Goal: Information Seeking & Learning: Learn about a topic

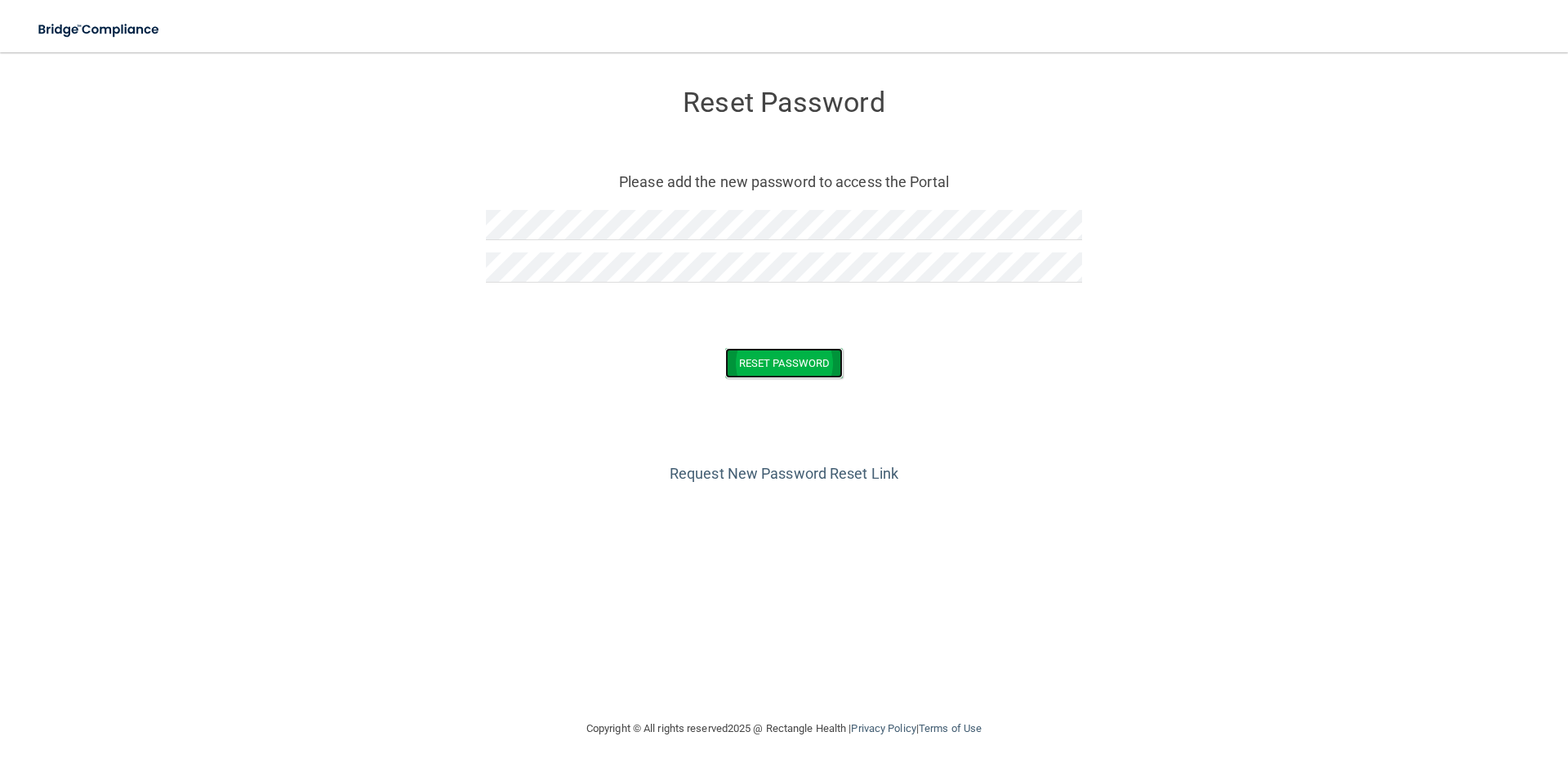
click at [793, 365] on button "Reset Password" at bounding box center [784, 363] width 117 height 30
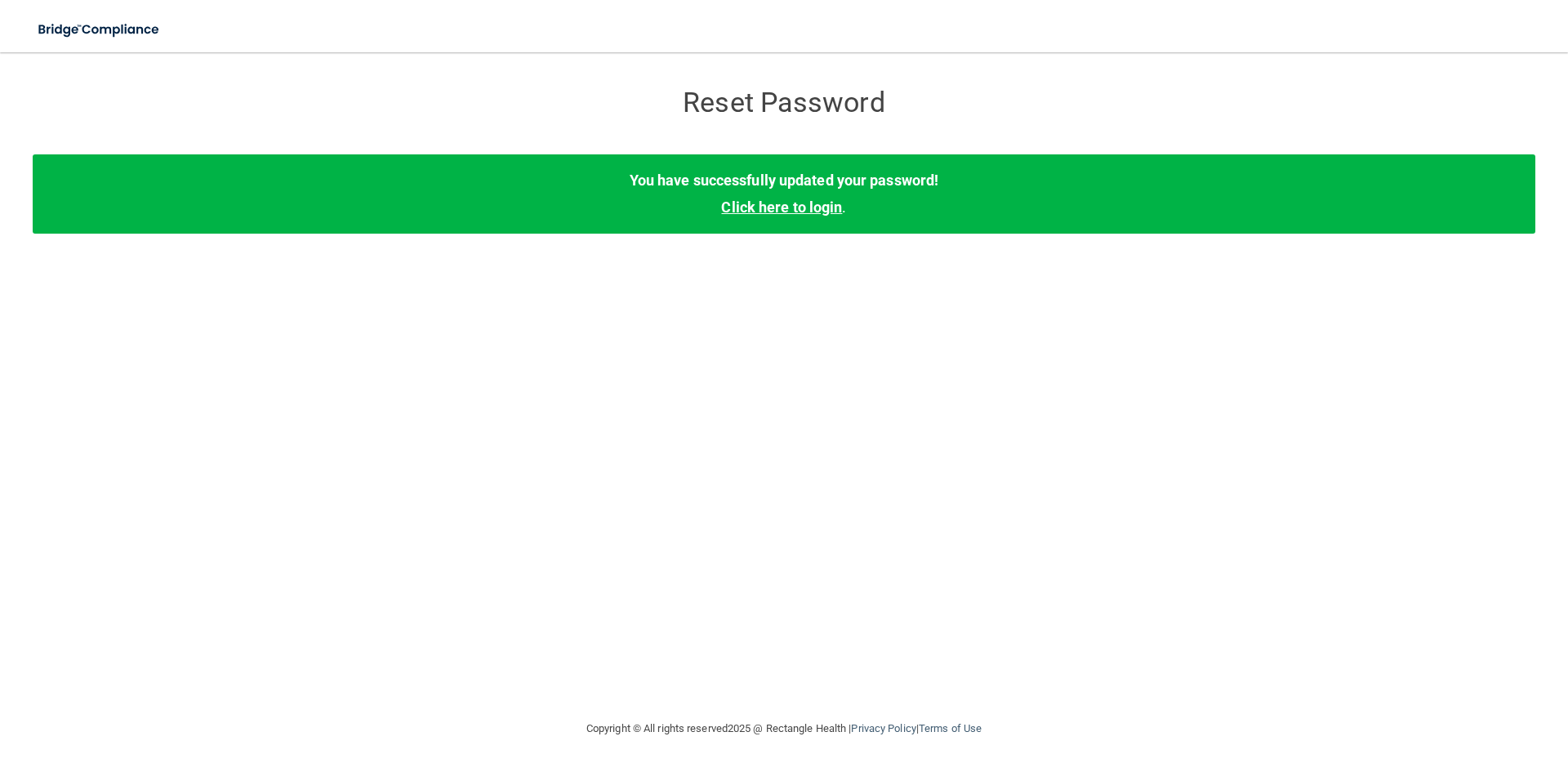
click at [771, 213] on link "Click here to login" at bounding box center [781, 207] width 121 height 17
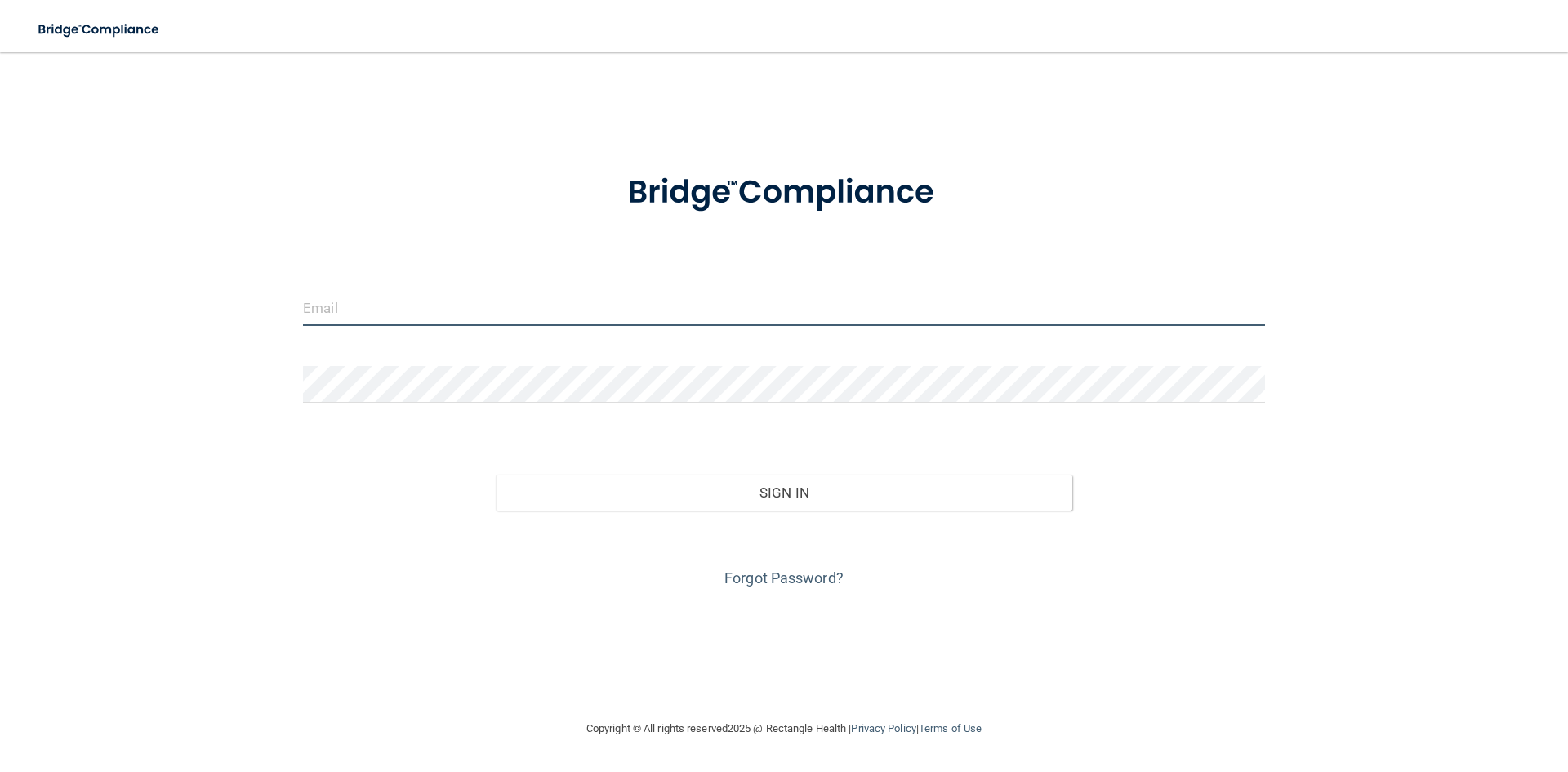
click at [560, 316] on input "email" at bounding box center [784, 308] width 962 height 37
type input "[EMAIL_ADDRESS][DOMAIN_NAME]"
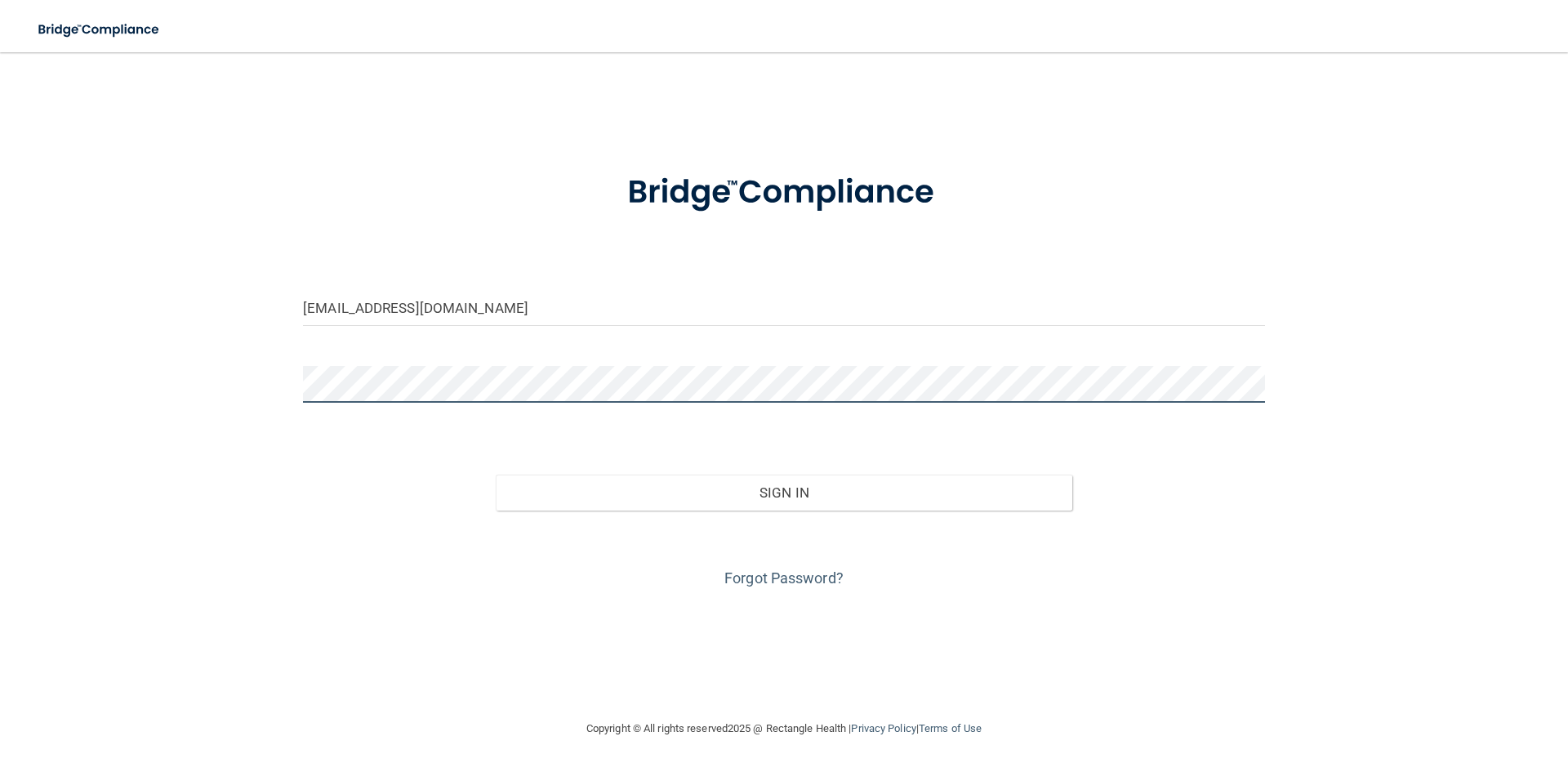
click at [496, 474] on button "Sign In" at bounding box center [784, 492] width 577 height 36
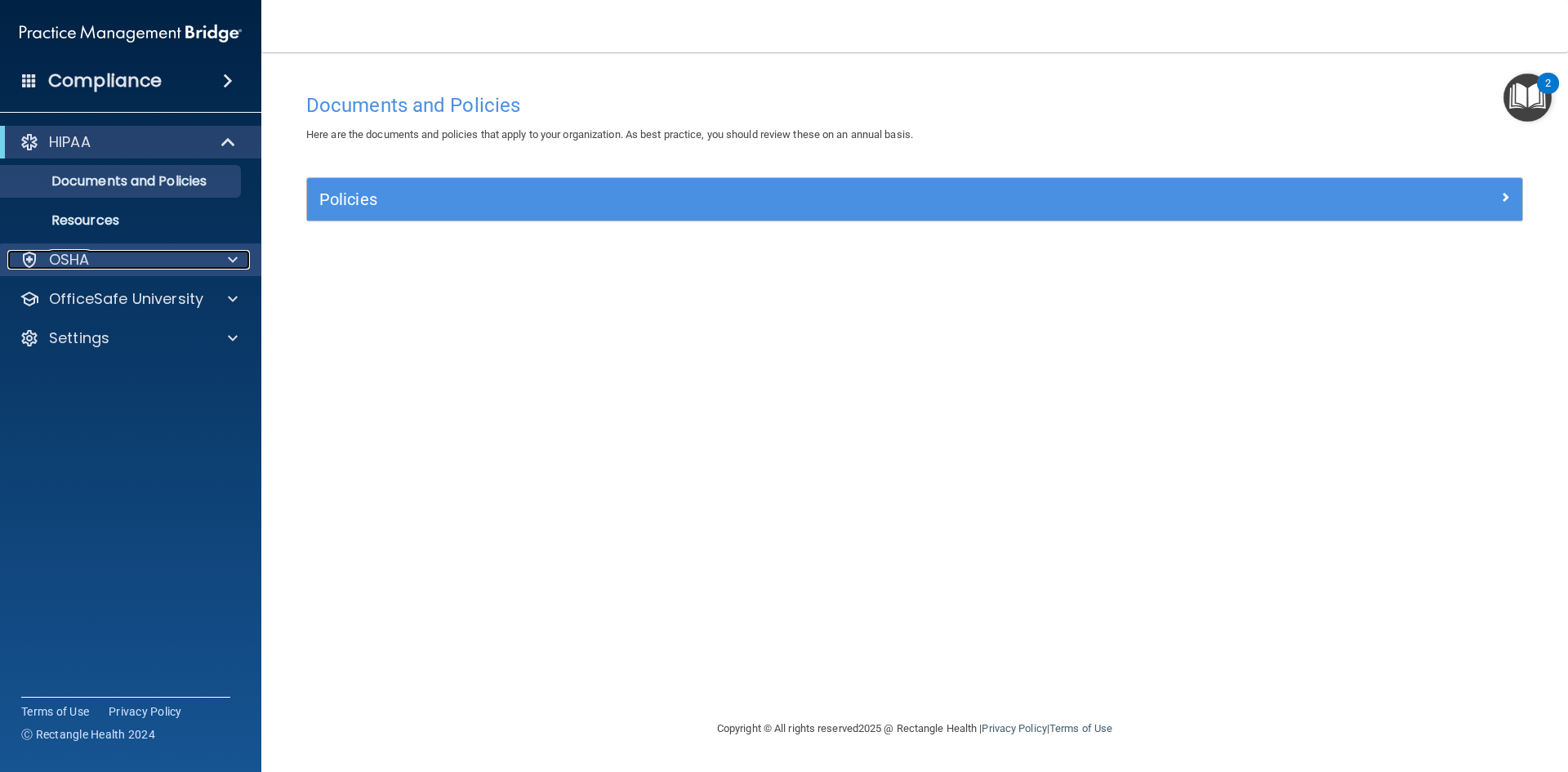
click at [214, 260] on div at bounding box center [230, 259] width 40 height 19
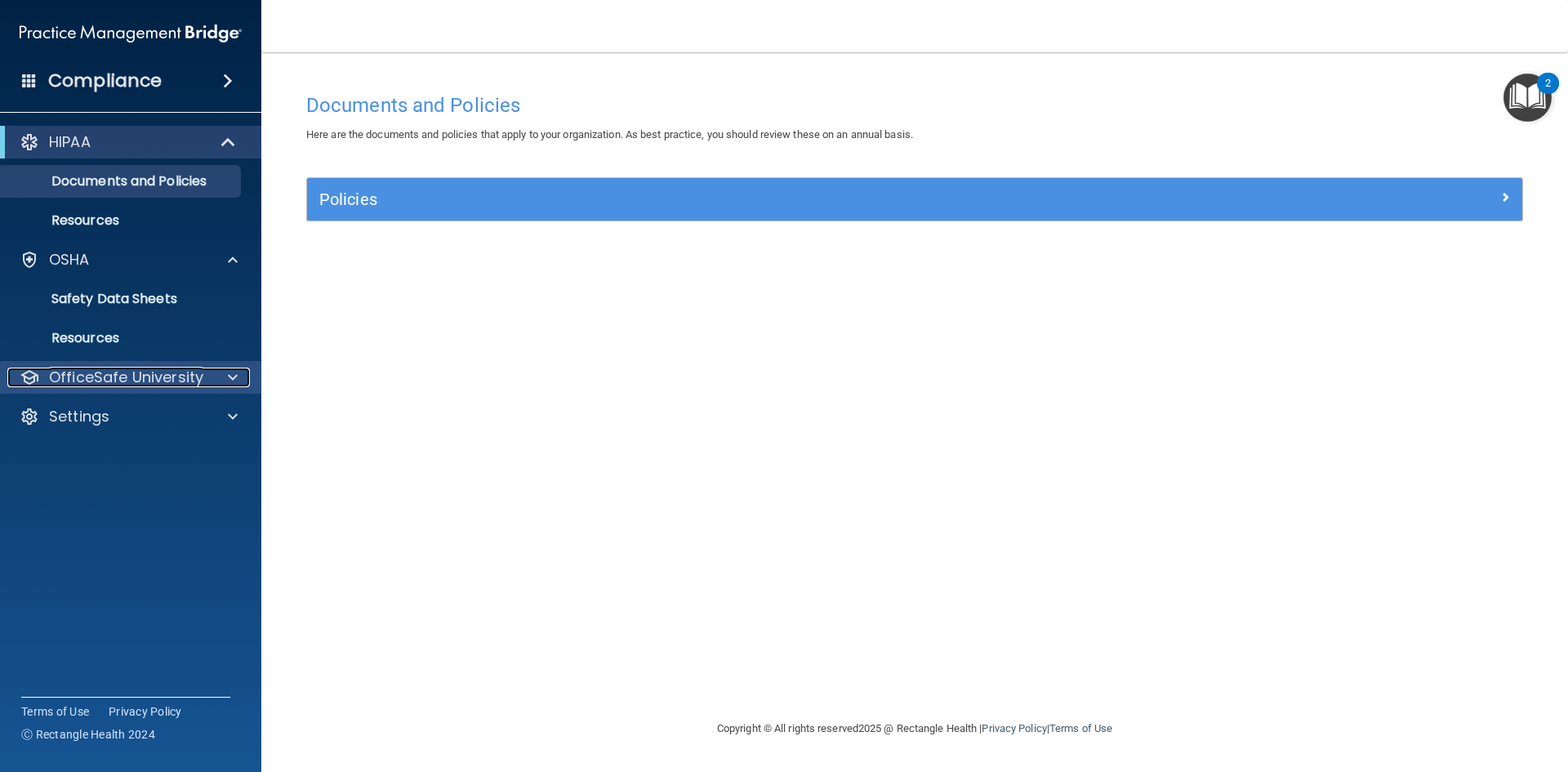
click at [148, 380] on p "OfficeSafe University" at bounding box center [126, 377] width 154 height 19
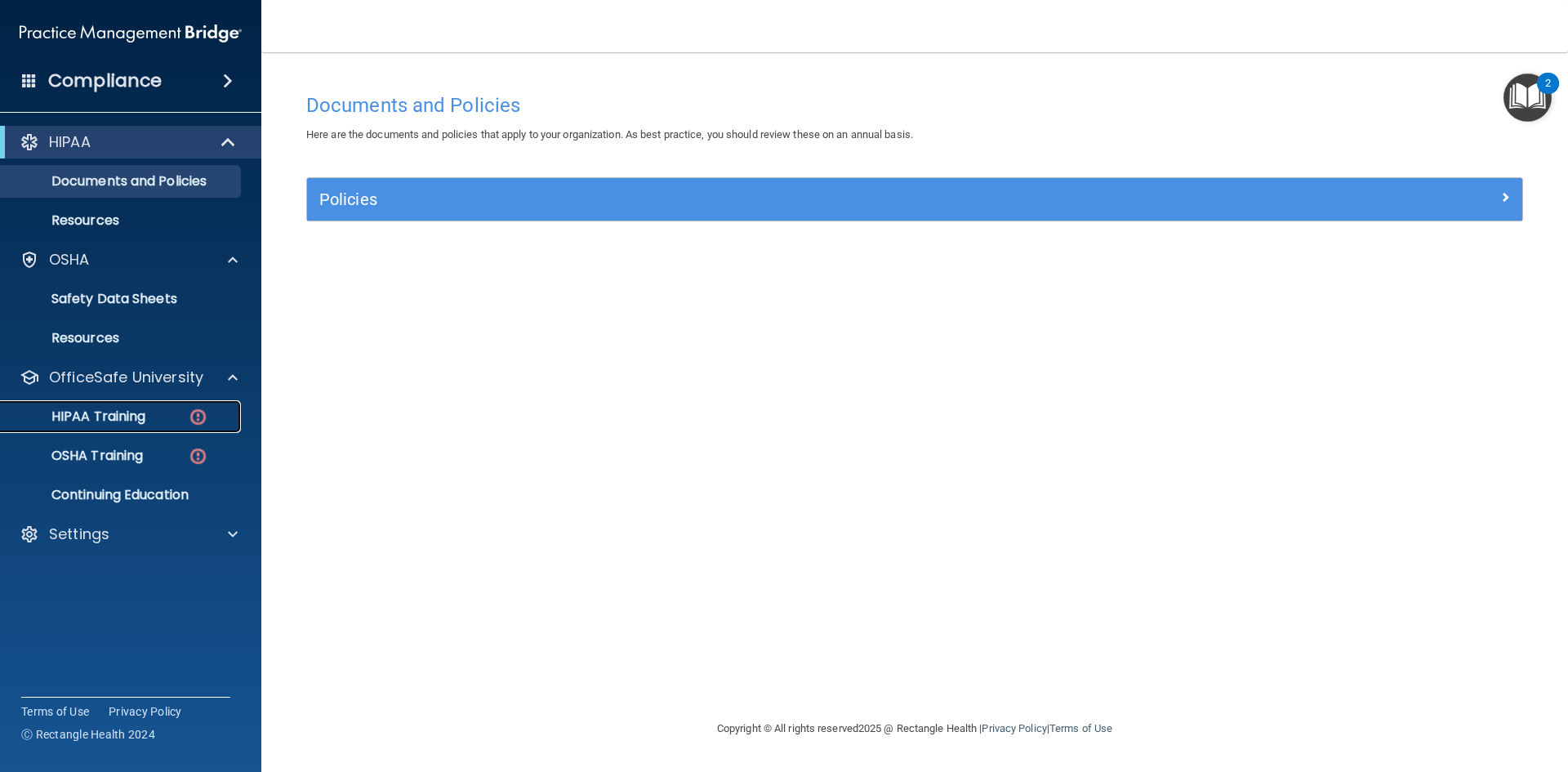
click at [204, 421] on img at bounding box center [198, 417] width 20 height 20
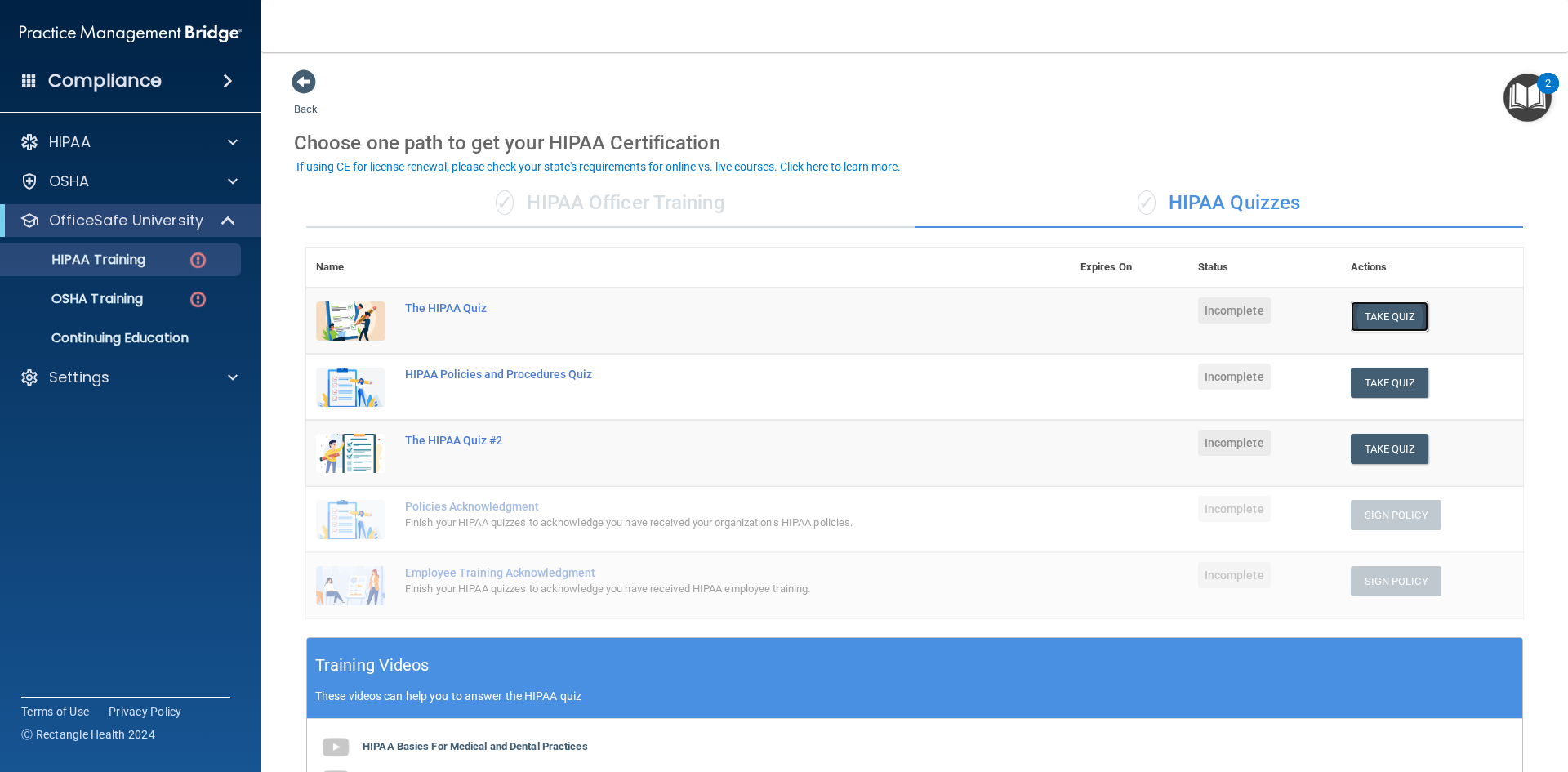
click at [1366, 310] on button "Take Quiz" at bounding box center [1389, 316] width 78 height 30
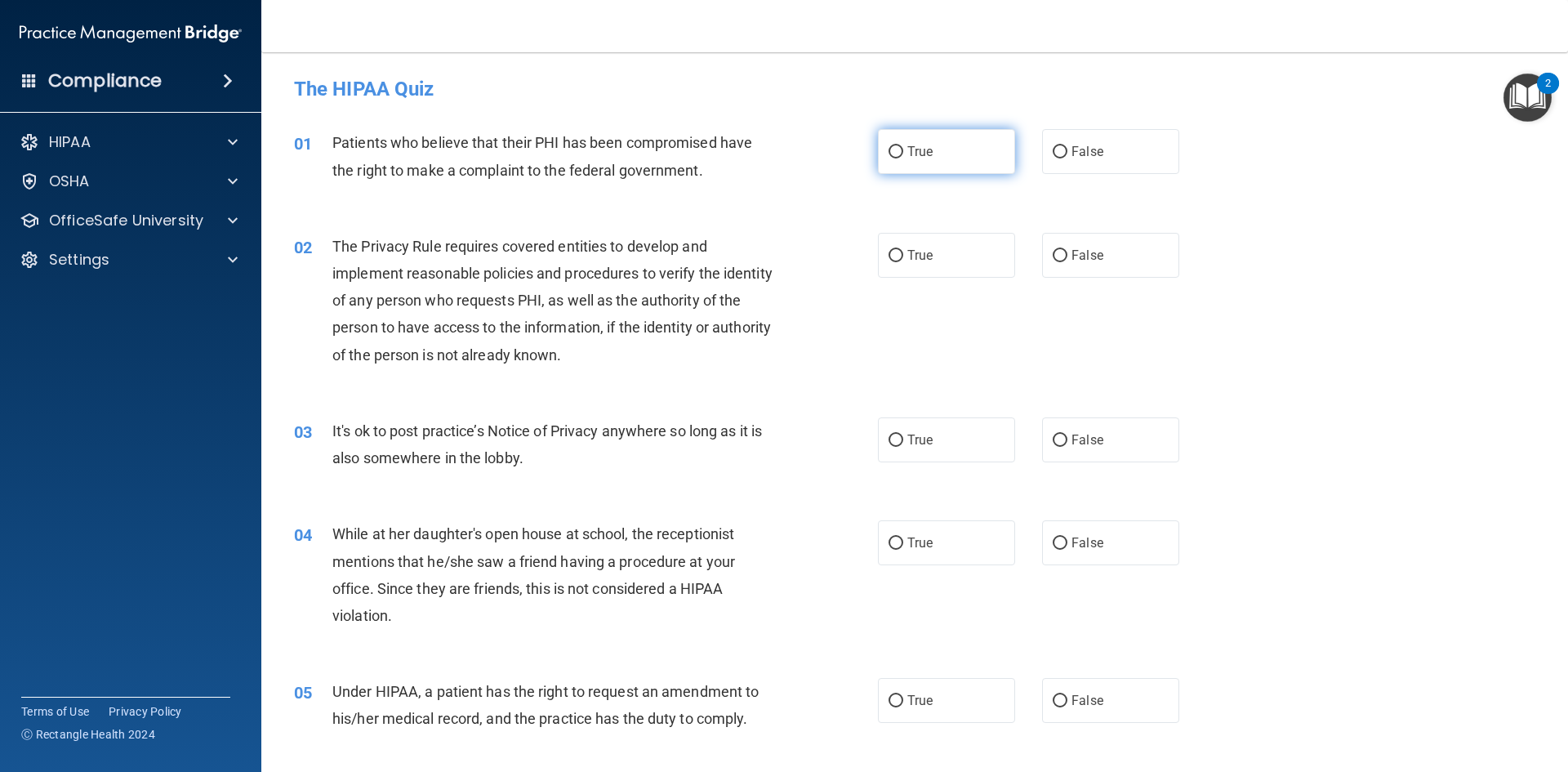
click at [897, 148] on label "True" at bounding box center [946, 151] width 137 height 45
click at [897, 148] on input "True" at bounding box center [895, 152] width 14 height 13
radio input "true"
drag, startPoint x: 891, startPoint y: 262, endPoint x: 897, endPoint y: 281, distance: 19.9
click at [892, 262] on label "True" at bounding box center [946, 255] width 137 height 45
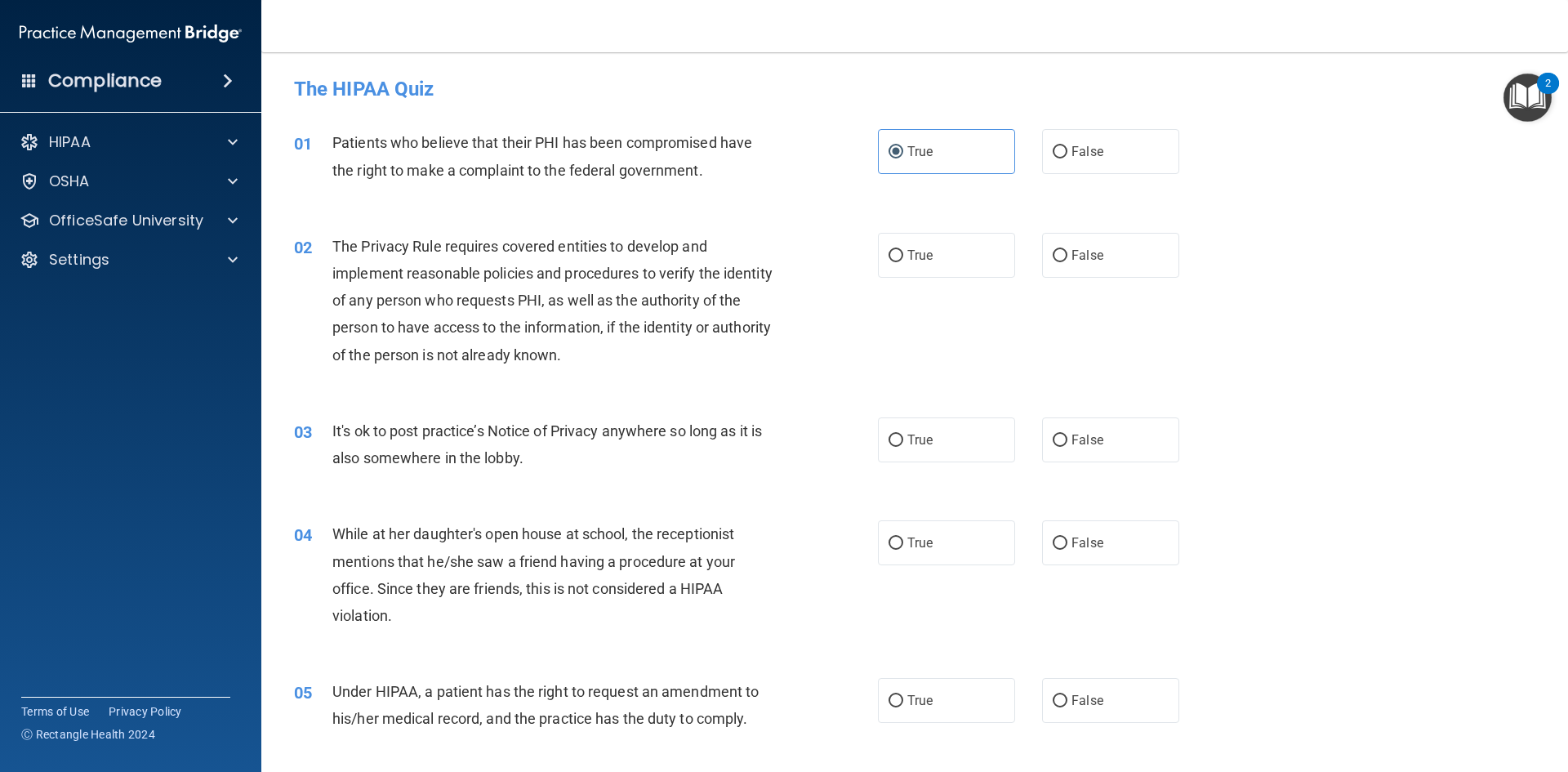
click at [892, 262] on input "True" at bounding box center [895, 256] width 14 height 13
radio input "true"
click at [1053, 438] on input "False" at bounding box center [1059, 440] width 14 height 13
radio input "true"
click at [1053, 542] on input "False" at bounding box center [1059, 543] width 14 height 13
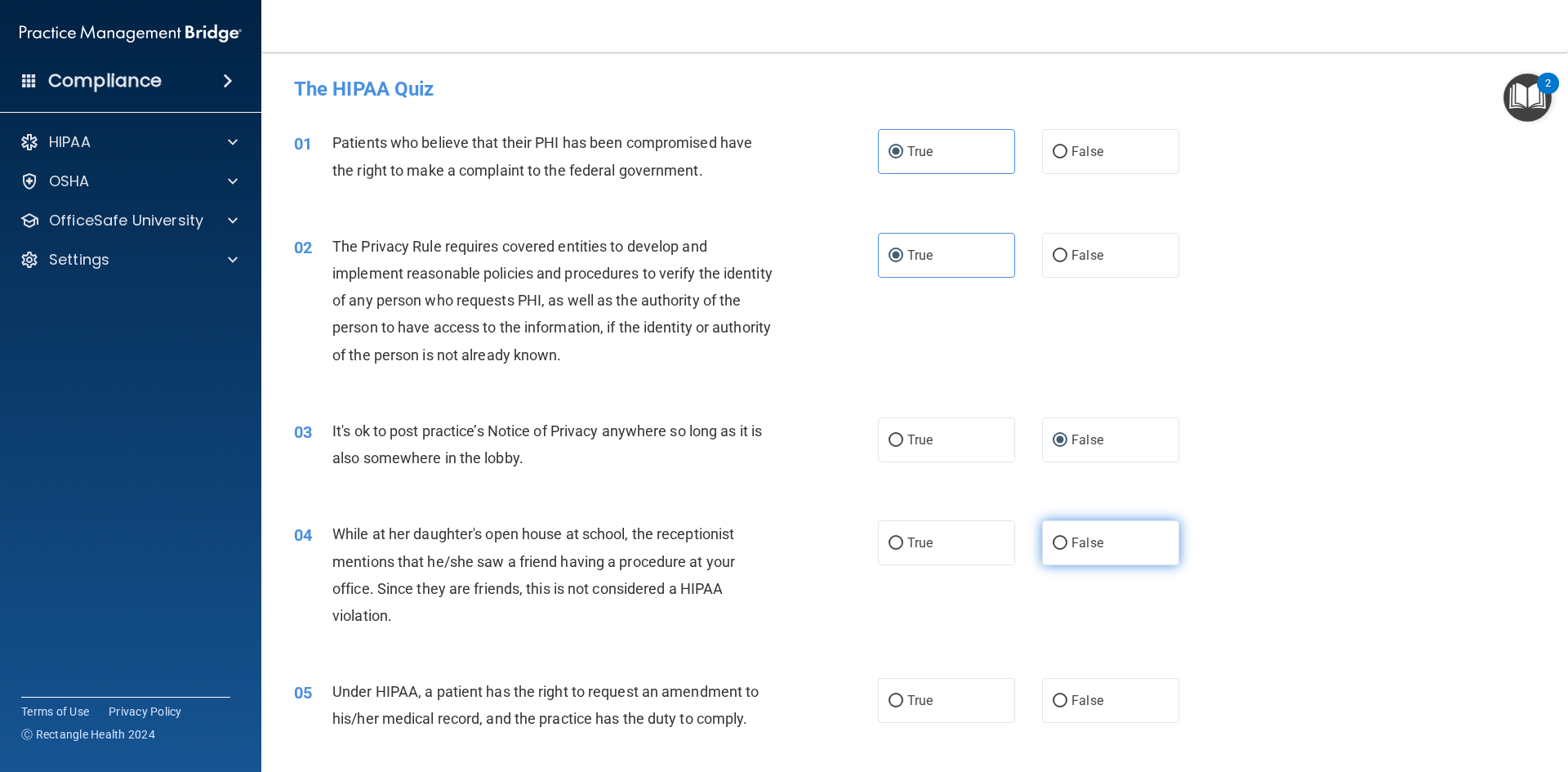
radio input "true"
click at [1053, 697] on input "False" at bounding box center [1059, 701] width 14 height 13
radio input "true"
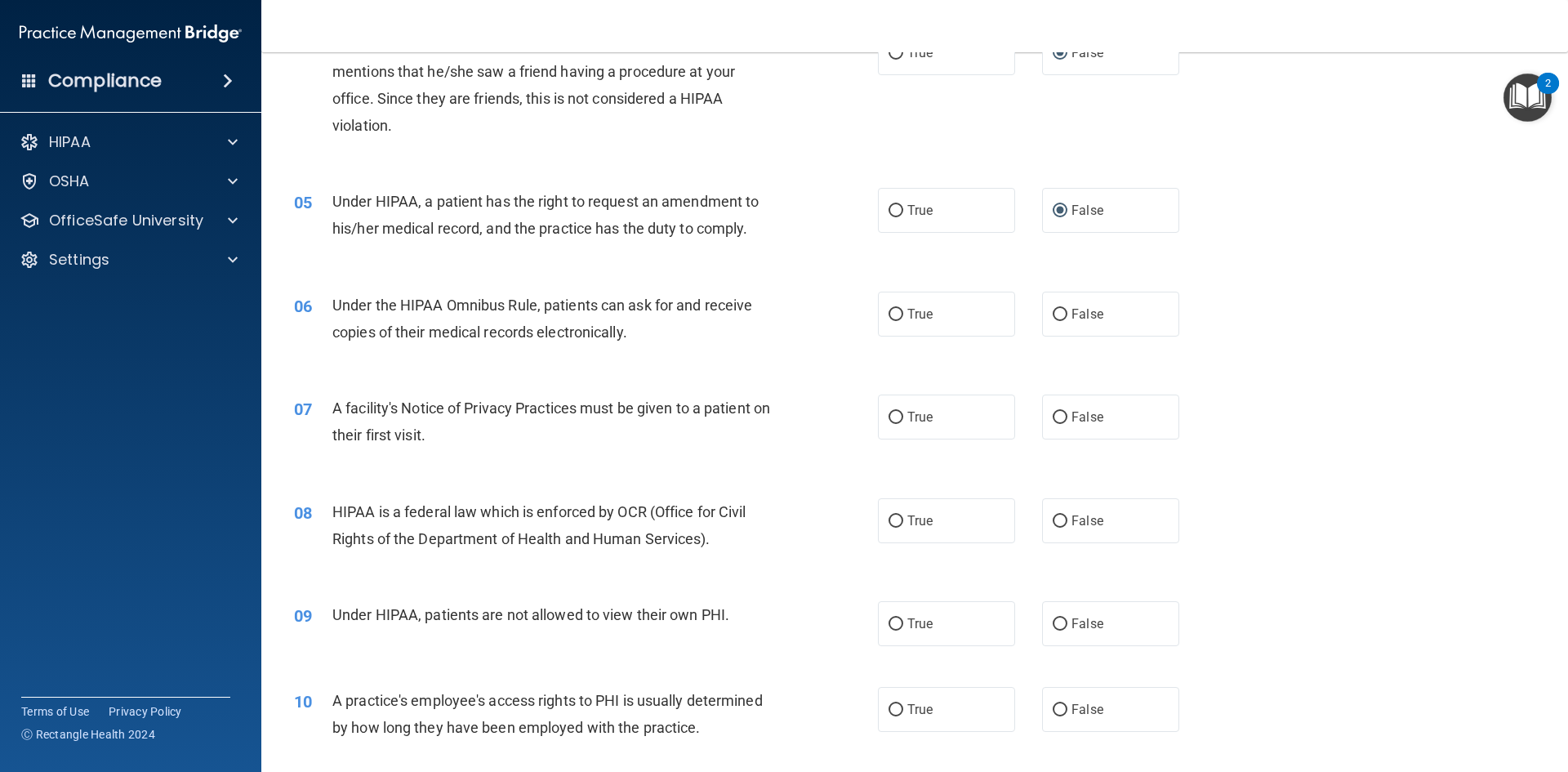
scroll to position [588, 0]
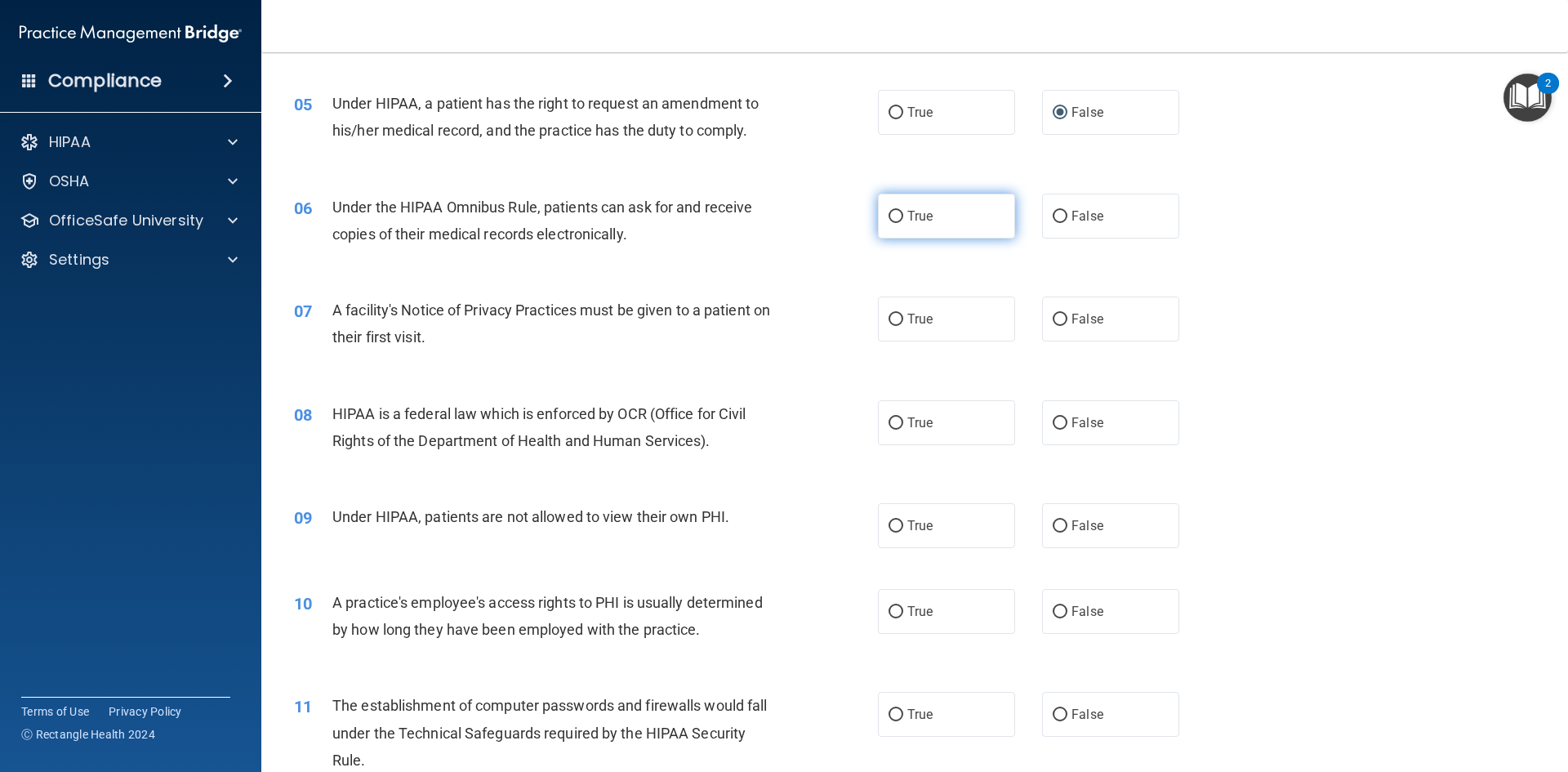
click at [895, 215] on input "True" at bounding box center [895, 217] width 14 height 13
radio input "true"
click at [888, 318] on input "True" at bounding box center [895, 320] width 14 height 13
radio input "true"
click at [893, 422] on input "True" at bounding box center [895, 424] width 14 height 13
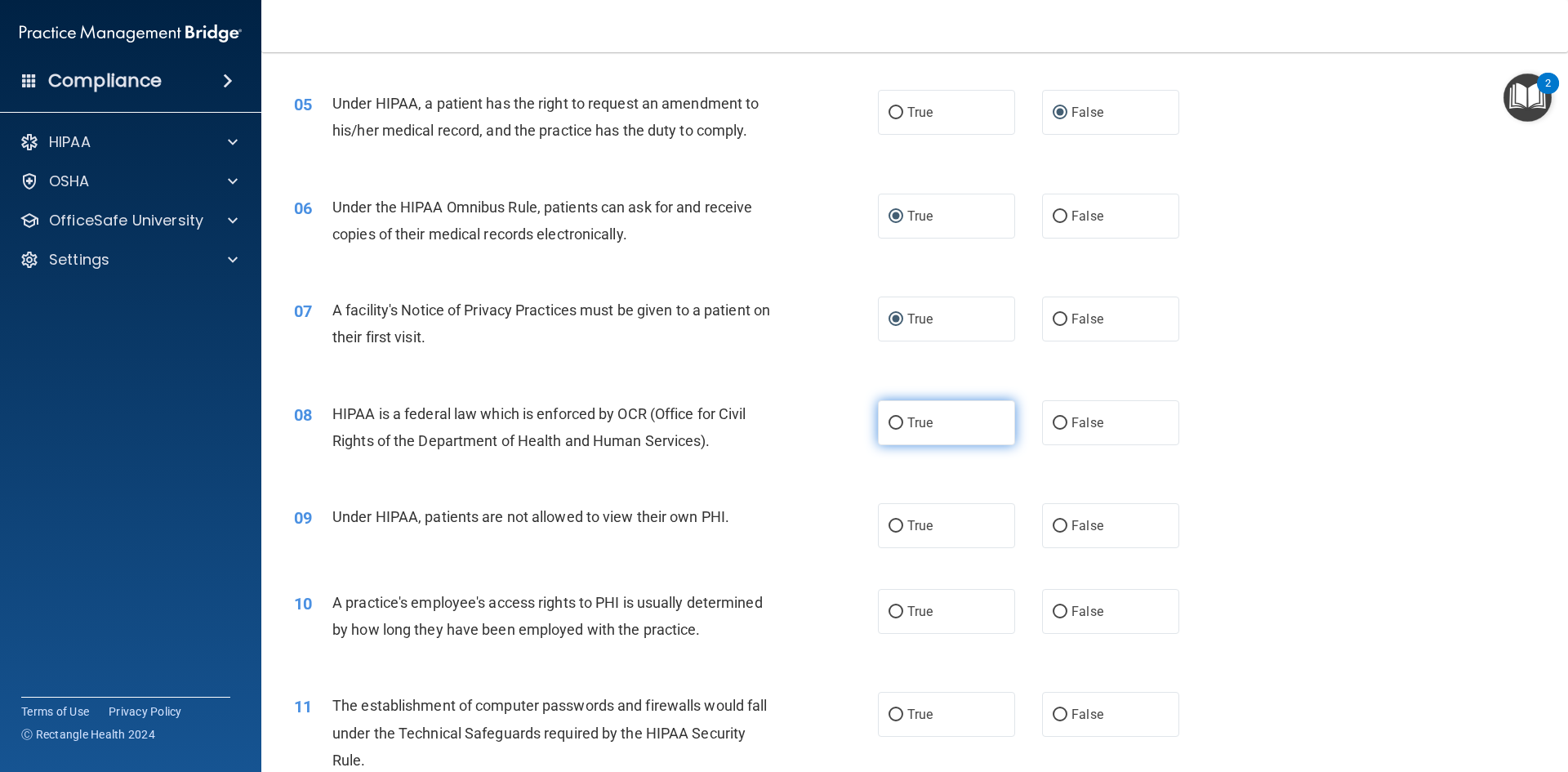
radio input "true"
click at [1062, 534] on label "False" at bounding box center [1110, 525] width 137 height 45
click at [1062, 532] on input "False" at bounding box center [1059, 526] width 14 height 13
radio input "true"
click at [1055, 614] on input "False" at bounding box center [1059, 612] width 14 height 13
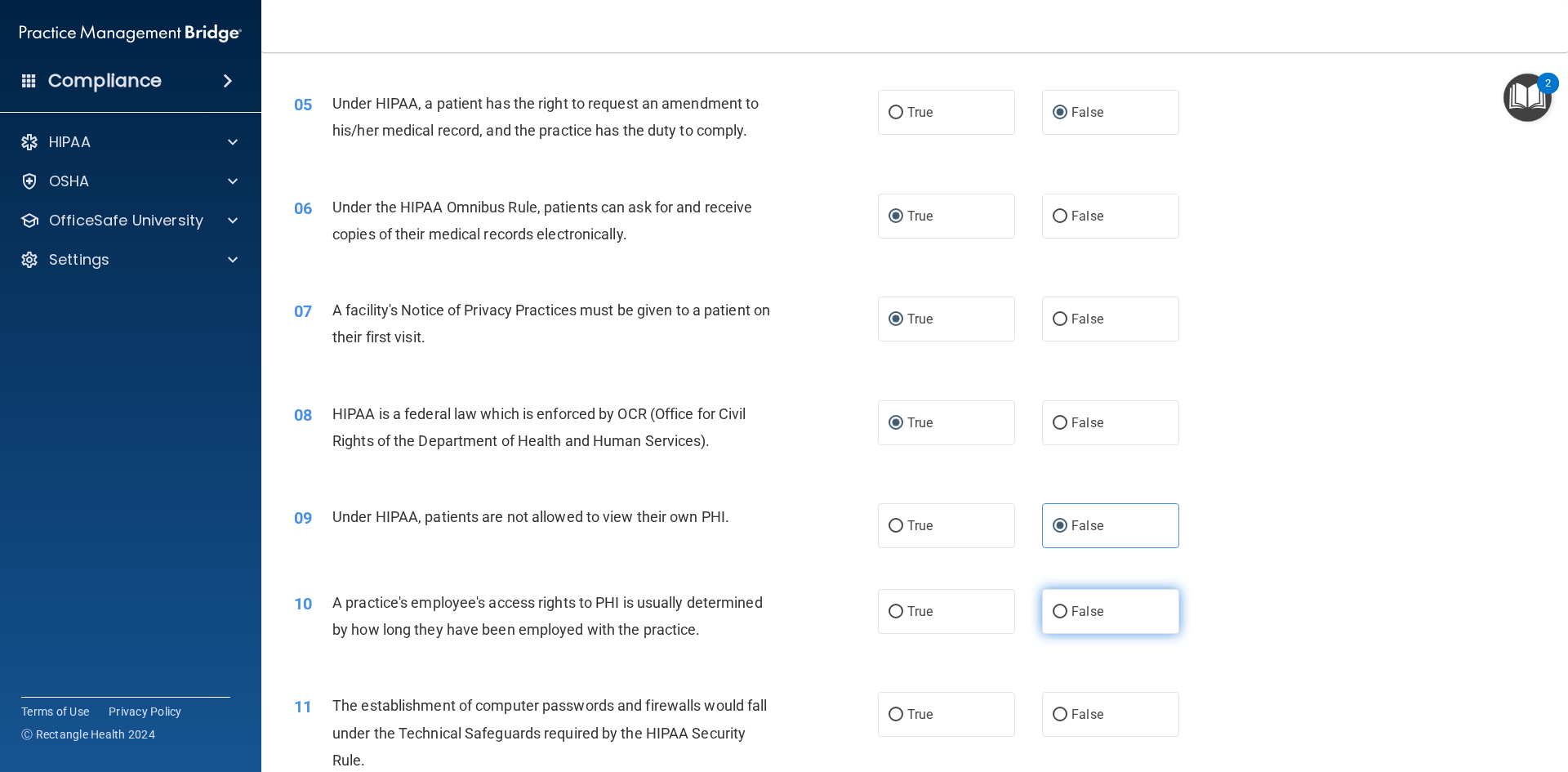
radio input "true"
click at [893, 613] on input "True" at bounding box center [895, 612] width 14 height 13
radio input "true"
click at [1056, 612] on input "False" at bounding box center [1059, 612] width 14 height 13
radio input "true"
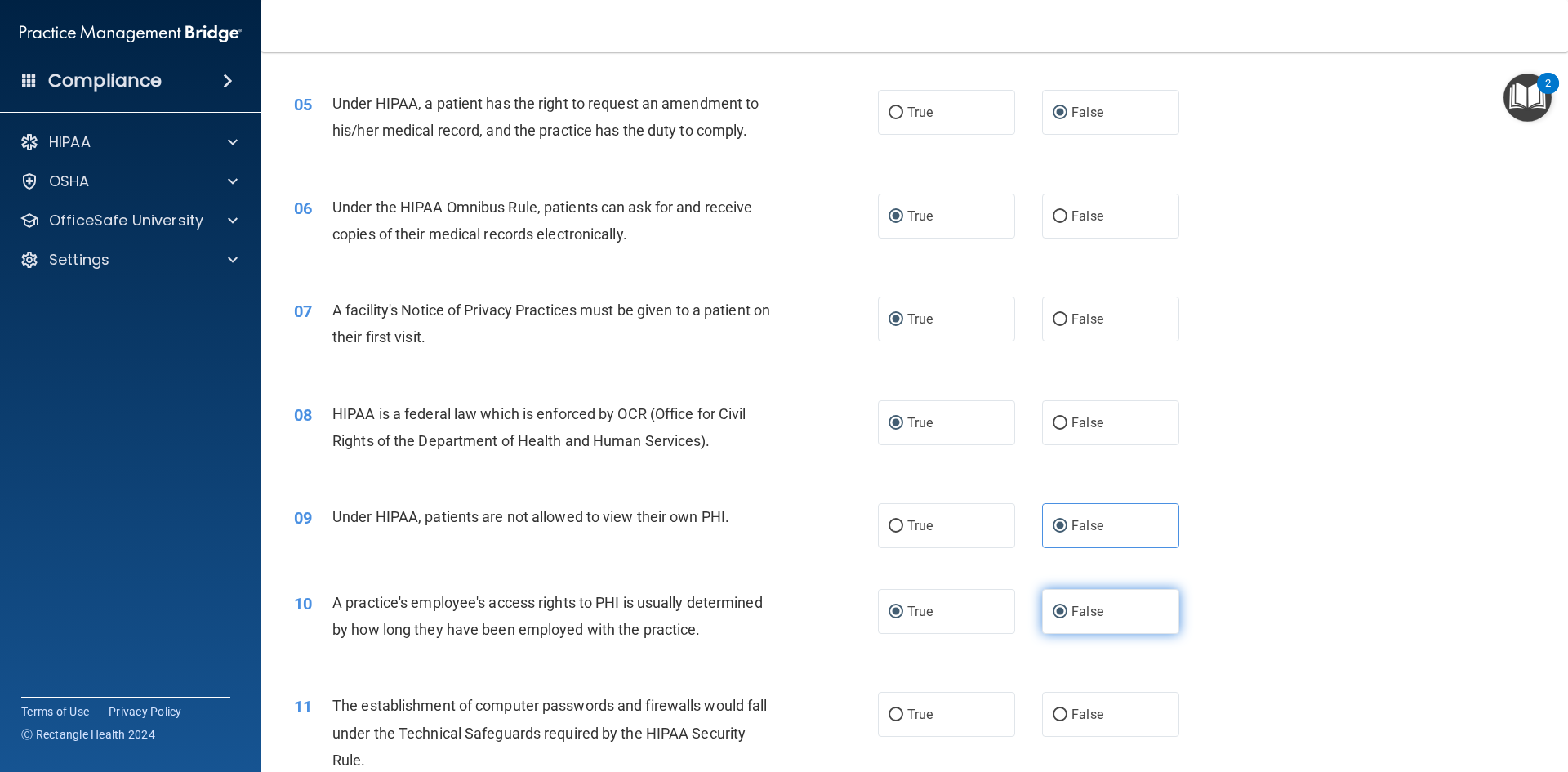
radio input "false"
click at [892, 714] on input "True" at bounding box center [895, 715] width 14 height 13
radio input "true"
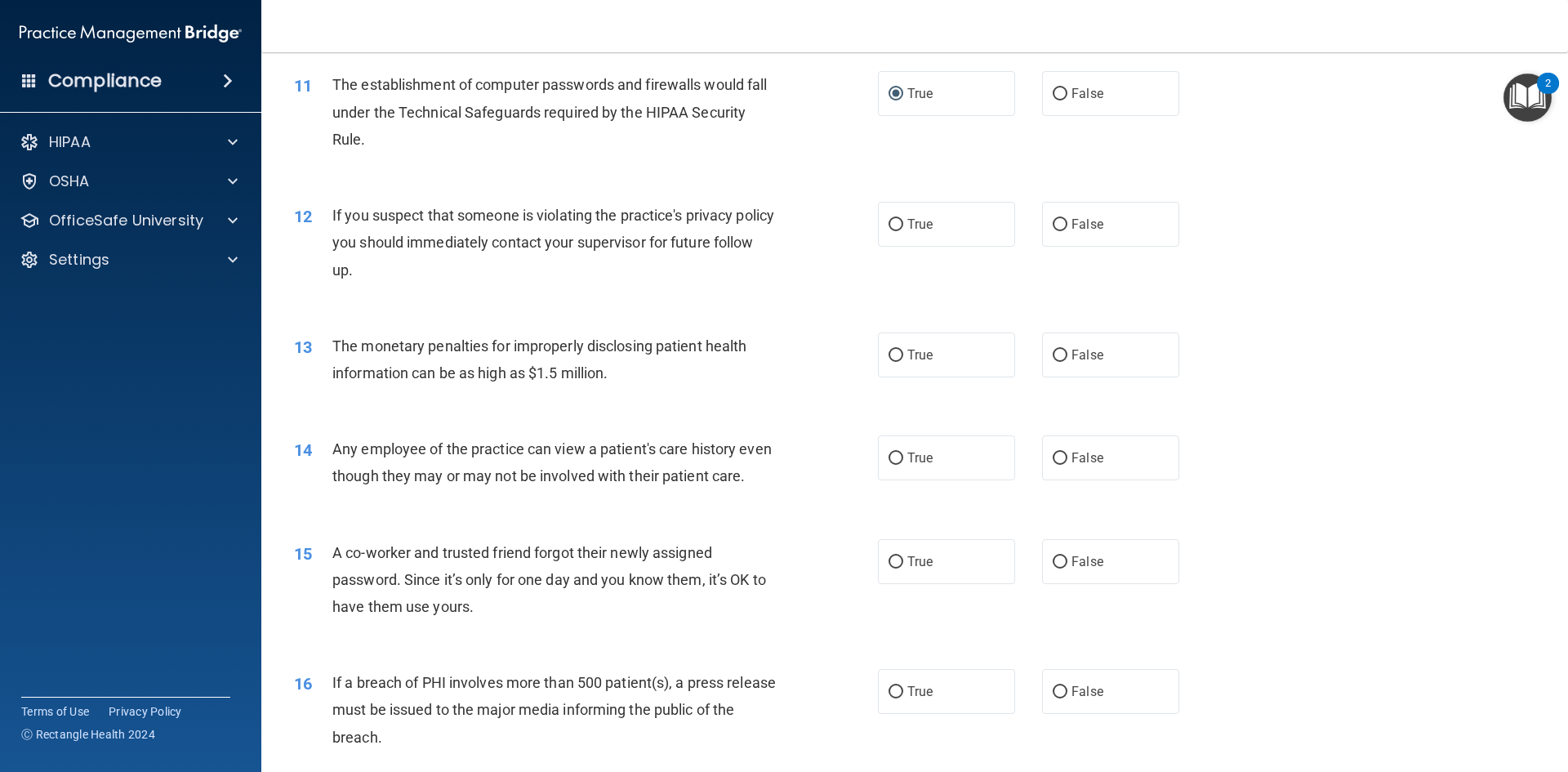
scroll to position [1264, 0]
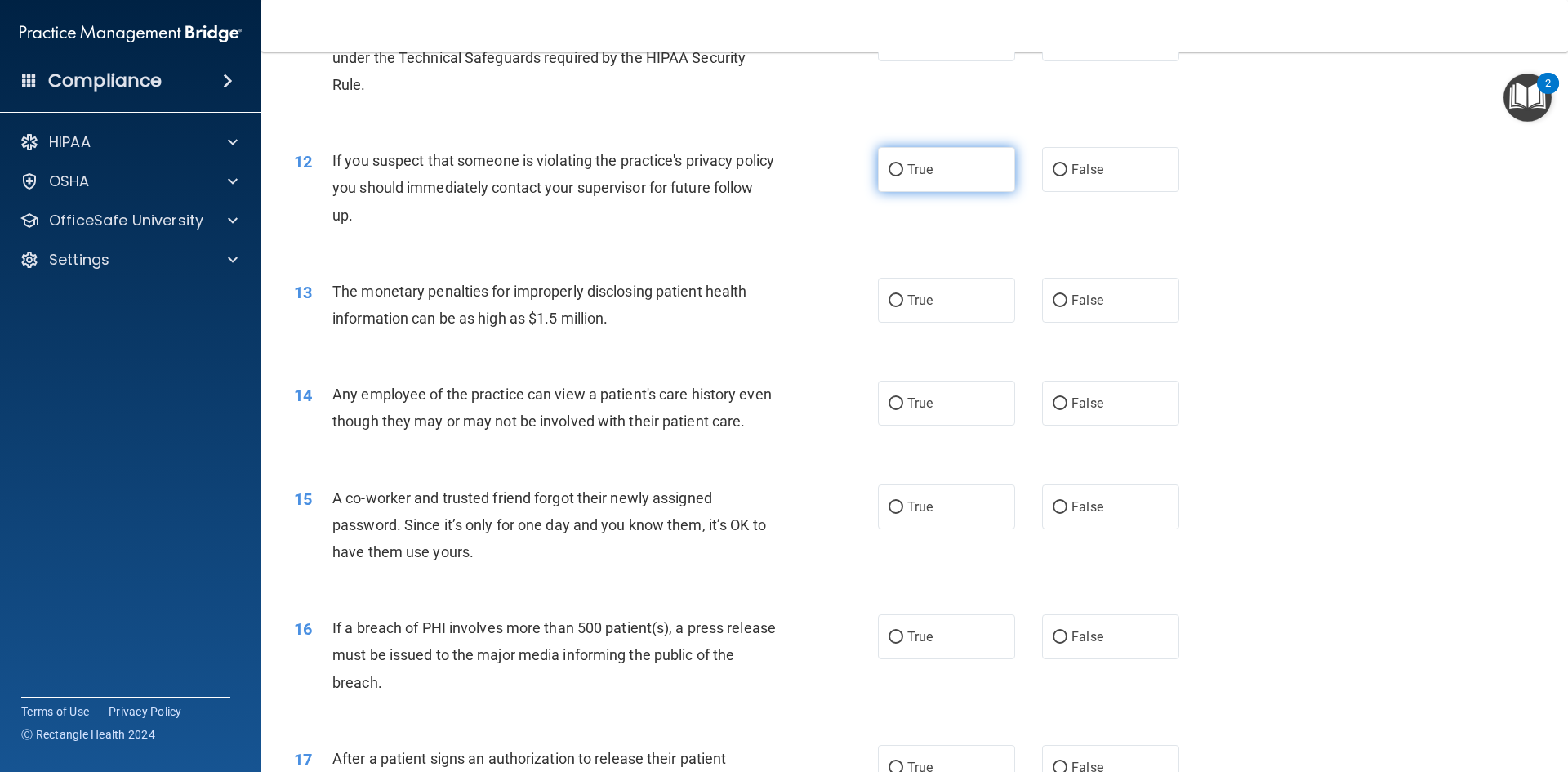
click at [893, 173] on input "True" at bounding box center [895, 170] width 14 height 13
radio input "true"
click at [892, 302] on input "True" at bounding box center [895, 300] width 14 height 13
radio input "true"
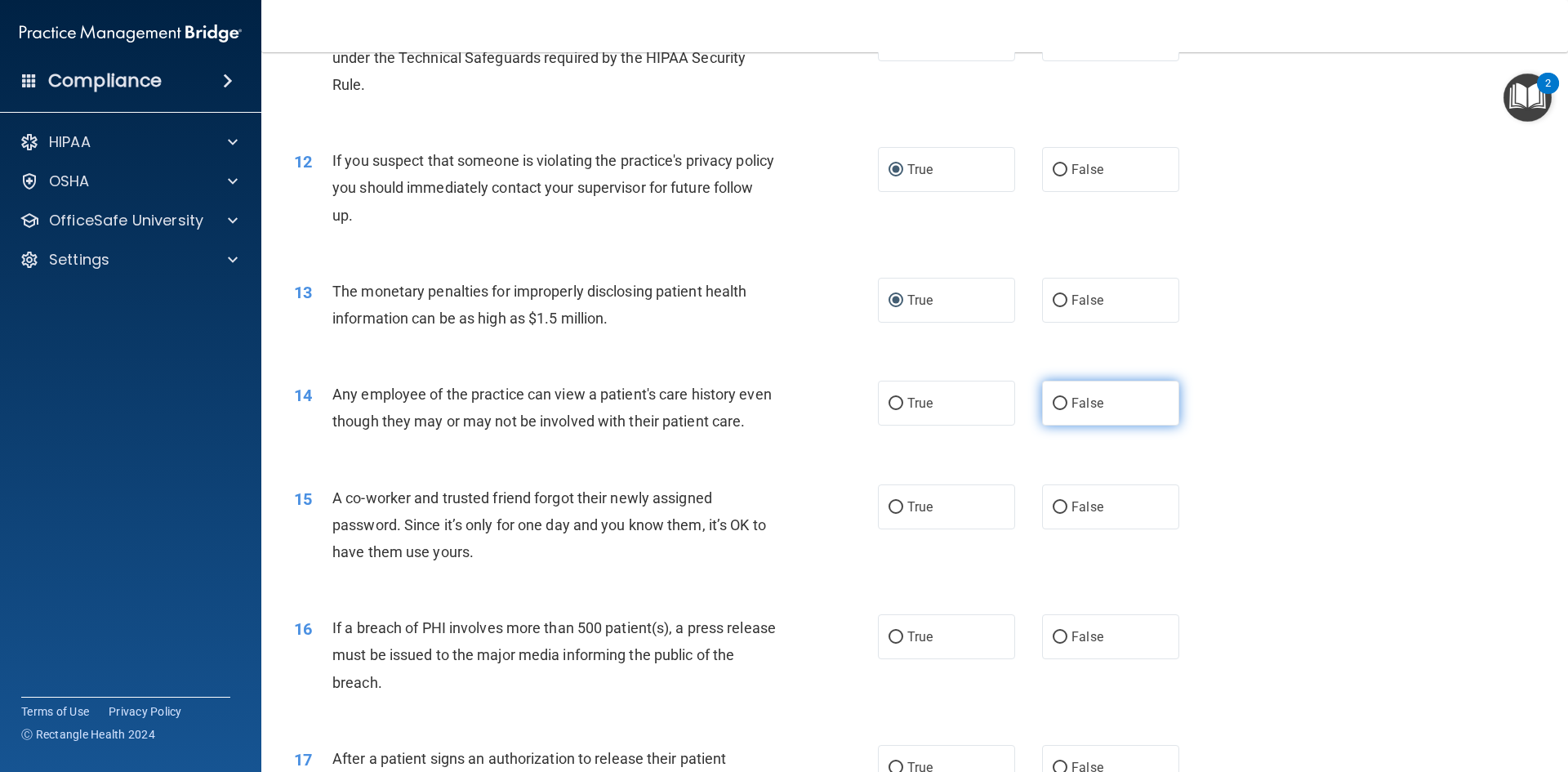
click at [1053, 408] on input "False" at bounding box center [1059, 403] width 14 height 13
radio input "true"
click at [1053, 514] on input "False" at bounding box center [1059, 507] width 14 height 13
radio input "true"
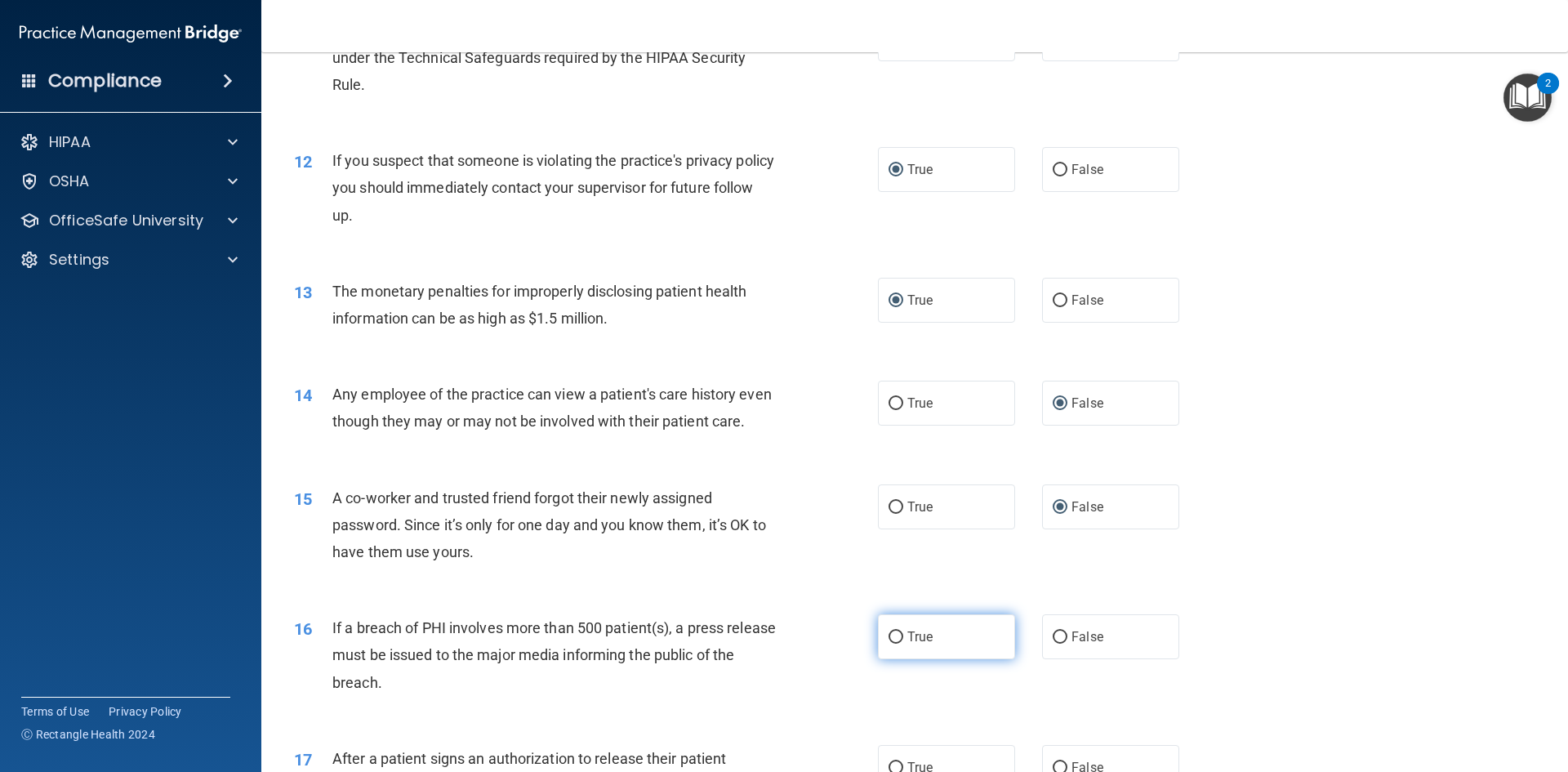
click at [888, 644] on input "True" at bounding box center [895, 637] width 14 height 13
radio input "true"
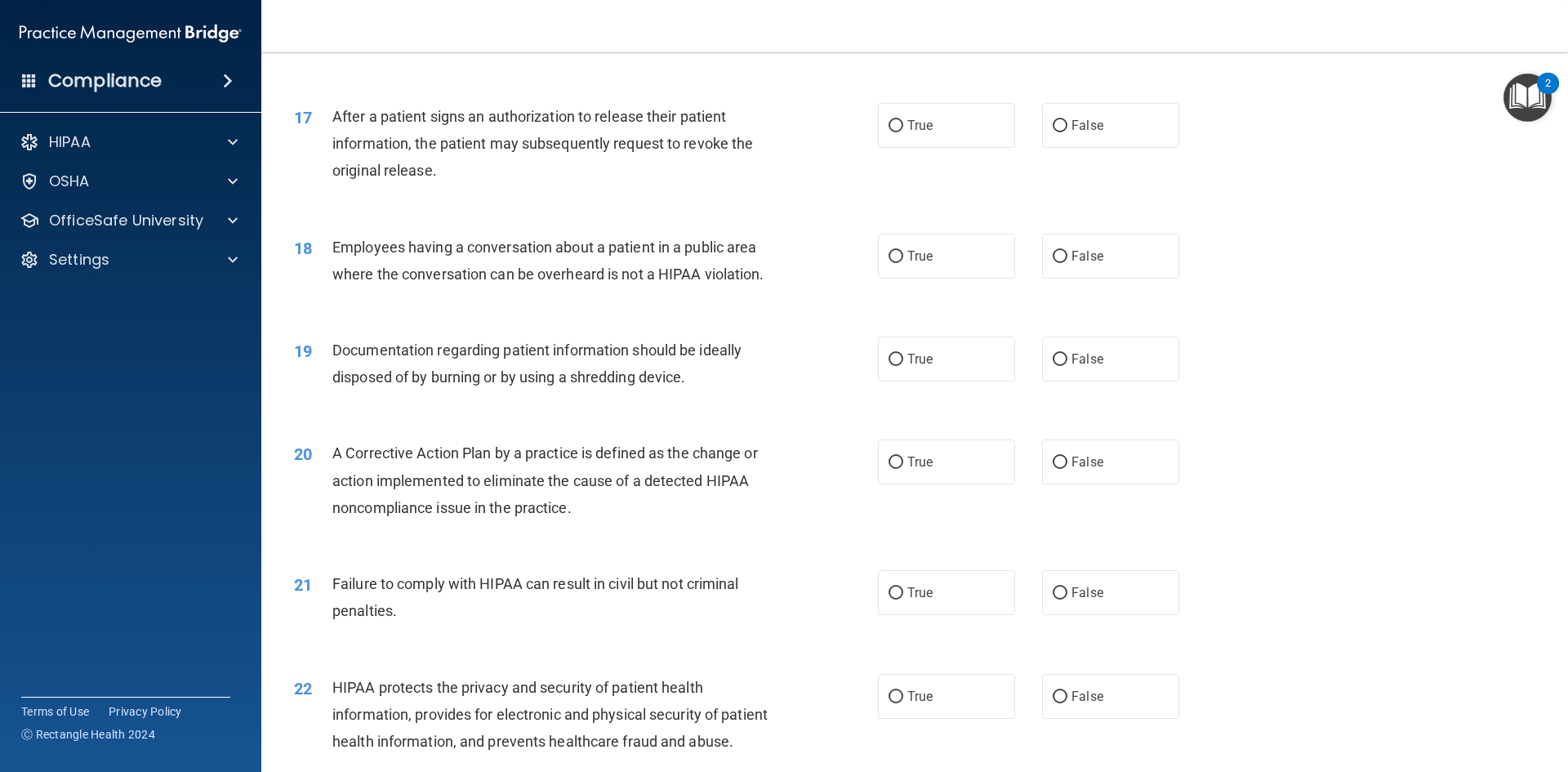
scroll to position [1938, 0]
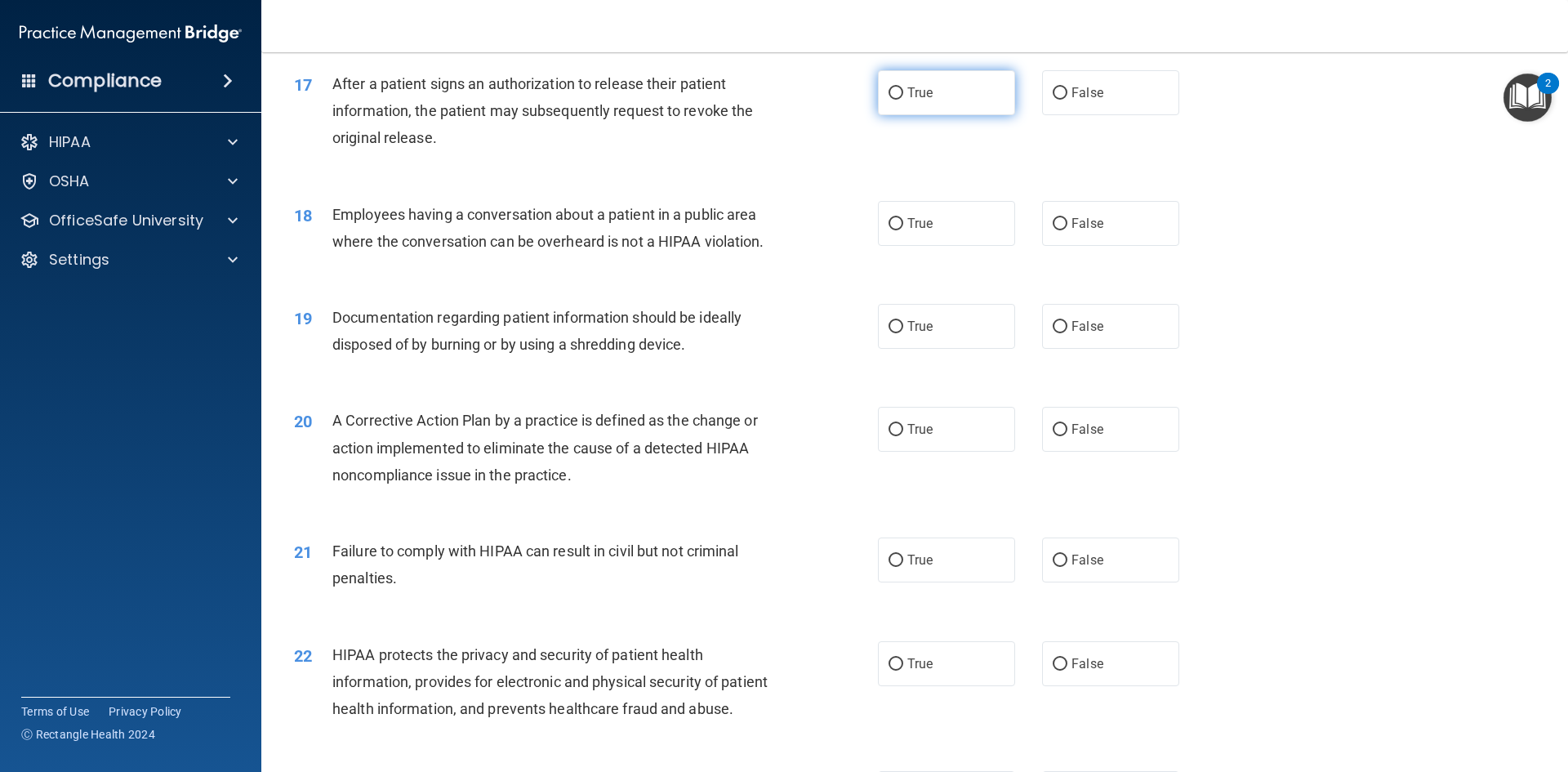
click at [894, 100] on input "True" at bounding box center [895, 94] width 14 height 13
radio input "true"
click at [1059, 230] on input "False" at bounding box center [1059, 224] width 14 height 13
radio input "true"
click at [892, 333] on input "True" at bounding box center [895, 327] width 14 height 13
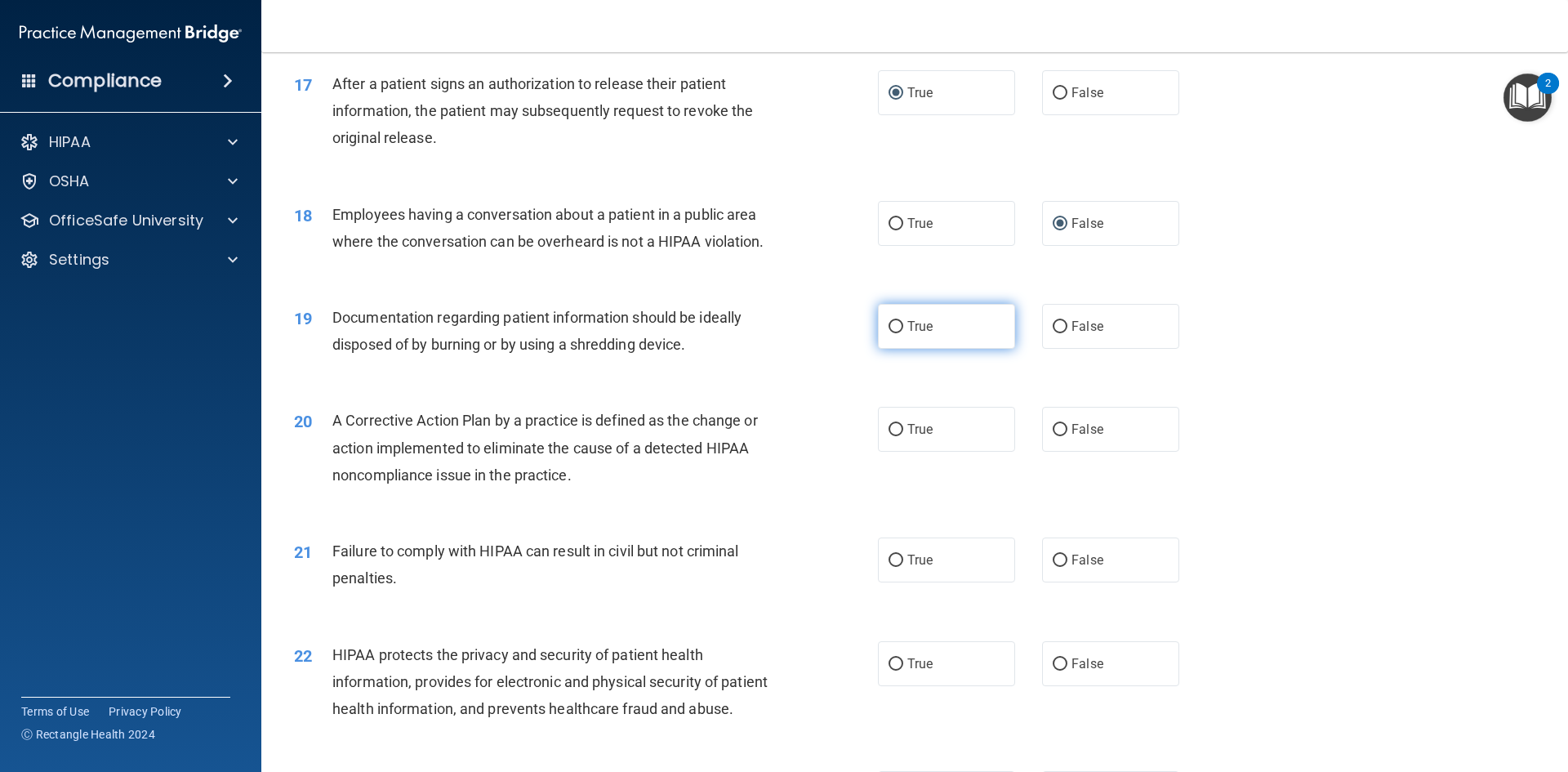
radio input "true"
click at [891, 436] on input "True" at bounding box center [895, 429] width 14 height 13
radio input "true"
click at [1053, 567] on input "False" at bounding box center [1059, 560] width 14 height 13
radio input "true"
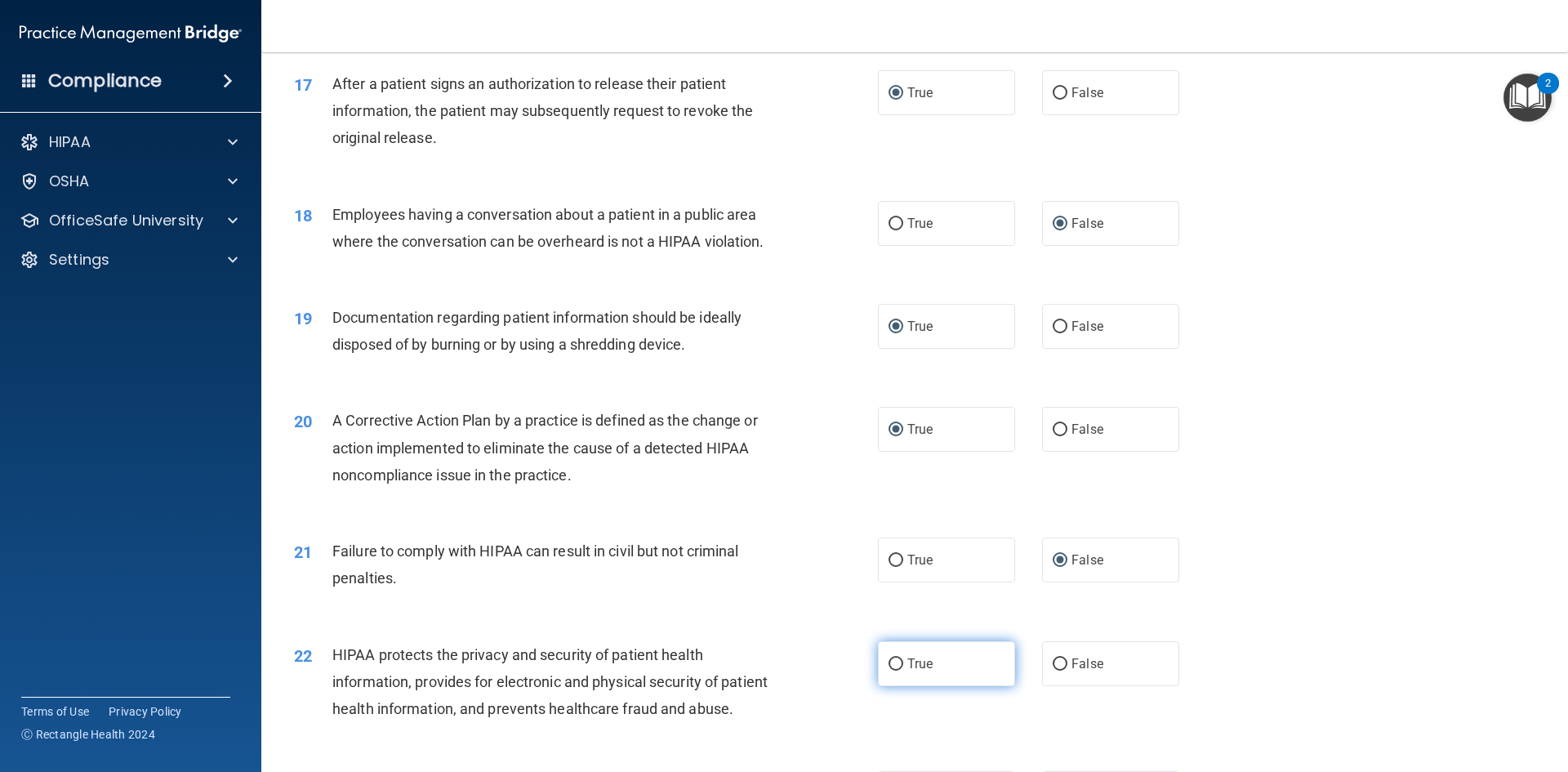
click at [890, 671] on input "True" at bounding box center [895, 664] width 14 height 13
radio input "true"
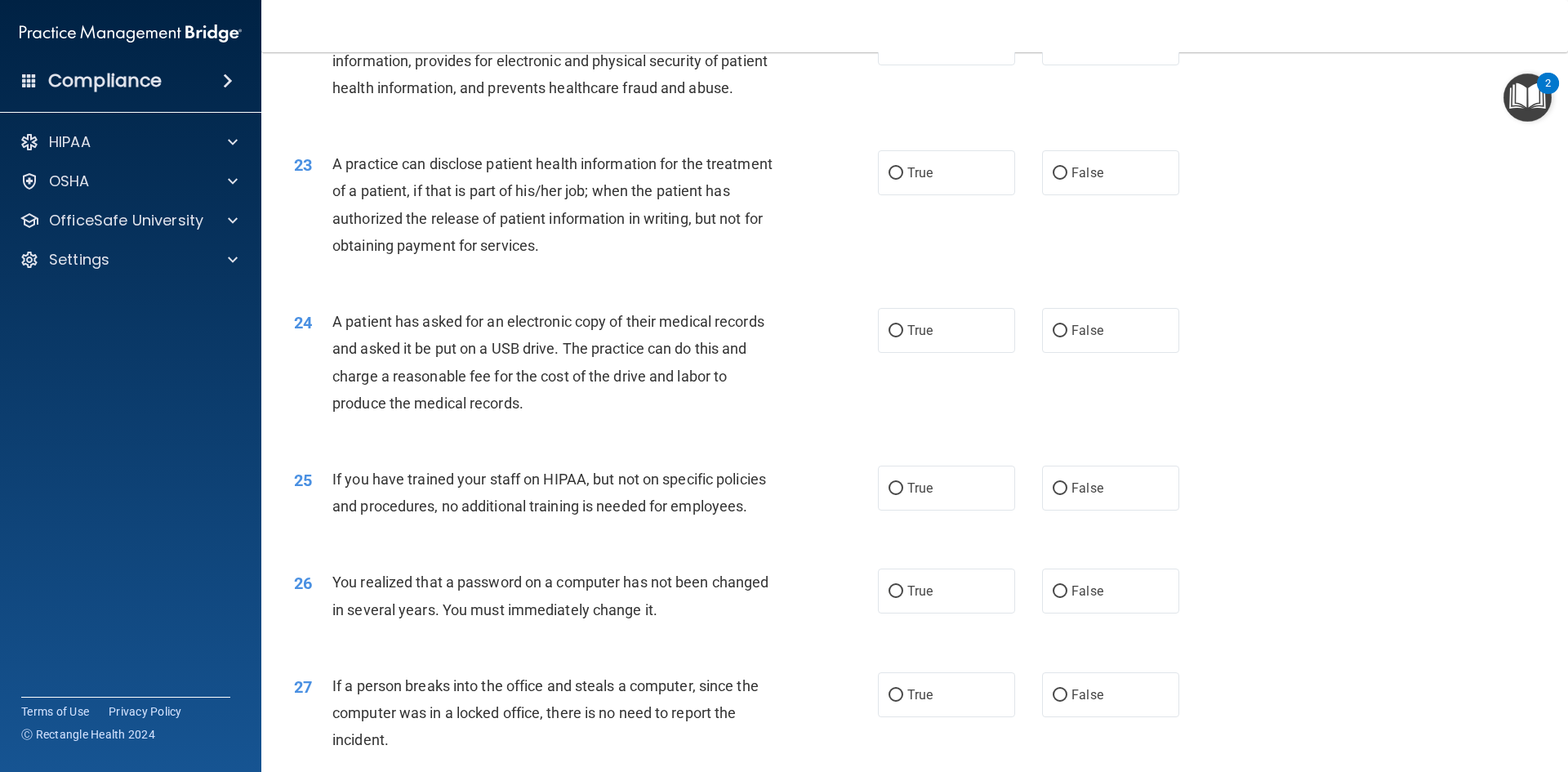
scroll to position [2625, 0]
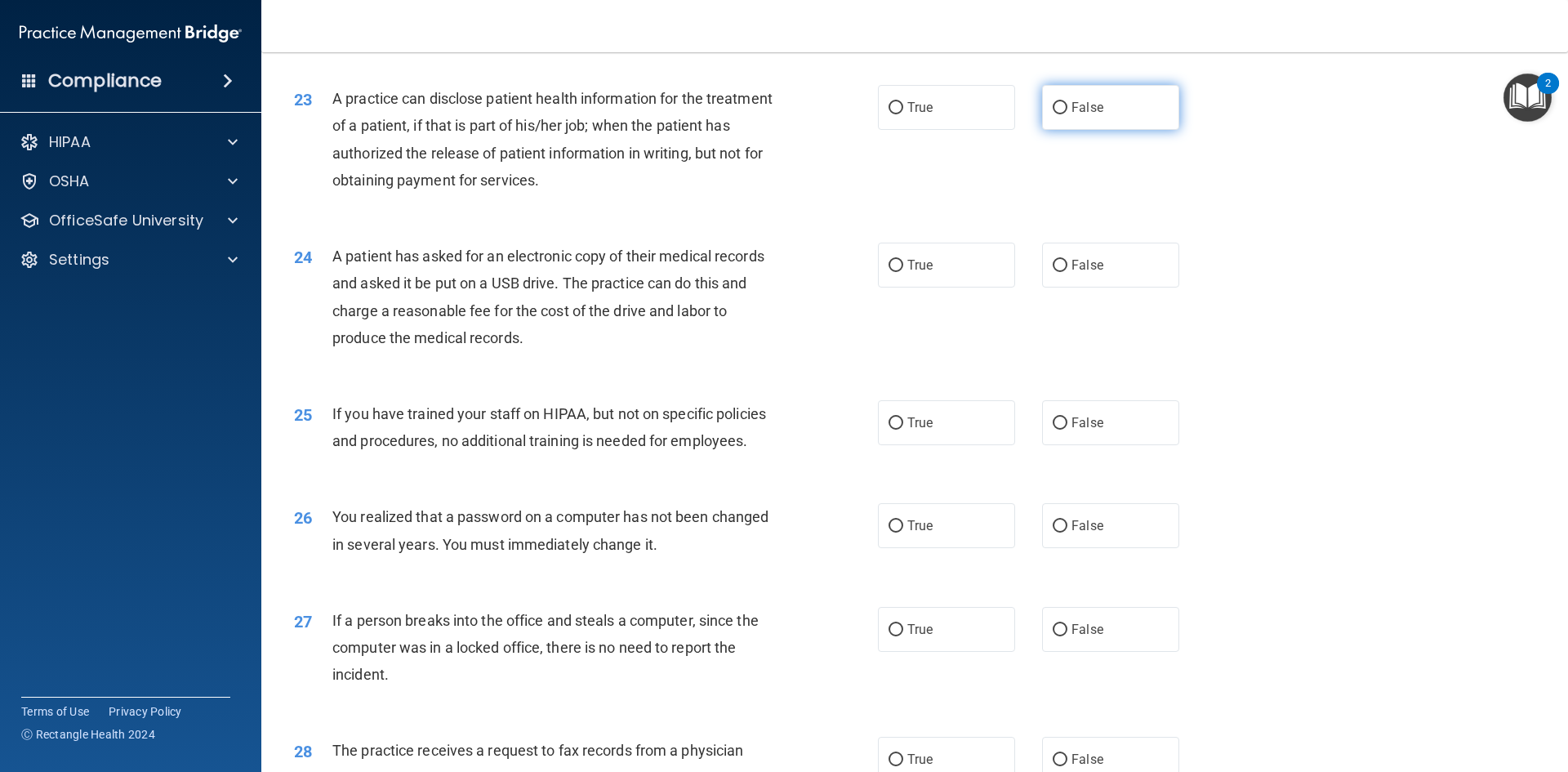
click at [1053, 115] on input "False" at bounding box center [1059, 108] width 14 height 13
radio input "true"
click at [888, 272] on input "True" at bounding box center [895, 266] width 14 height 13
radio input "true"
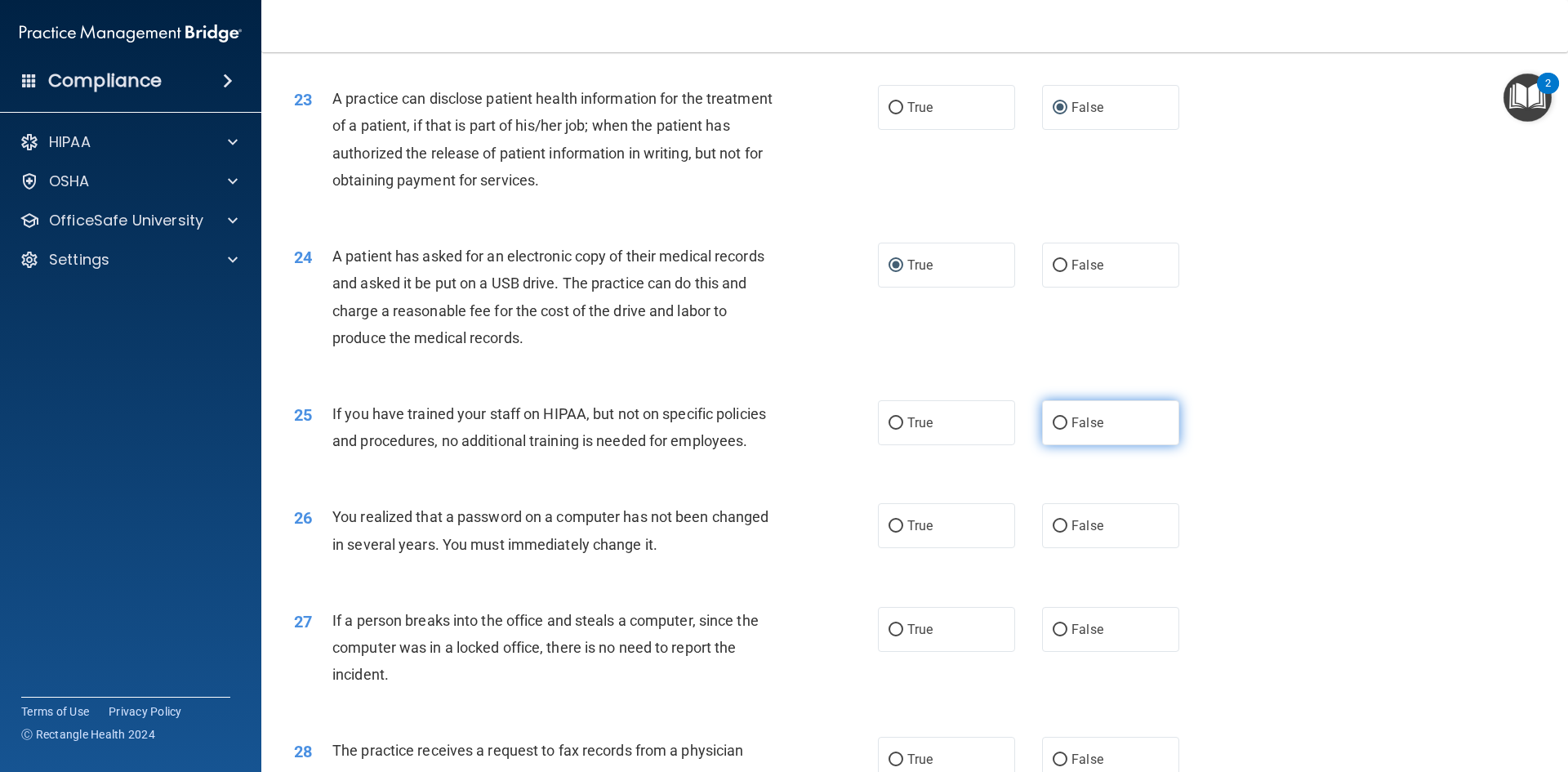
click at [1055, 429] on input "False" at bounding box center [1059, 424] width 14 height 13
radio input "true"
click at [892, 532] on input "True" at bounding box center [895, 526] width 14 height 13
radio input "true"
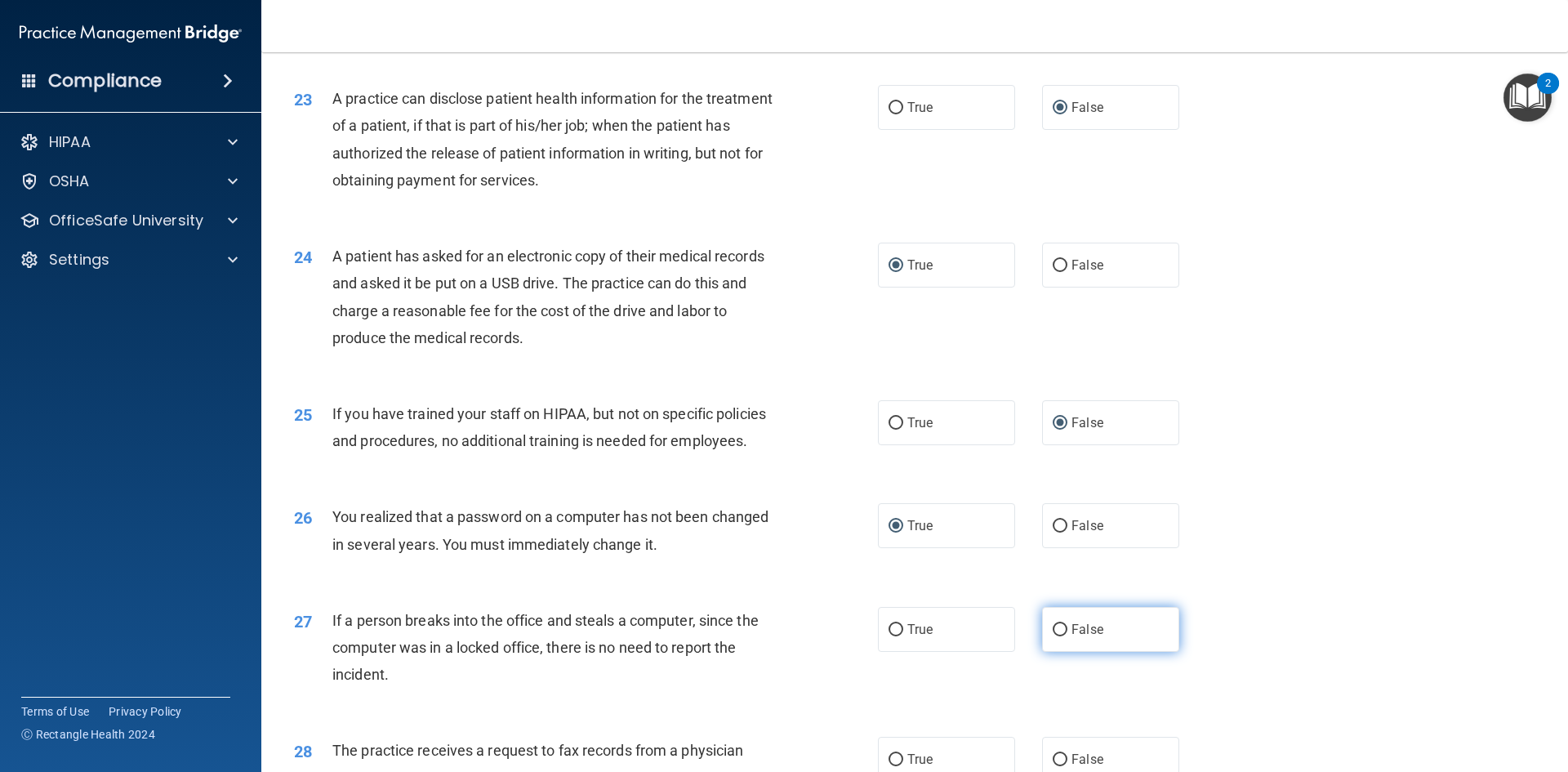
click at [1053, 636] on input "False" at bounding box center [1059, 630] width 14 height 13
radio input "true"
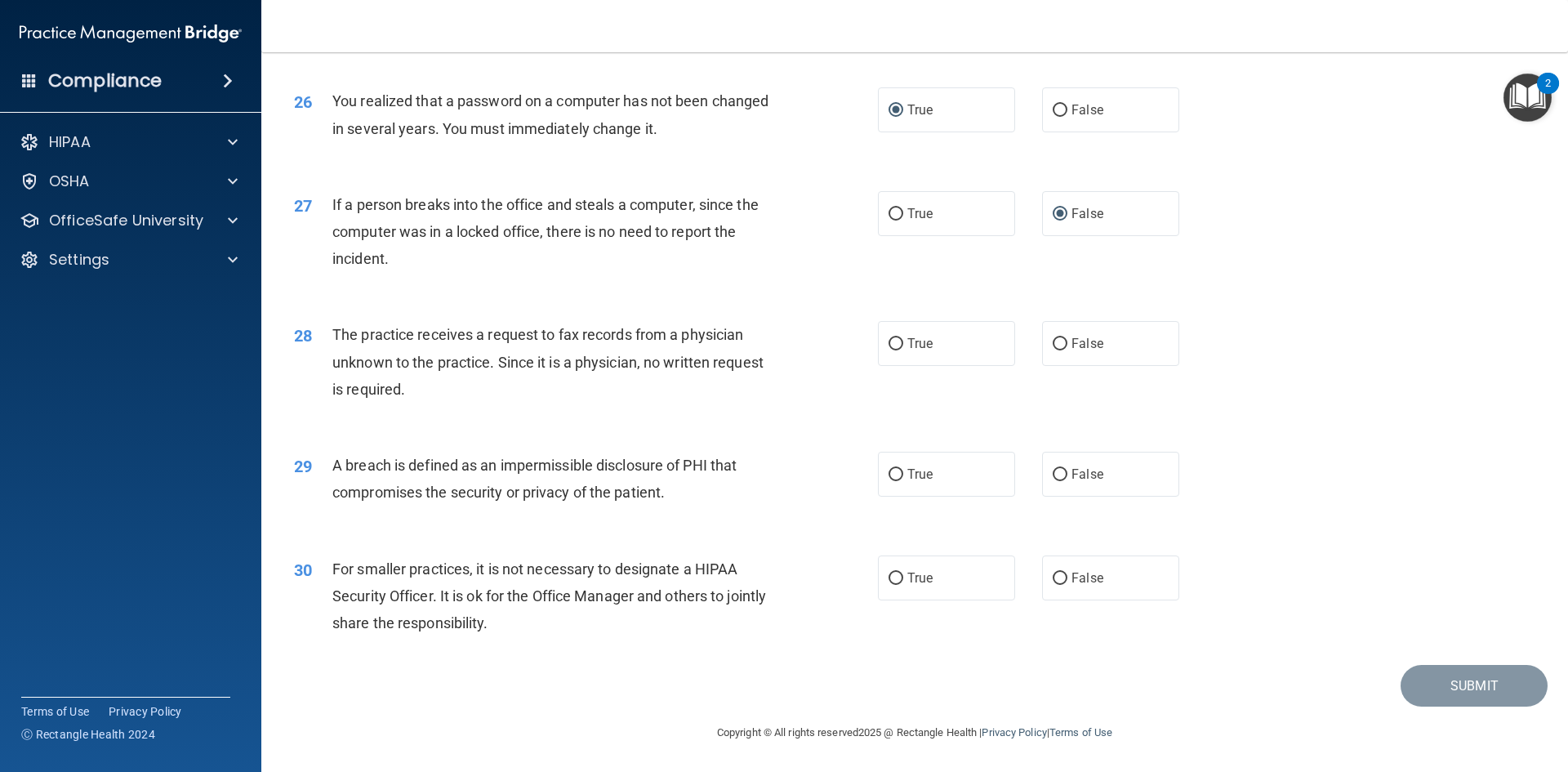
scroll to position [3094, 0]
click at [1054, 340] on input "False" at bounding box center [1059, 344] width 14 height 13
radio input "true"
click at [892, 473] on input "True" at bounding box center [895, 475] width 14 height 13
radio input "true"
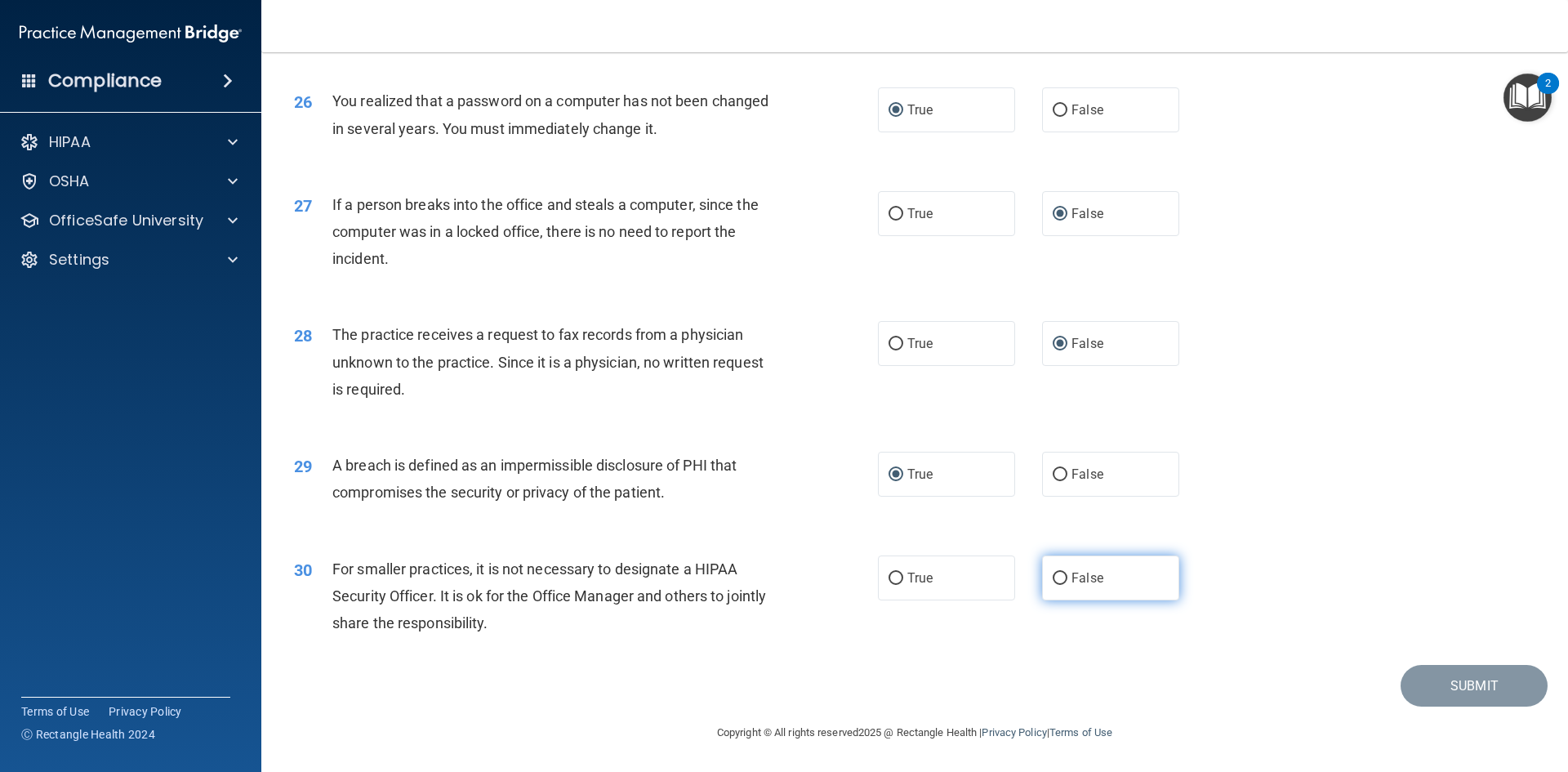
click at [1053, 580] on input "False" at bounding box center [1059, 579] width 14 height 13
radio input "true"
click at [1455, 682] on button "Submit" at bounding box center [1474, 685] width 147 height 41
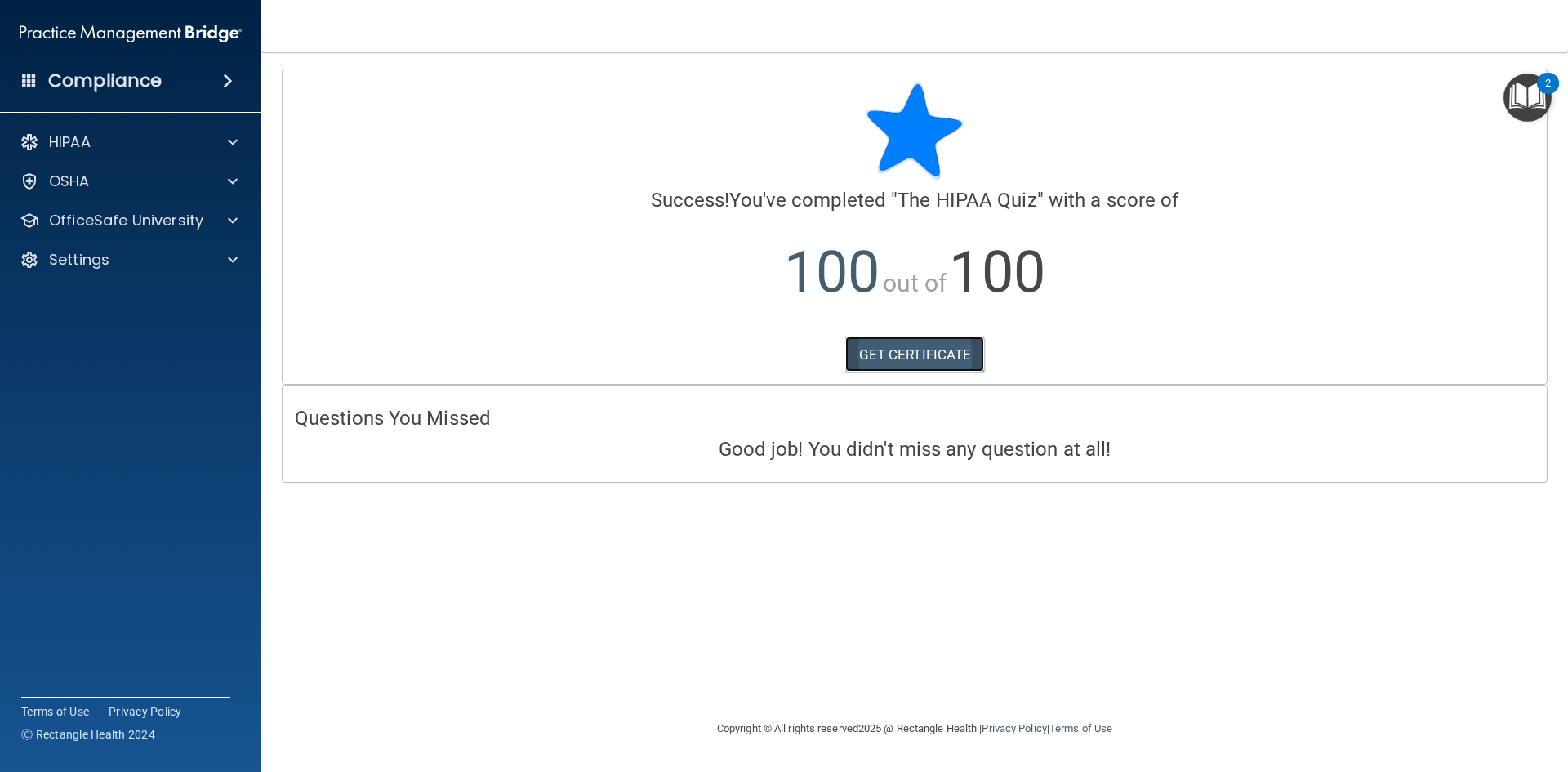
click at [887, 348] on link "GET CERTIFICATE" at bounding box center [915, 354] width 140 height 36
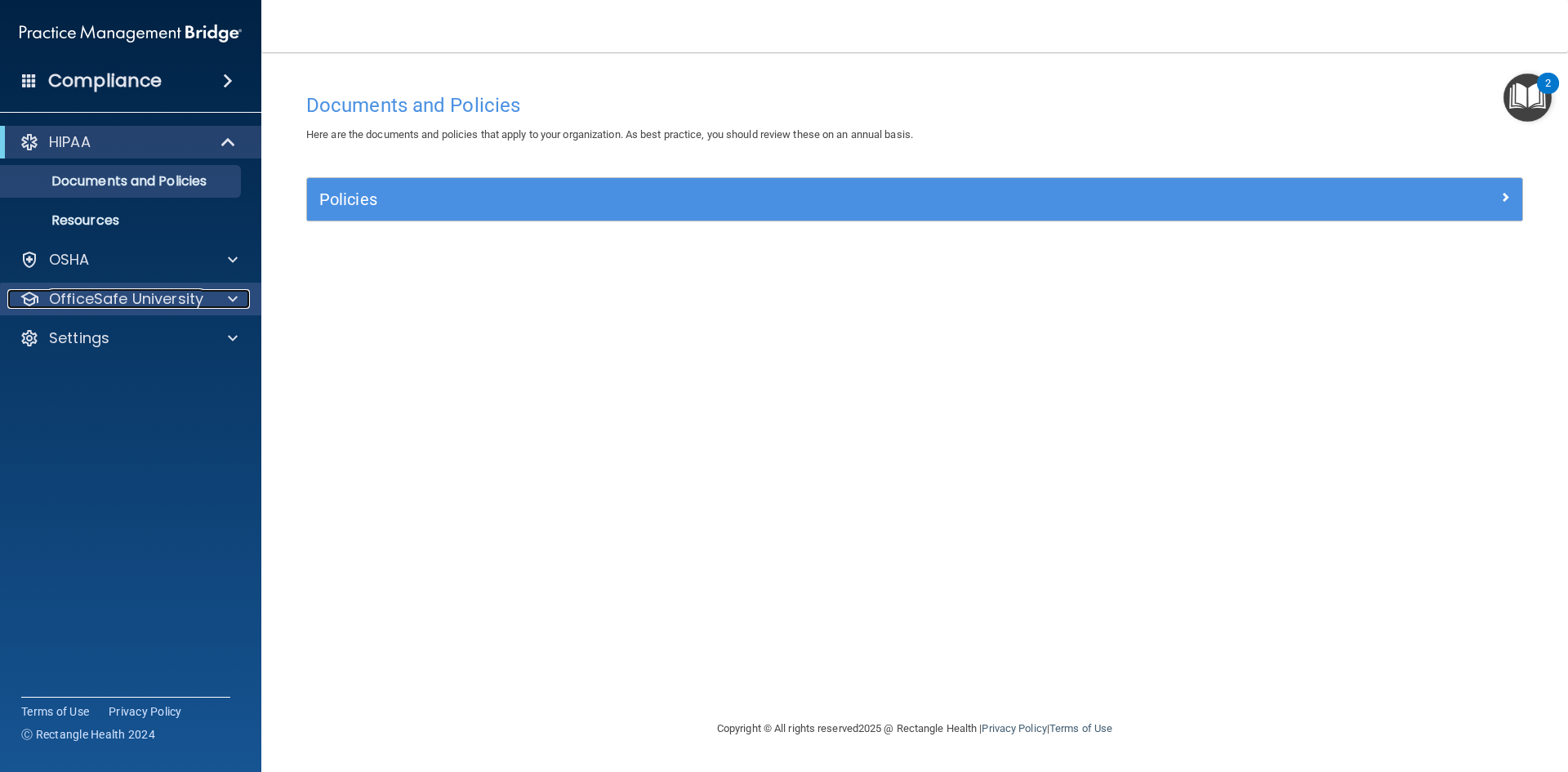
click at [175, 300] on p "OfficeSafe University" at bounding box center [126, 299] width 154 height 19
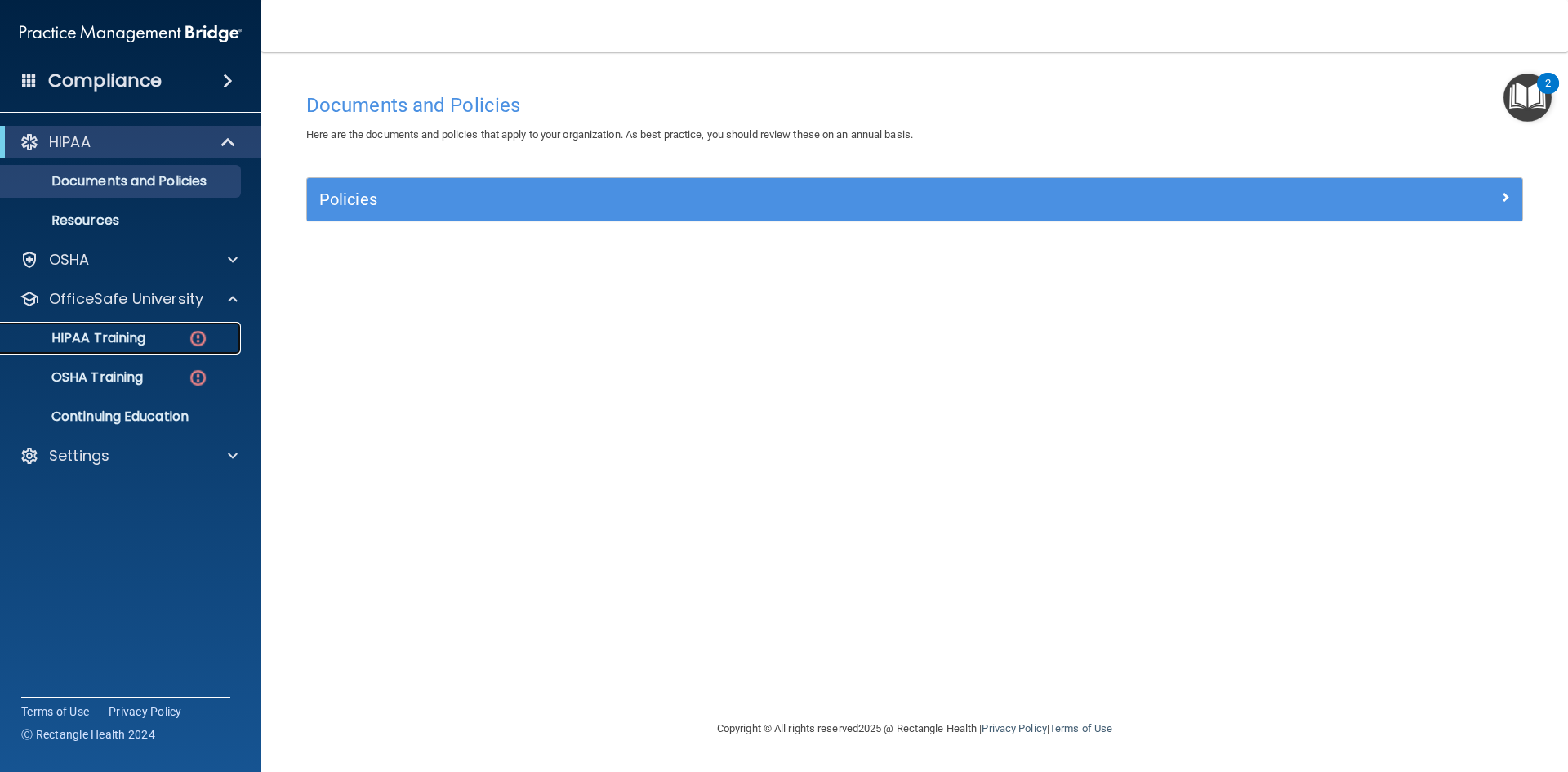
click at [196, 343] on img at bounding box center [198, 338] width 20 height 20
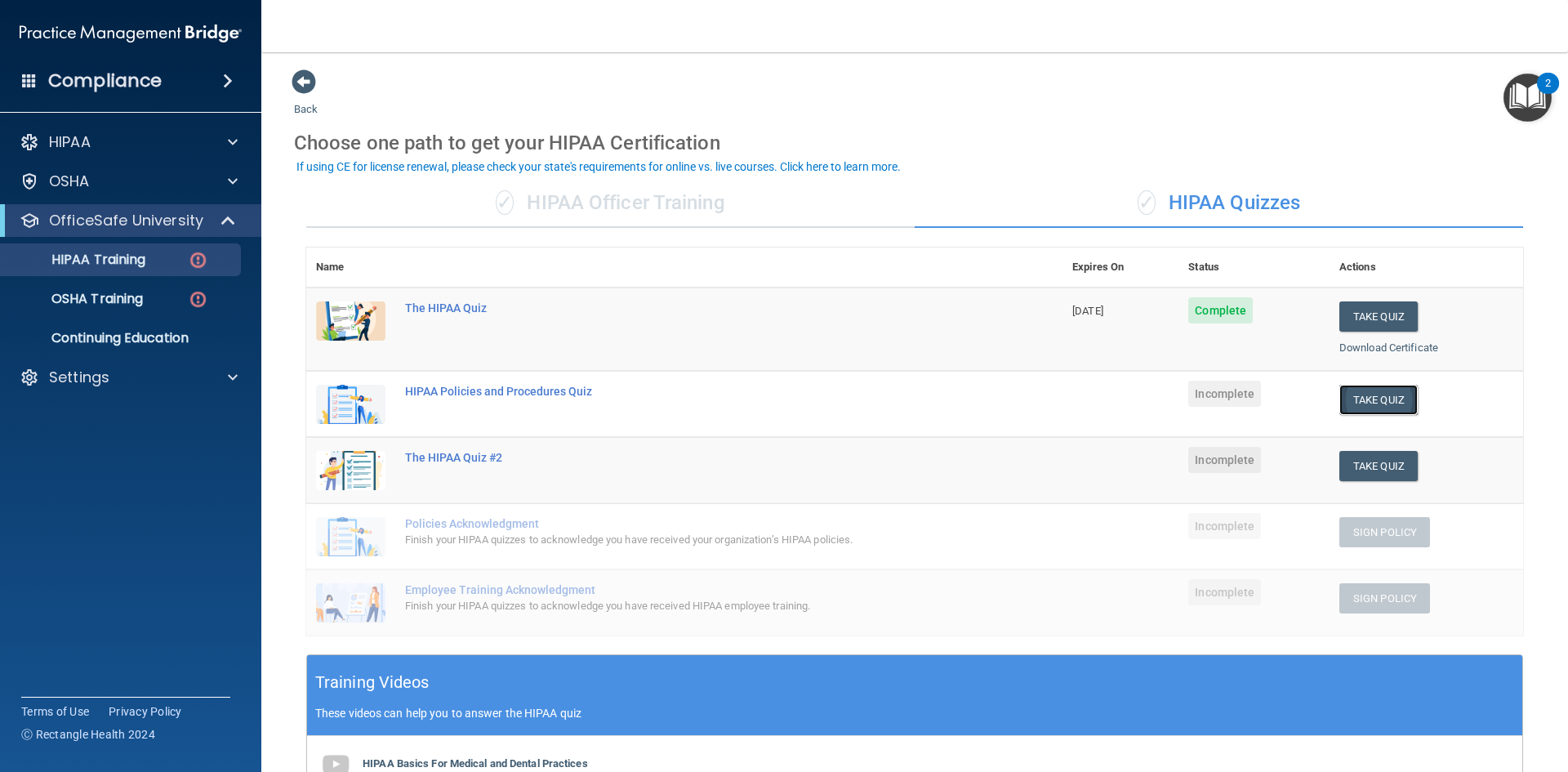
click at [1368, 400] on button "Take Quiz" at bounding box center [1378, 400] width 78 height 30
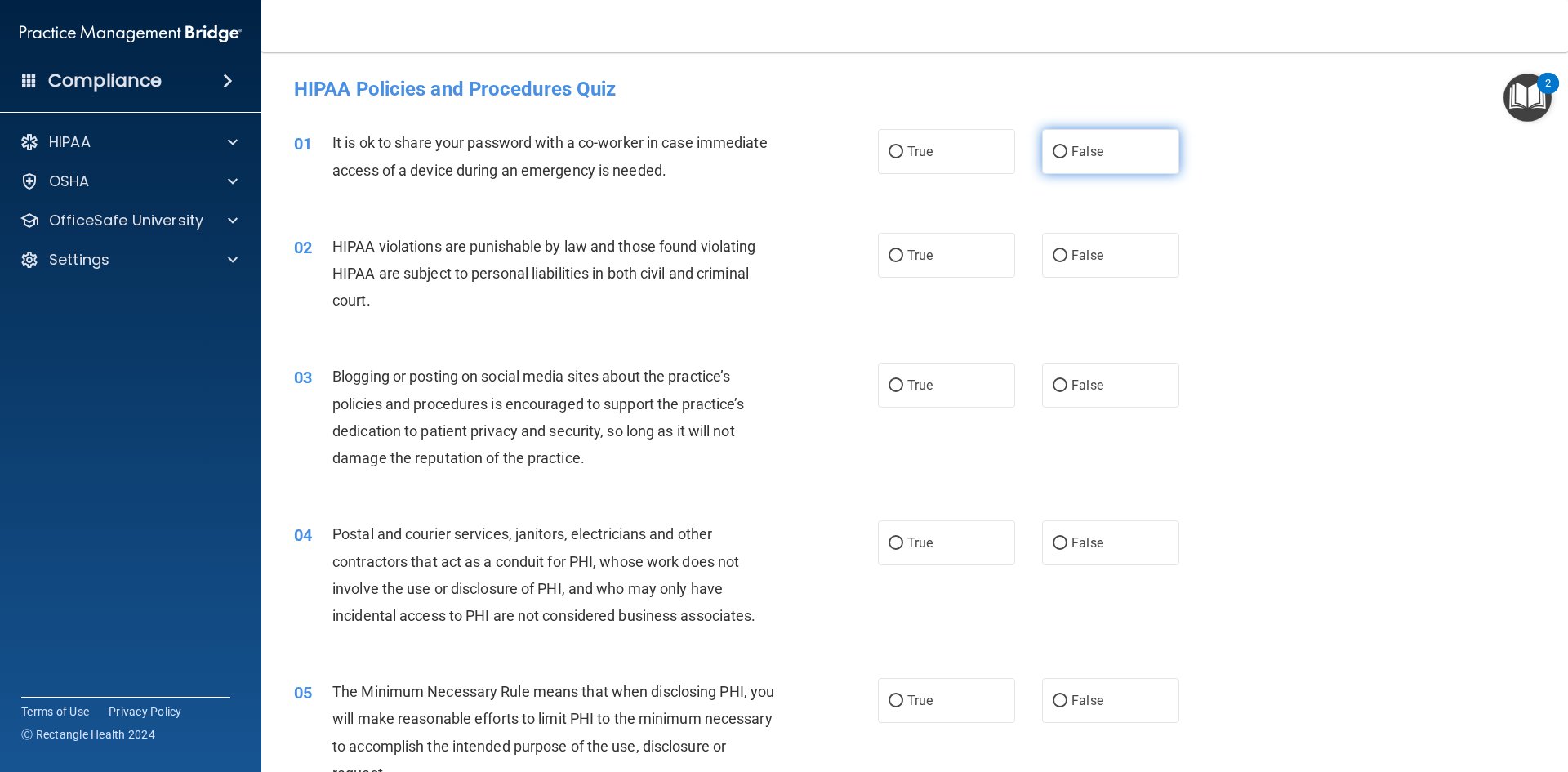
click at [1053, 150] on input "False" at bounding box center [1059, 152] width 14 height 13
radio input "true"
click at [892, 260] on input "True" at bounding box center [895, 256] width 14 height 13
radio input "true"
click at [1072, 386] on span "False" at bounding box center [1087, 385] width 32 height 15
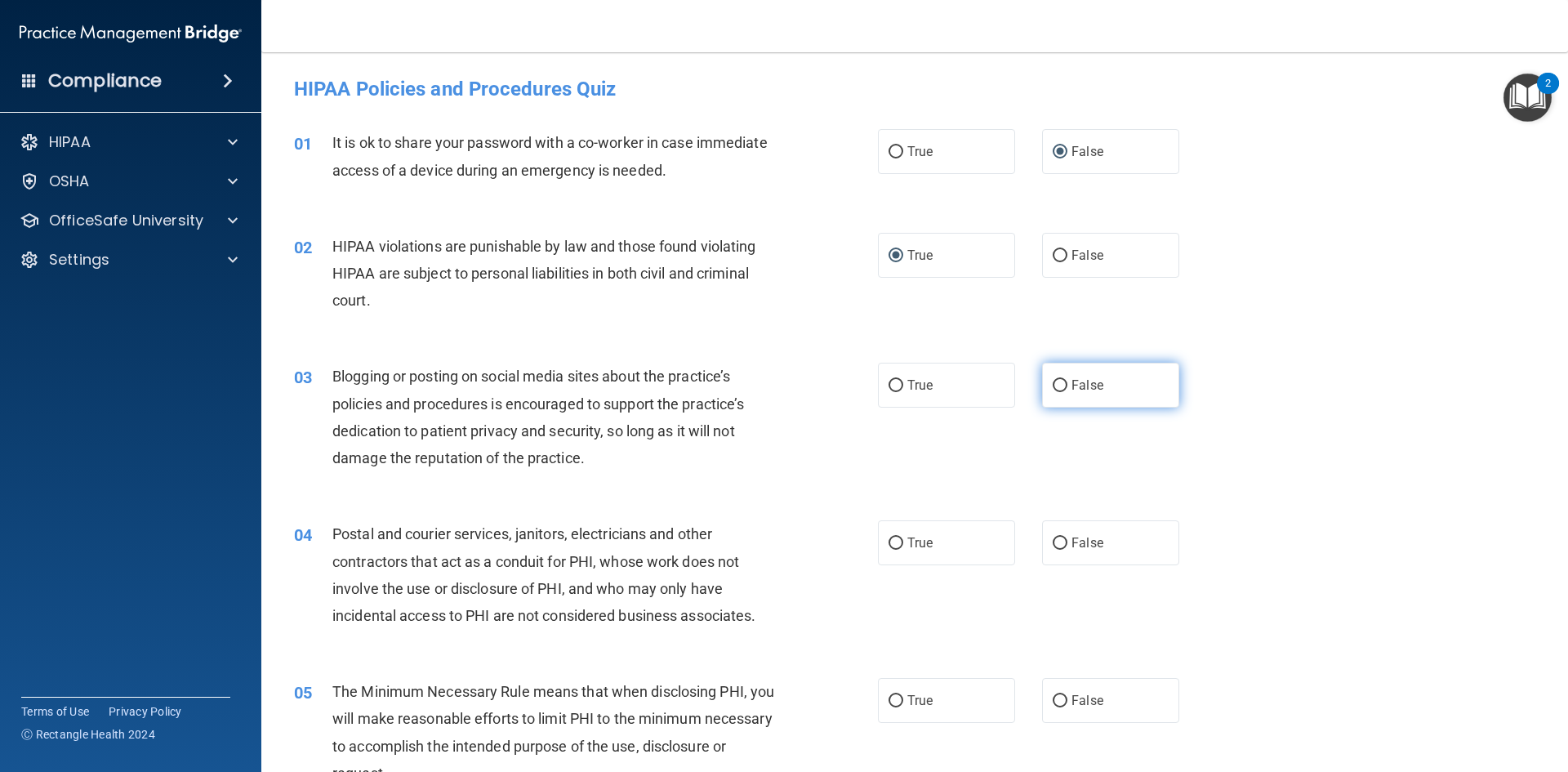
click at [1067, 386] on input "False" at bounding box center [1059, 386] width 14 height 13
radio input "true"
click at [908, 537] on span "True" at bounding box center [920, 543] width 25 height 15
click at [902, 537] on input "True" at bounding box center [895, 543] width 14 height 13
radio input "true"
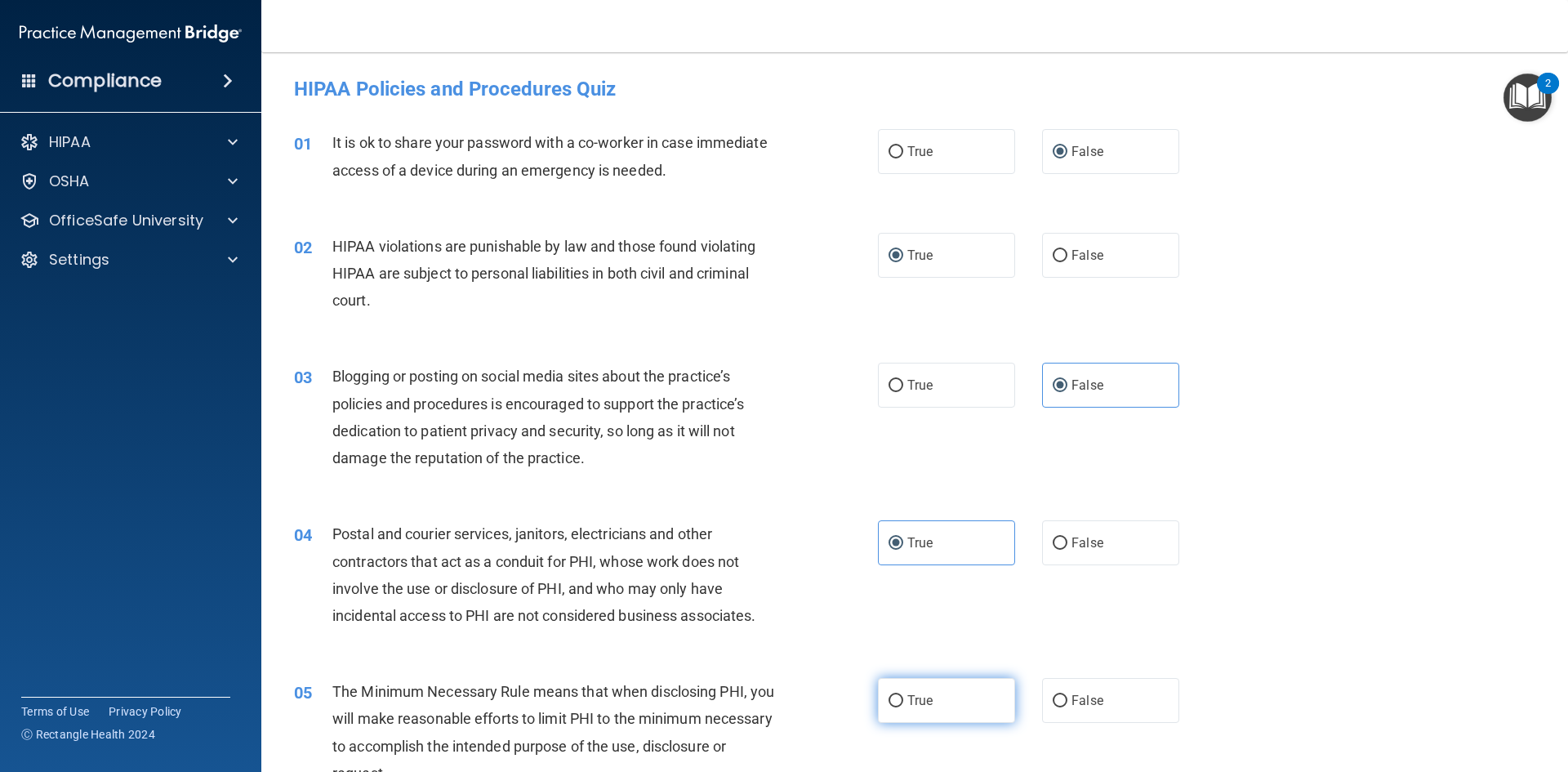
click at [888, 712] on label "True" at bounding box center [946, 700] width 137 height 45
click at [888, 707] on input "True" at bounding box center [895, 701] width 14 height 13
radio input "true"
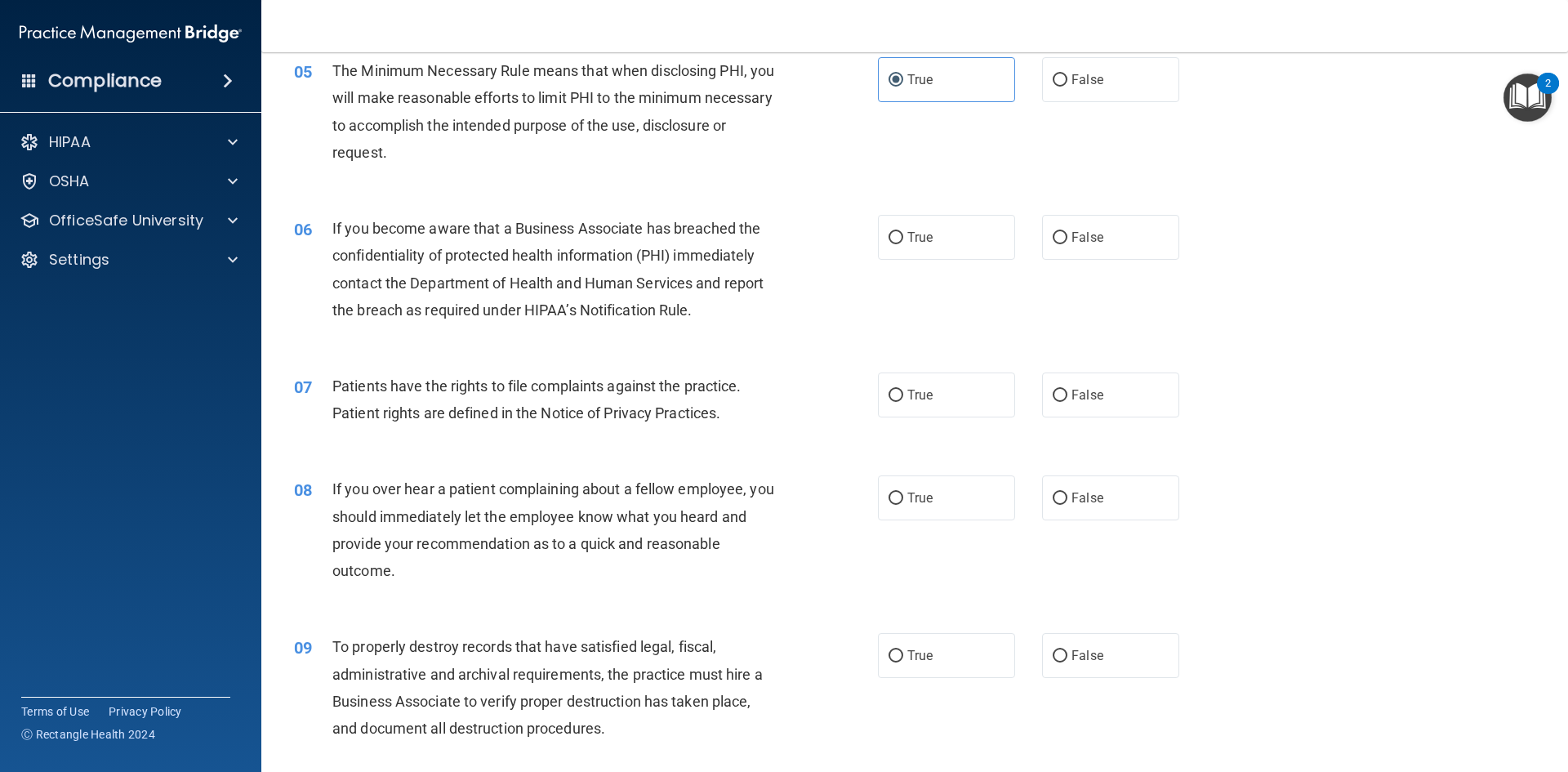
scroll to position [686, 0]
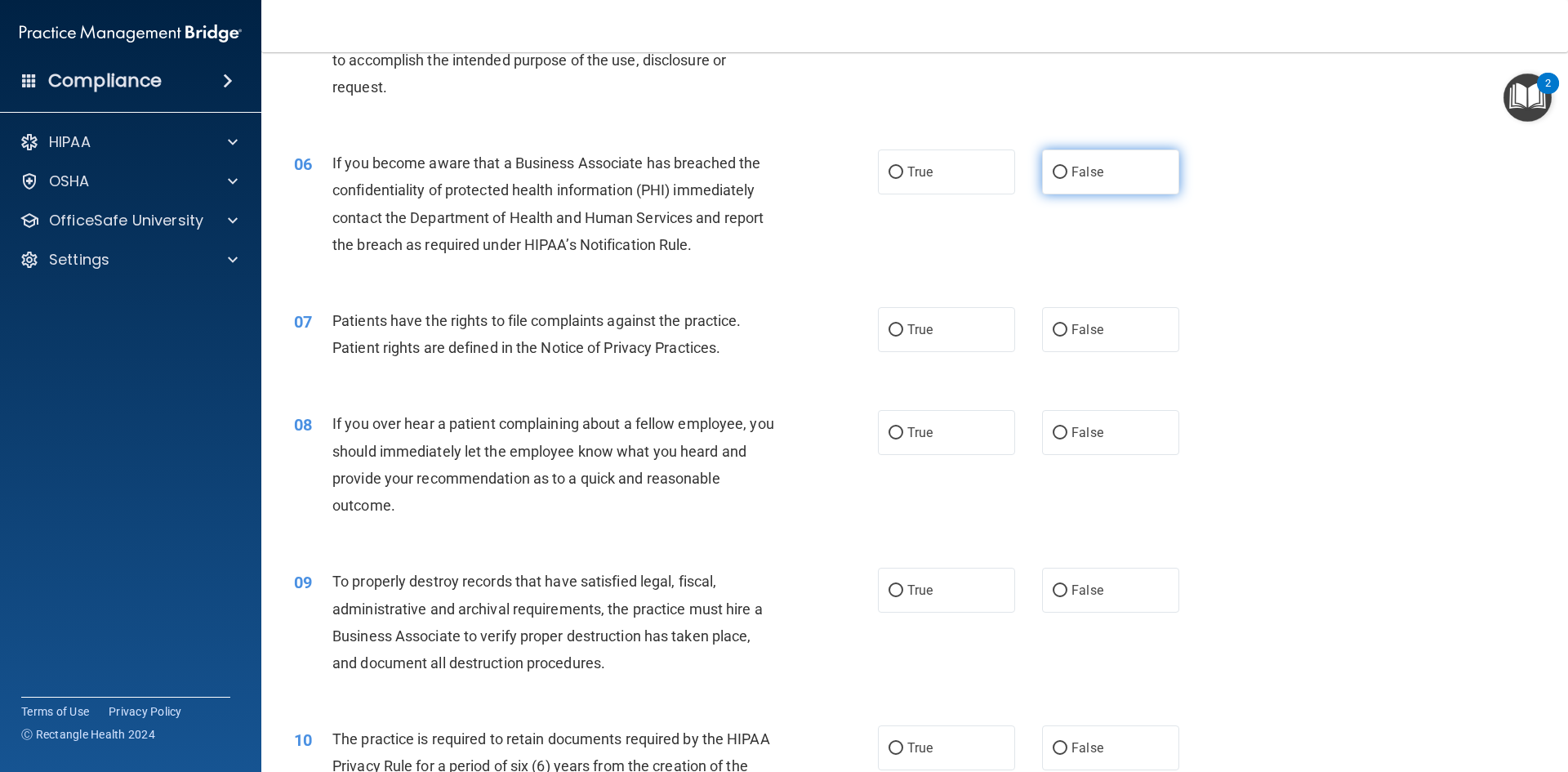
click at [1053, 172] on input "False" at bounding box center [1059, 172] width 14 height 13
radio input "true"
click at [893, 338] on label "True" at bounding box center [946, 329] width 137 height 45
click at [893, 337] on input "True" at bounding box center [895, 330] width 14 height 13
radio input "true"
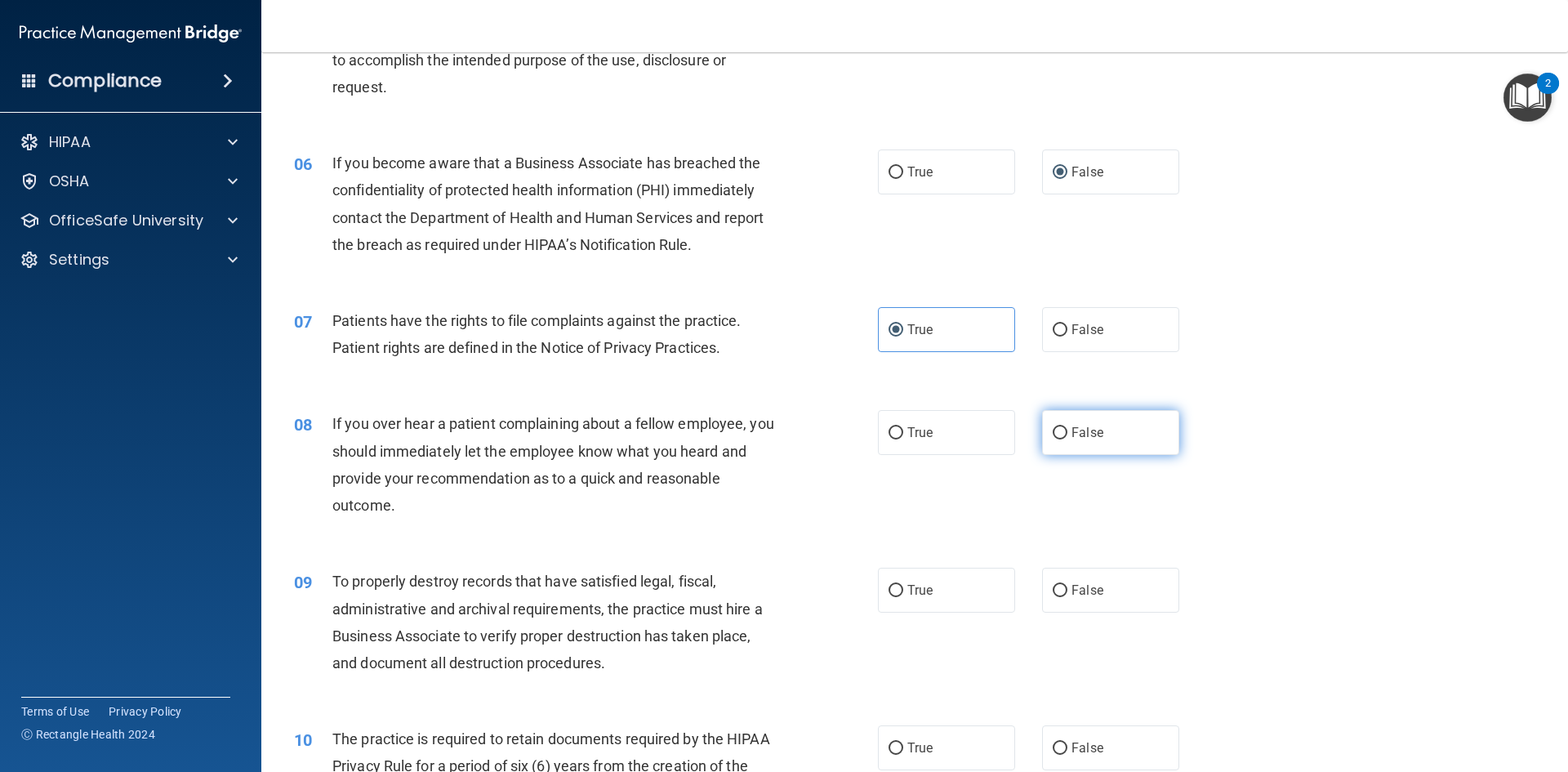
click at [1054, 435] on input "False" at bounding box center [1059, 433] width 14 height 13
radio input "true"
click at [1053, 597] on input "False" at bounding box center [1059, 591] width 14 height 13
radio input "true"
click at [894, 750] on input "True" at bounding box center [895, 748] width 14 height 13
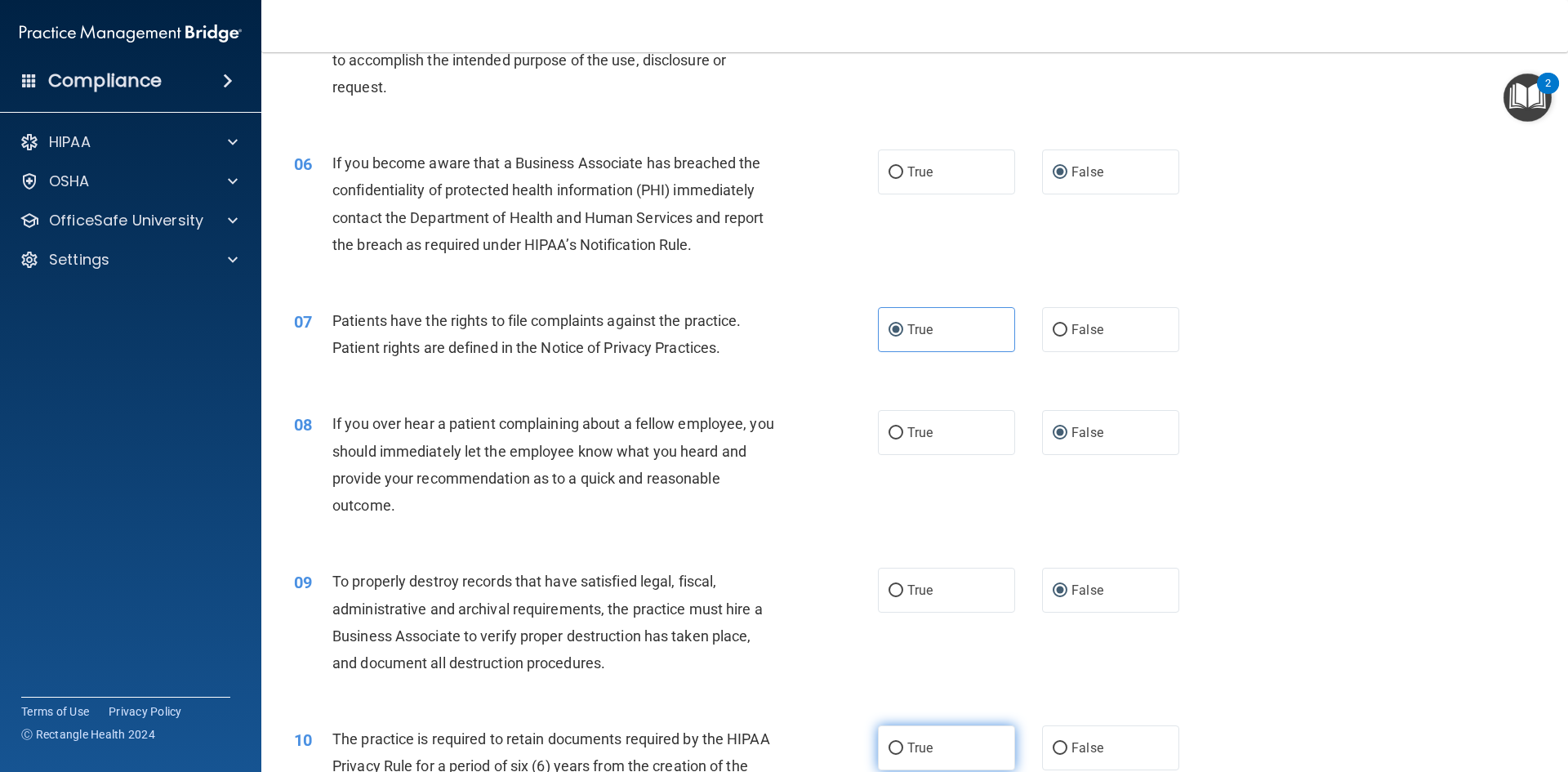
radio input "true"
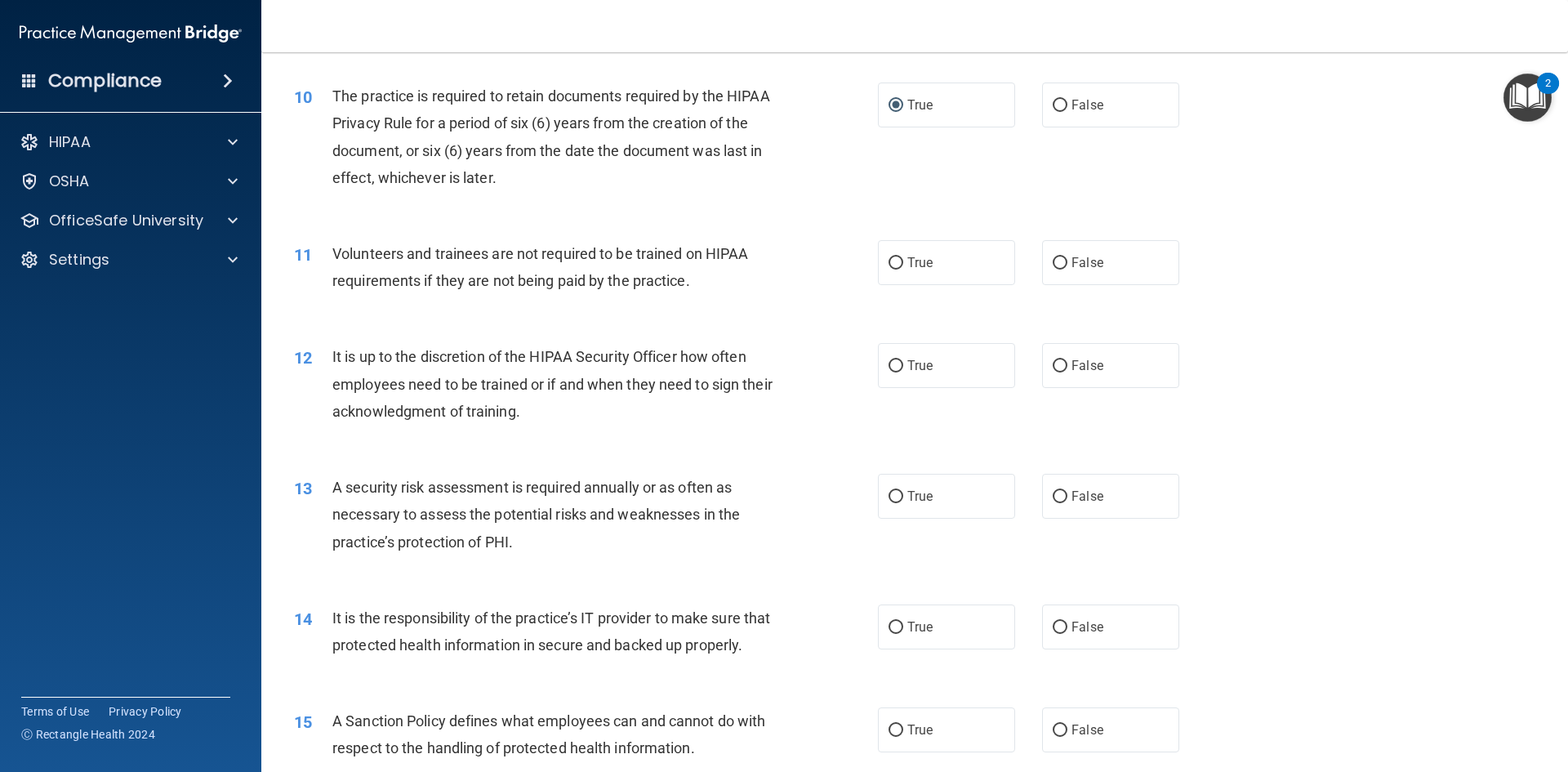
scroll to position [1416, 0]
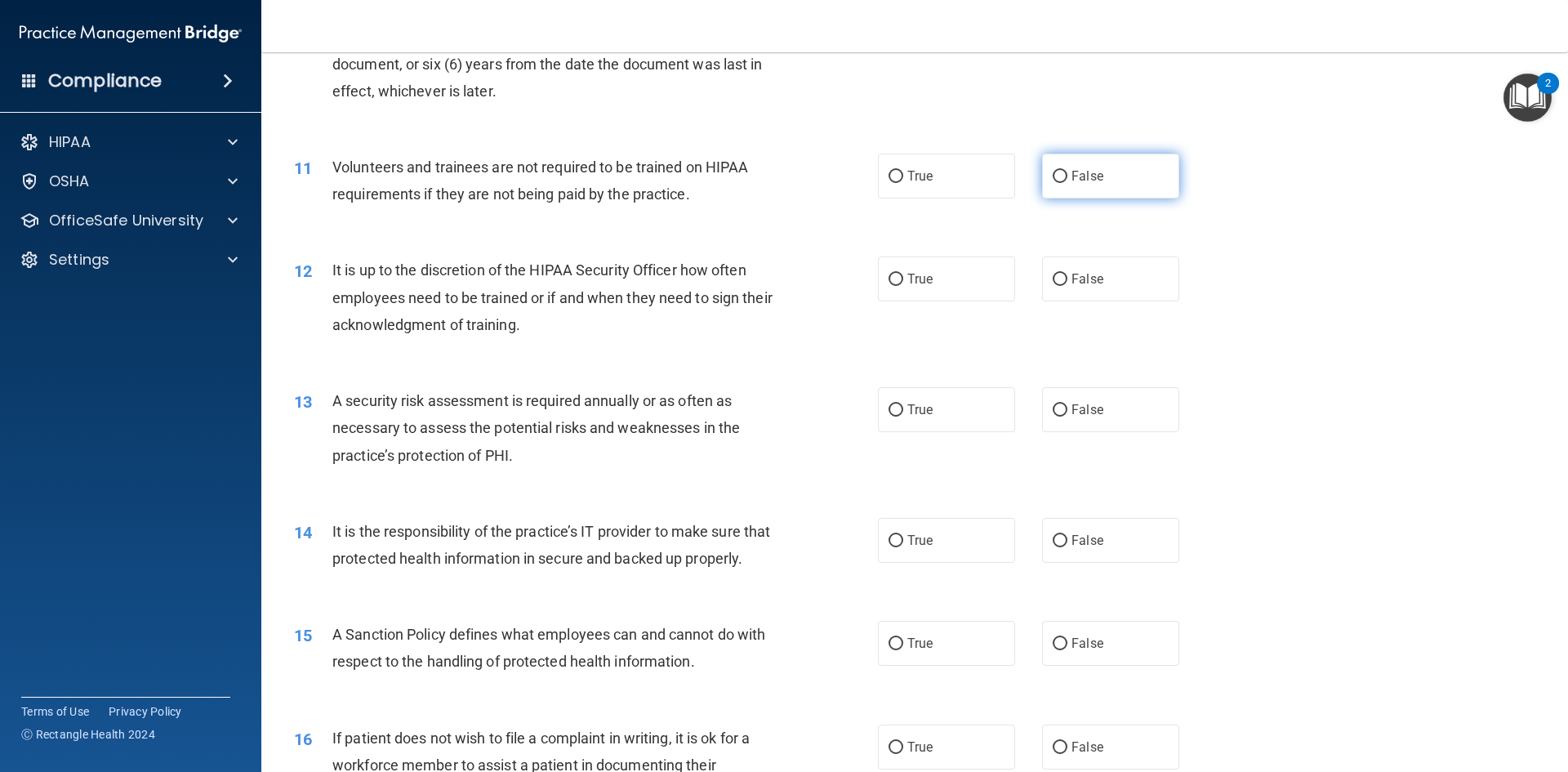
click at [1056, 180] on input "False" at bounding box center [1059, 176] width 14 height 13
radio input "true"
click at [1053, 283] on input "False" at bounding box center [1059, 279] width 14 height 13
radio input "true"
click at [888, 417] on input "True" at bounding box center [895, 410] width 14 height 13
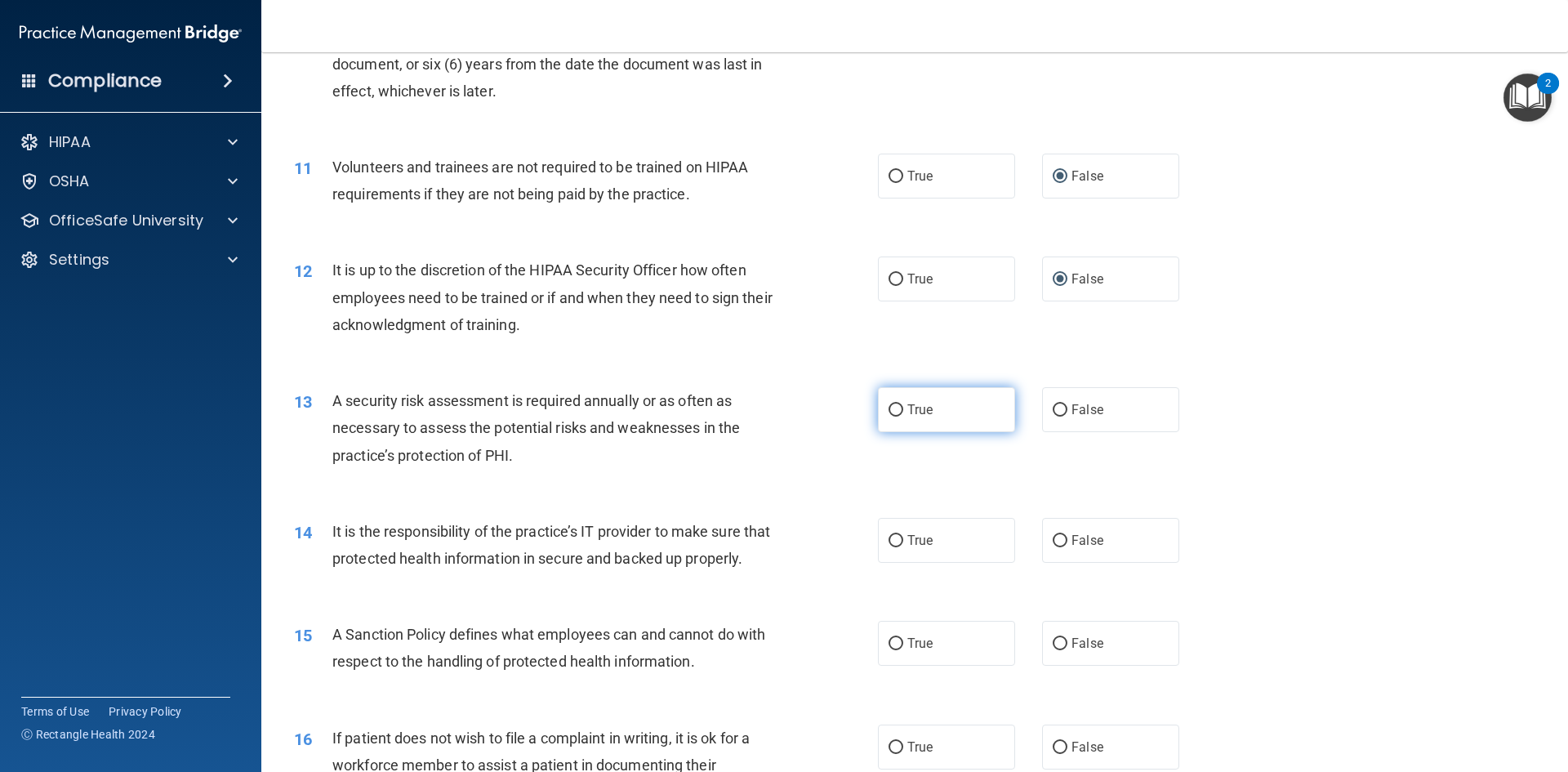
radio input "true"
click at [1059, 545] on input "False" at bounding box center [1059, 541] width 14 height 13
radio input "true"
click at [1064, 666] on label "False" at bounding box center [1110, 643] width 137 height 45
click at [1064, 651] on input "False" at bounding box center [1059, 644] width 14 height 13
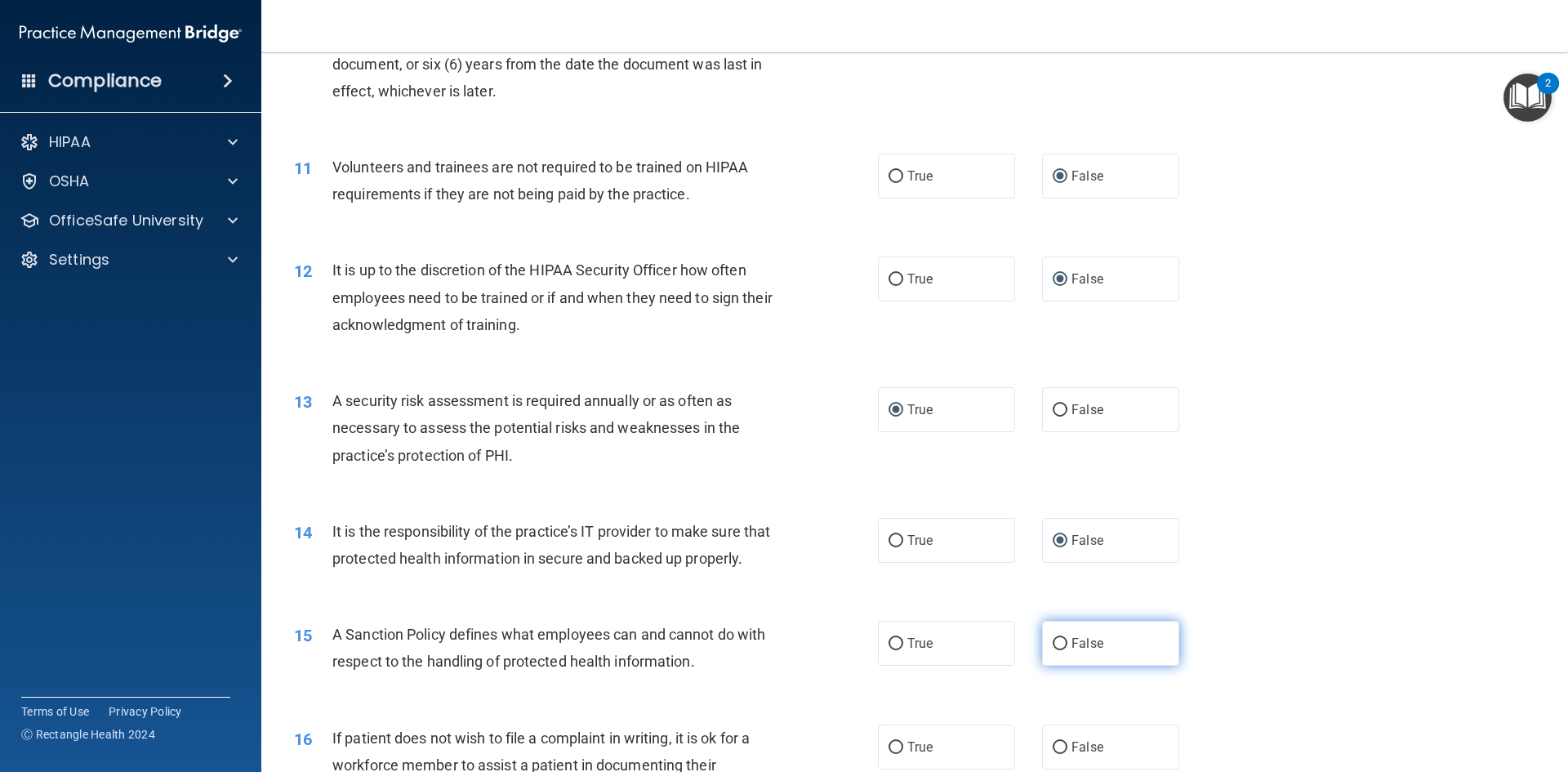
radio input "true"
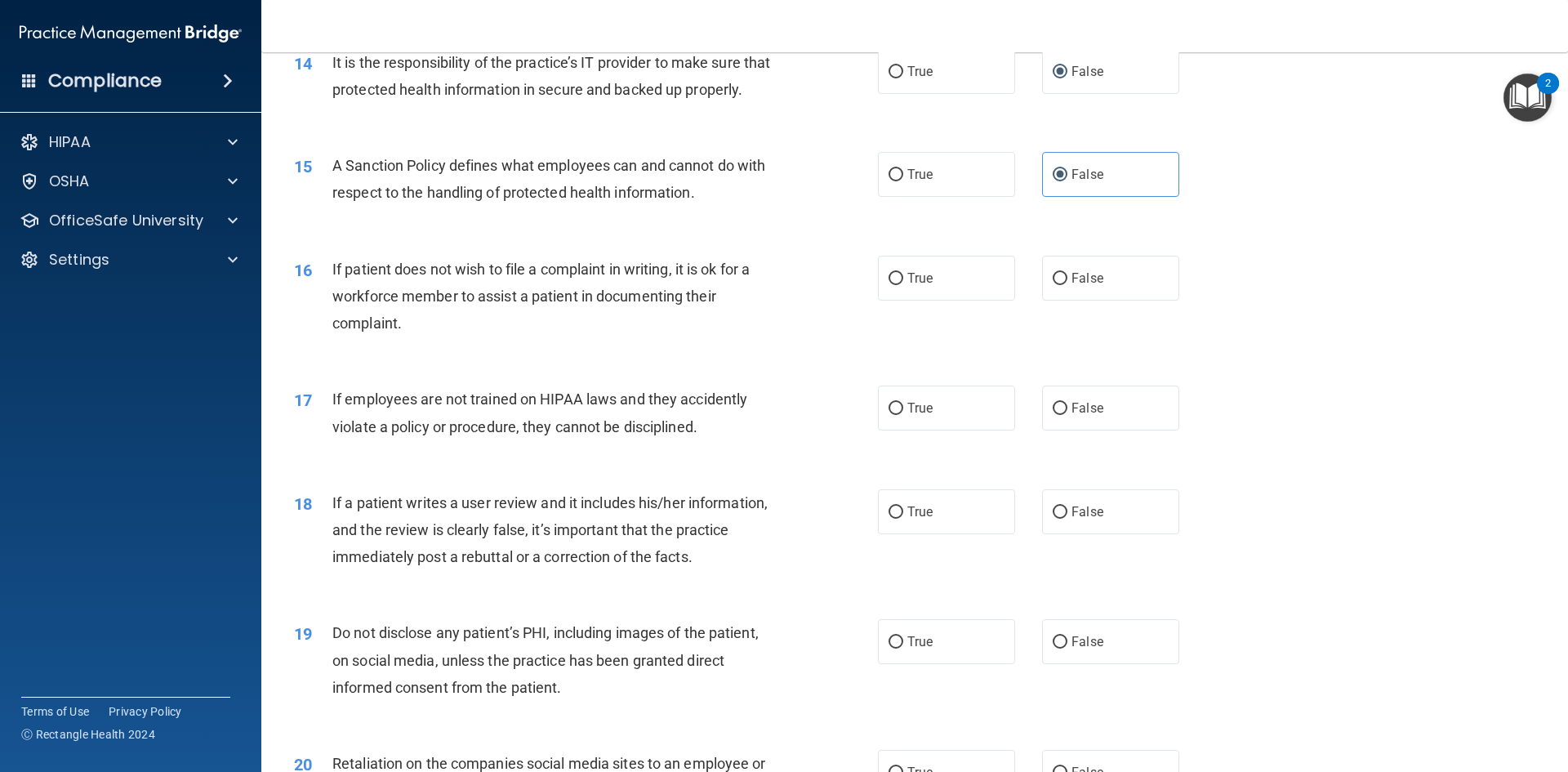
scroll to position [1906, 0]
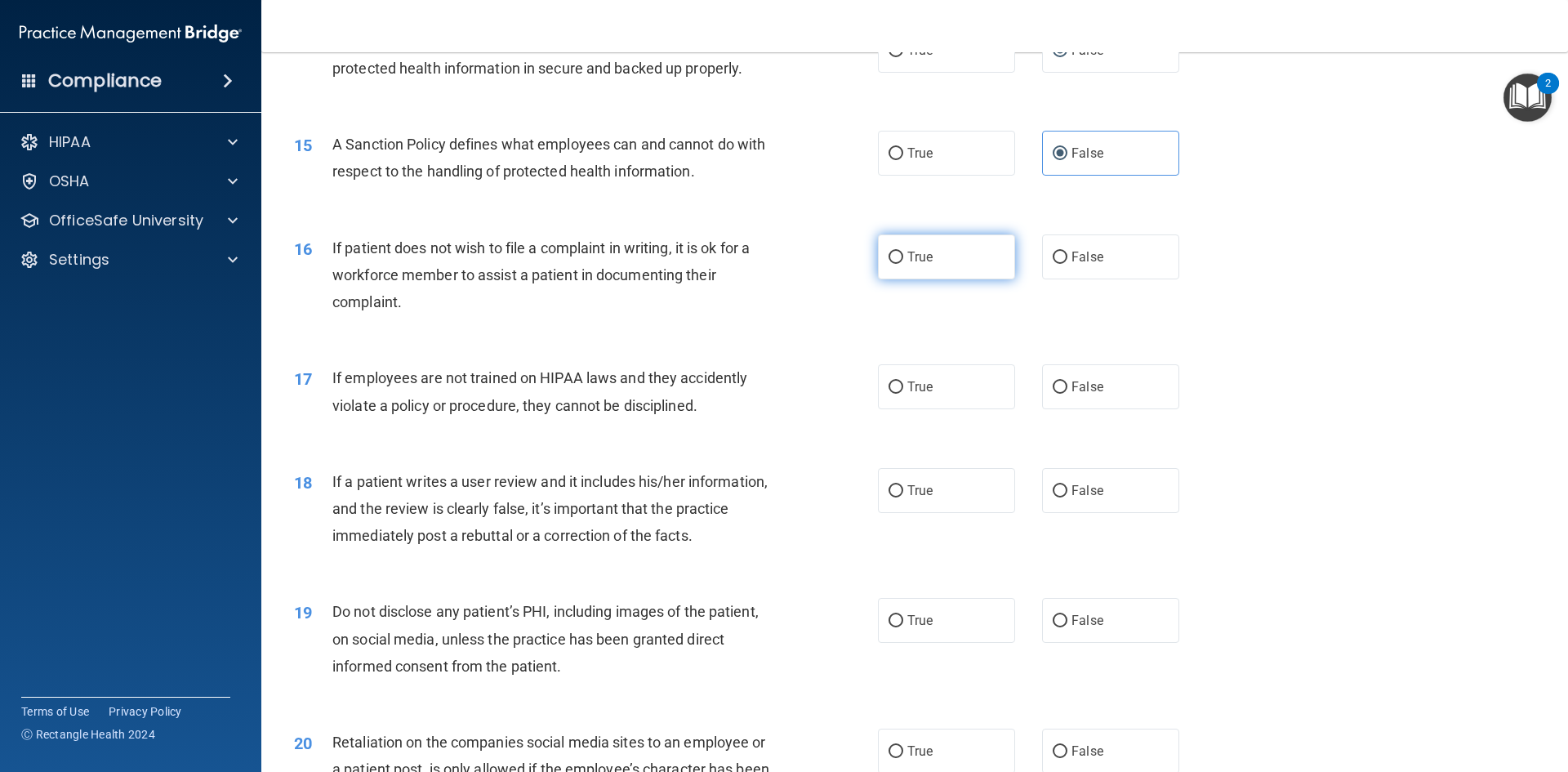
click at [888, 264] on input "True" at bounding box center [895, 257] width 14 height 13
radio input "true"
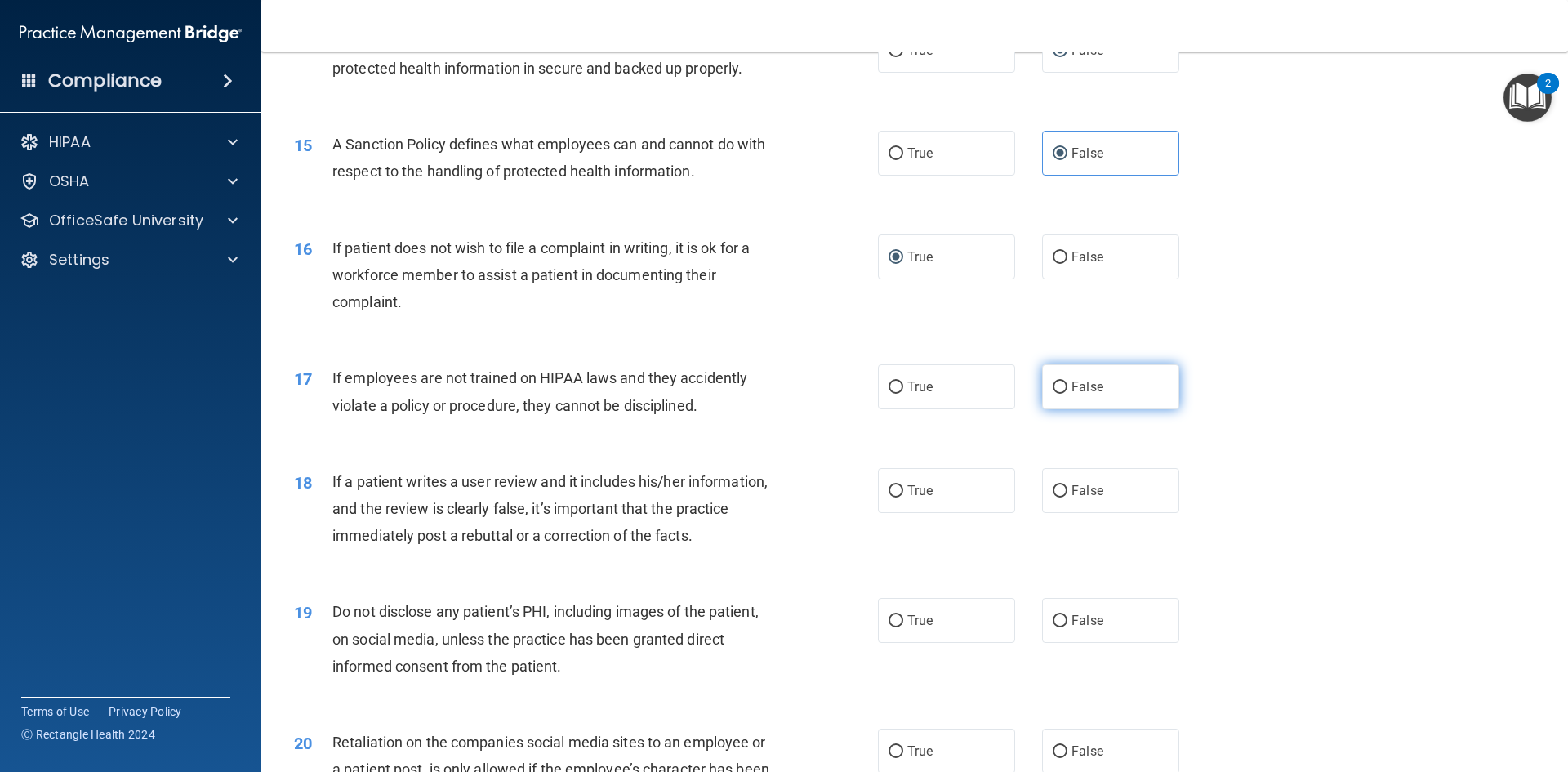
click at [1053, 394] on input "False" at bounding box center [1059, 387] width 14 height 13
radio input "true"
click at [1063, 513] on label "False" at bounding box center [1110, 490] width 137 height 45
click at [1063, 498] on input "False" at bounding box center [1059, 491] width 14 height 13
radio input "true"
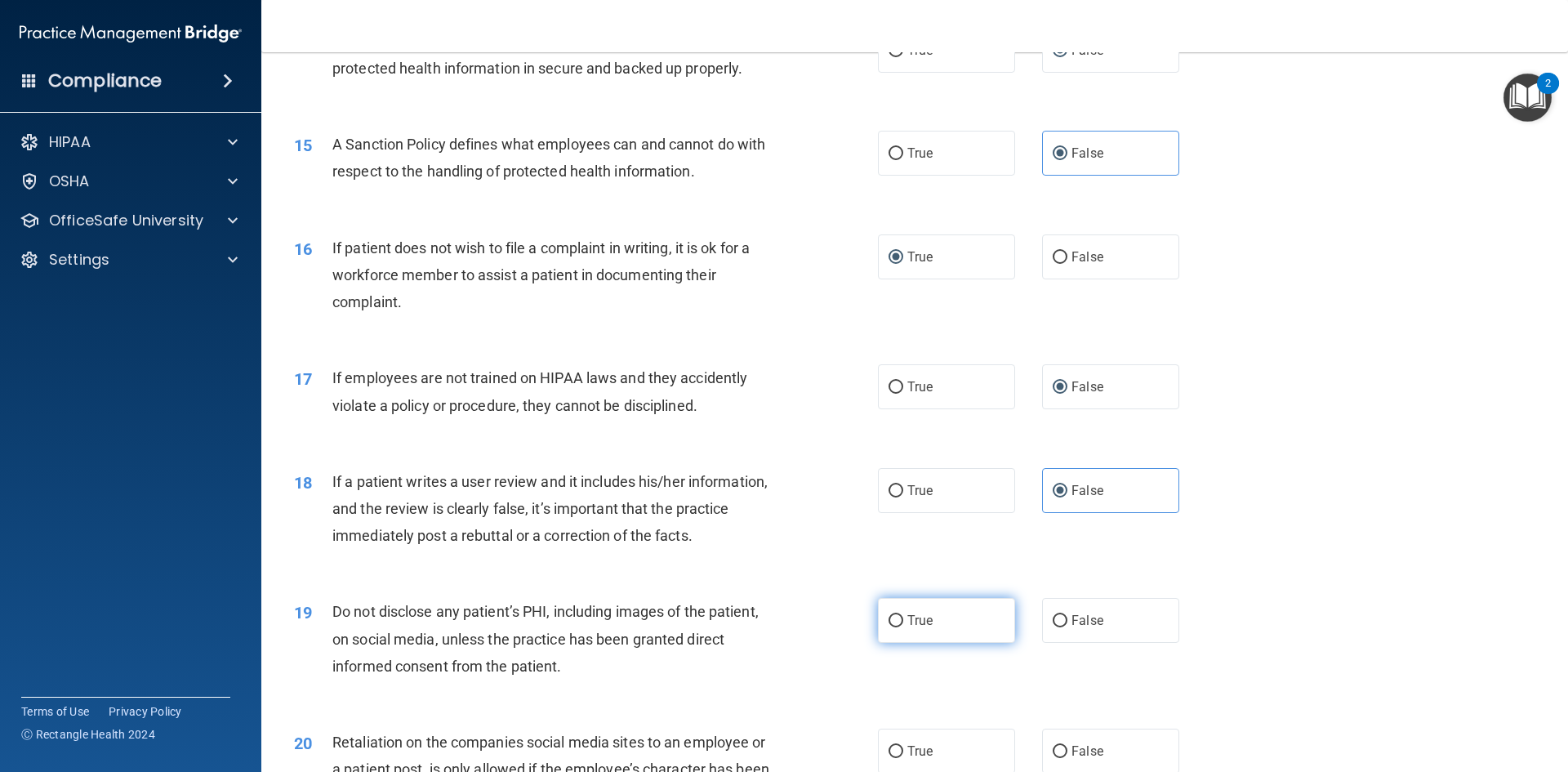
click at [888, 628] on input "True" at bounding box center [895, 621] width 14 height 13
radio input "true"
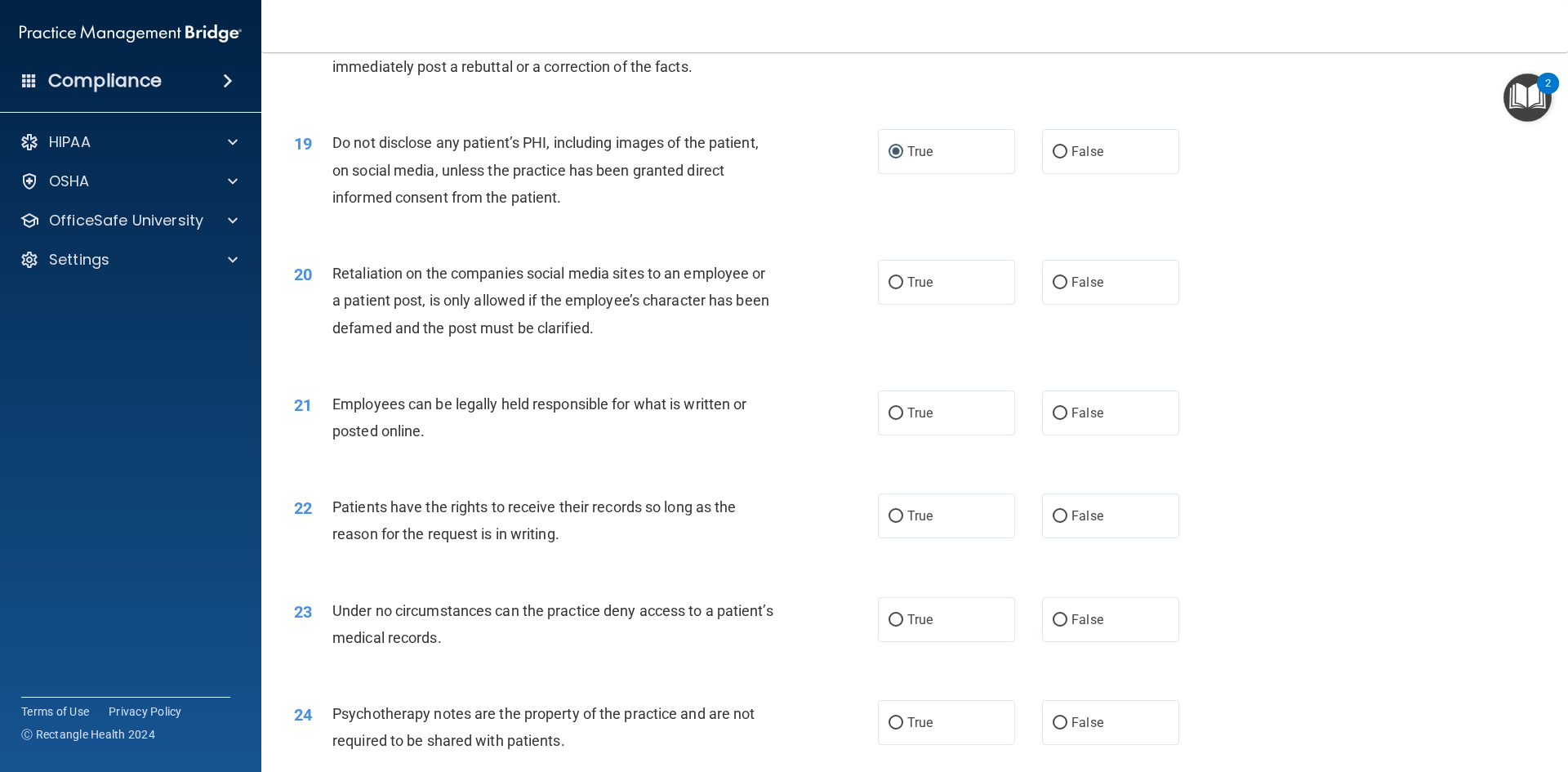
scroll to position [2440, 0]
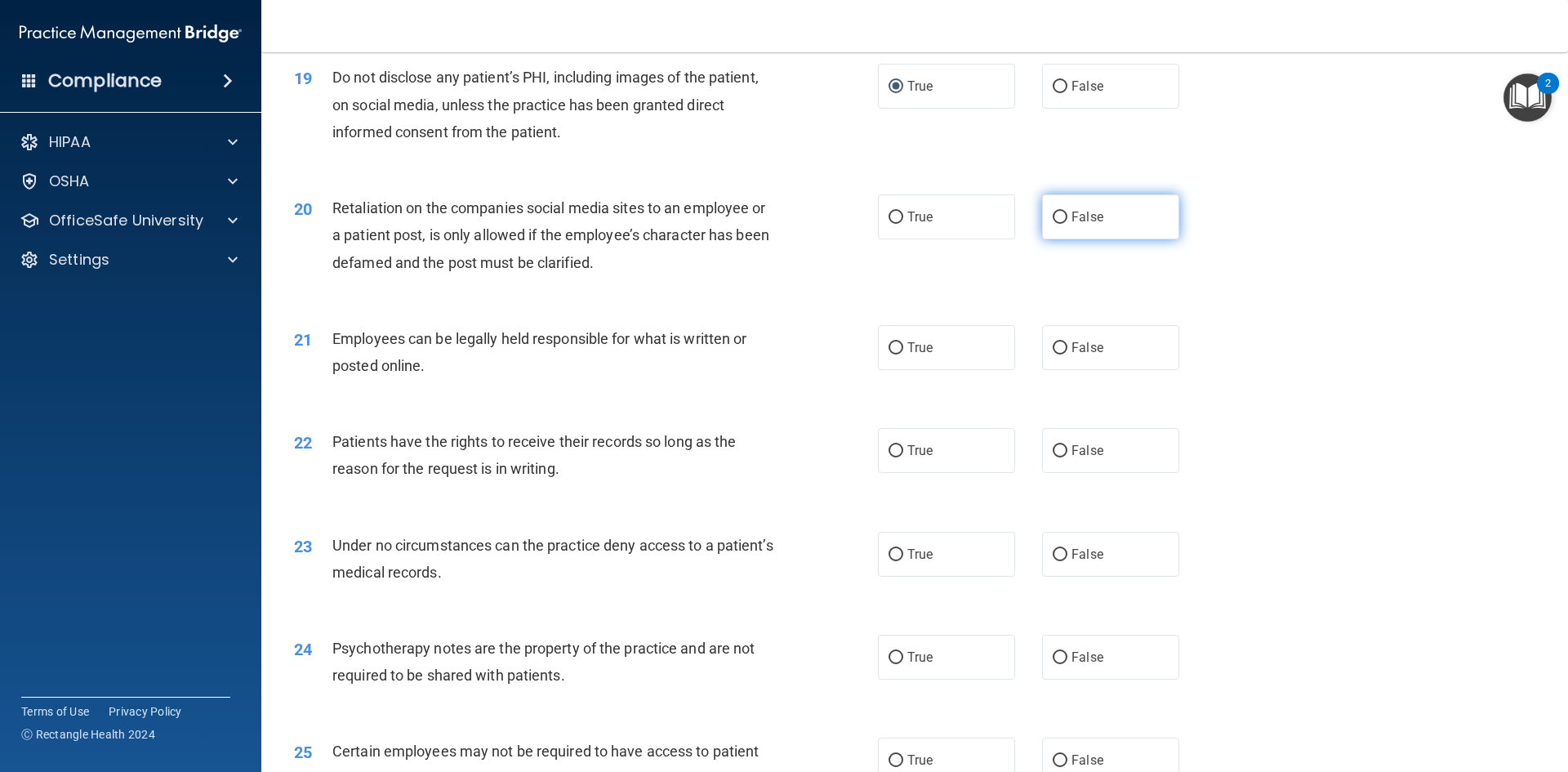
click at [1060, 240] on label "False" at bounding box center [1110, 216] width 137 height 45
click at [1060, 224] on input "False" at bounding box center [1059, 218] width 14 height 13
radio input "true"
click at [924, 355] on span "True" at bounding box center [920, 348] width 25 height 15
click at [903, 354] on input "True" at bounding box center [895, 348] width 14 height 13
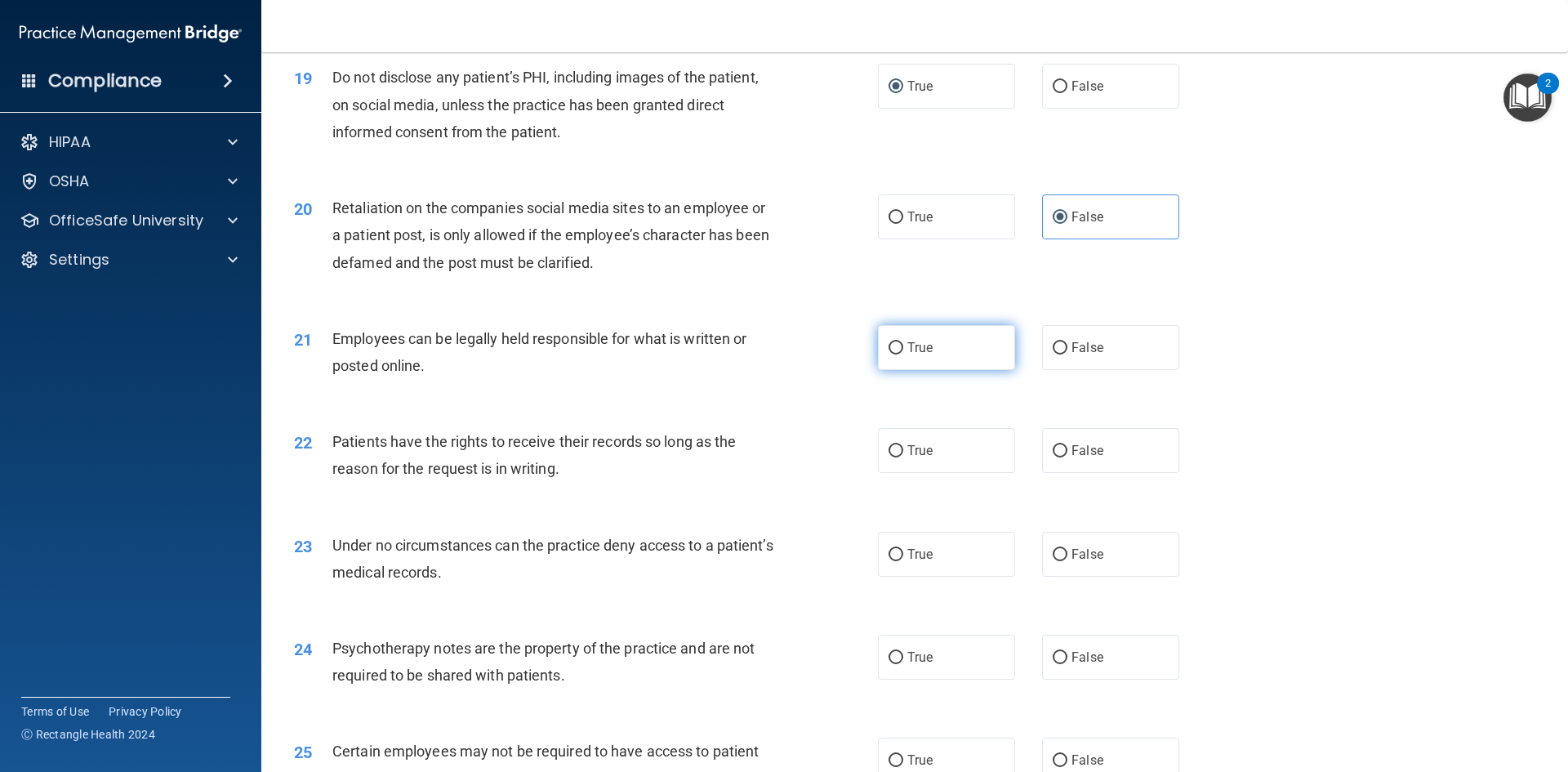
radio input "true"
click at [1053, 457] on input "False" at bounding box center [1059, 451] width 14 height 13
radio input "true"
click at [1059, 561] on input "False" at bounding box center [1059, 555] width 14 height 13
radio input "true"
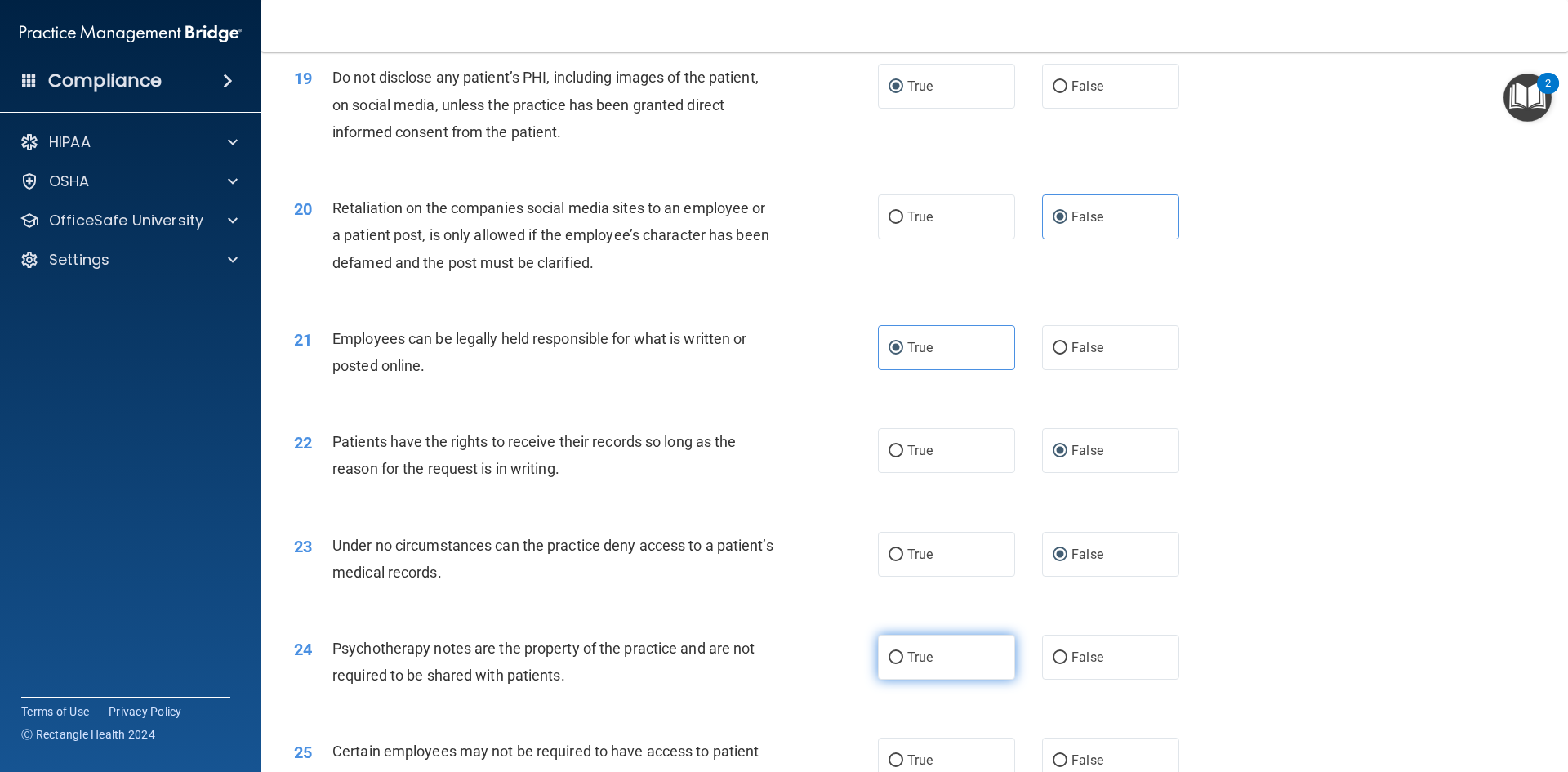
click at [896, 679] on label "True" at bounding box center [946, 656] width 137 height 45
click at [896, 664] on input "True" at bounding box center [895, 658] width 14 height 13
radio input "true"
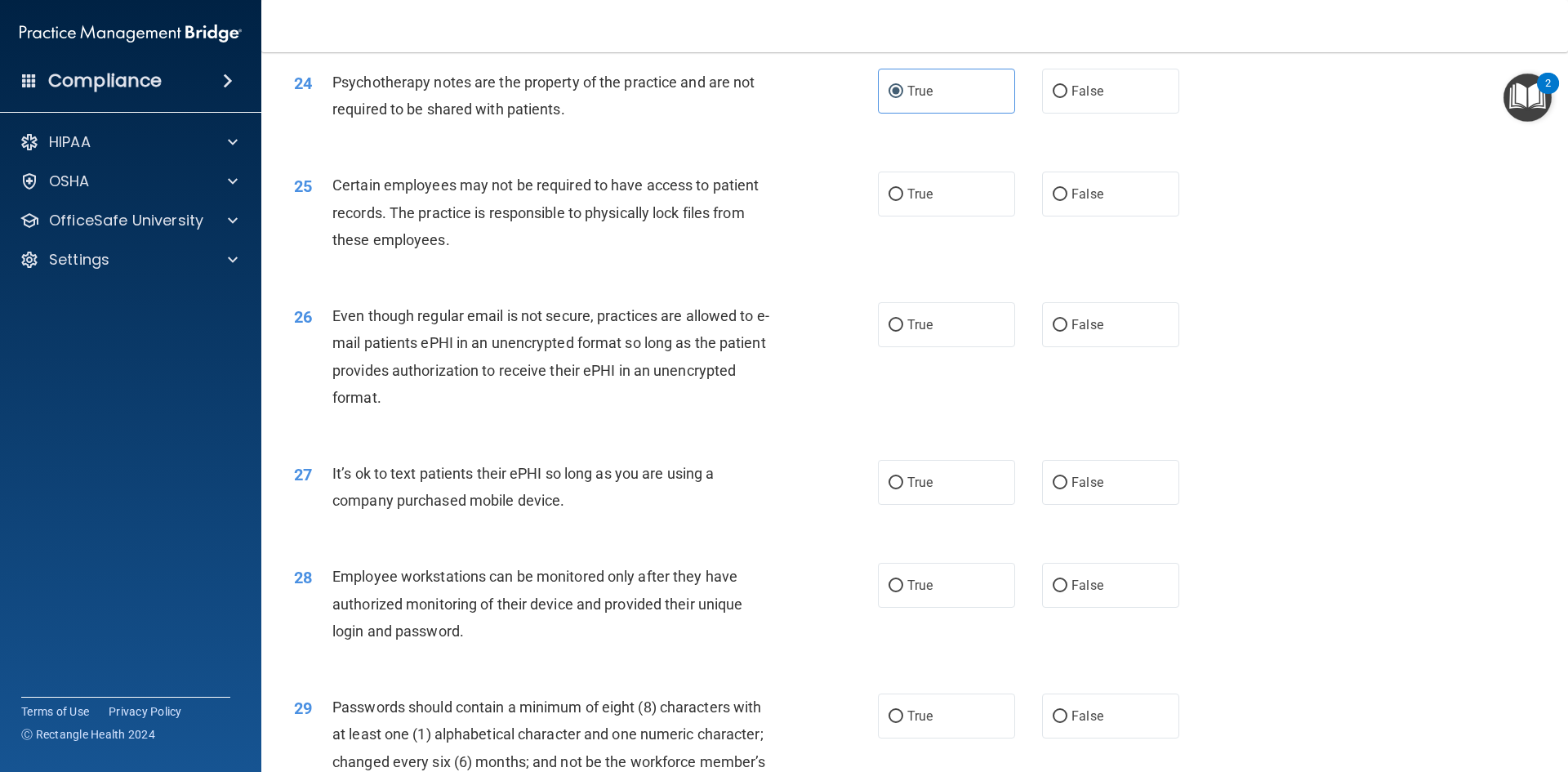
scroll to position [3028, 0]
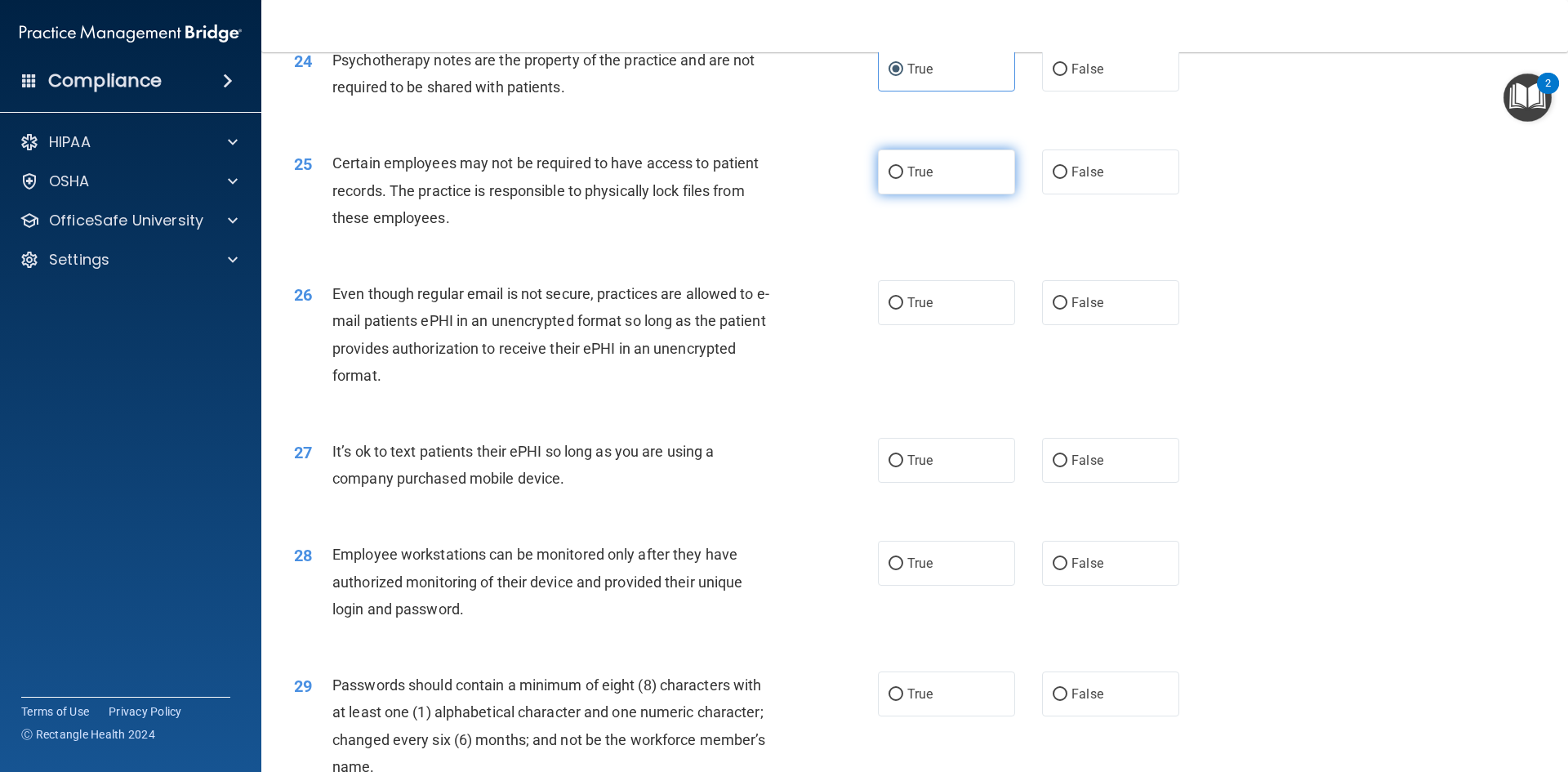
click at [881, 194] on label "True" at bounding box center [946, 171] width 137 height 45
click at [888, 179] on input "True" at bounding box center [895, 172] width 14 height 13
radio input "true"
click at [908, 310] on span "True" at bounding box center [920, 302] width 25 height 15
click at [903, 310] on input "True" at bounding box center [895, 303] width 14 height 13
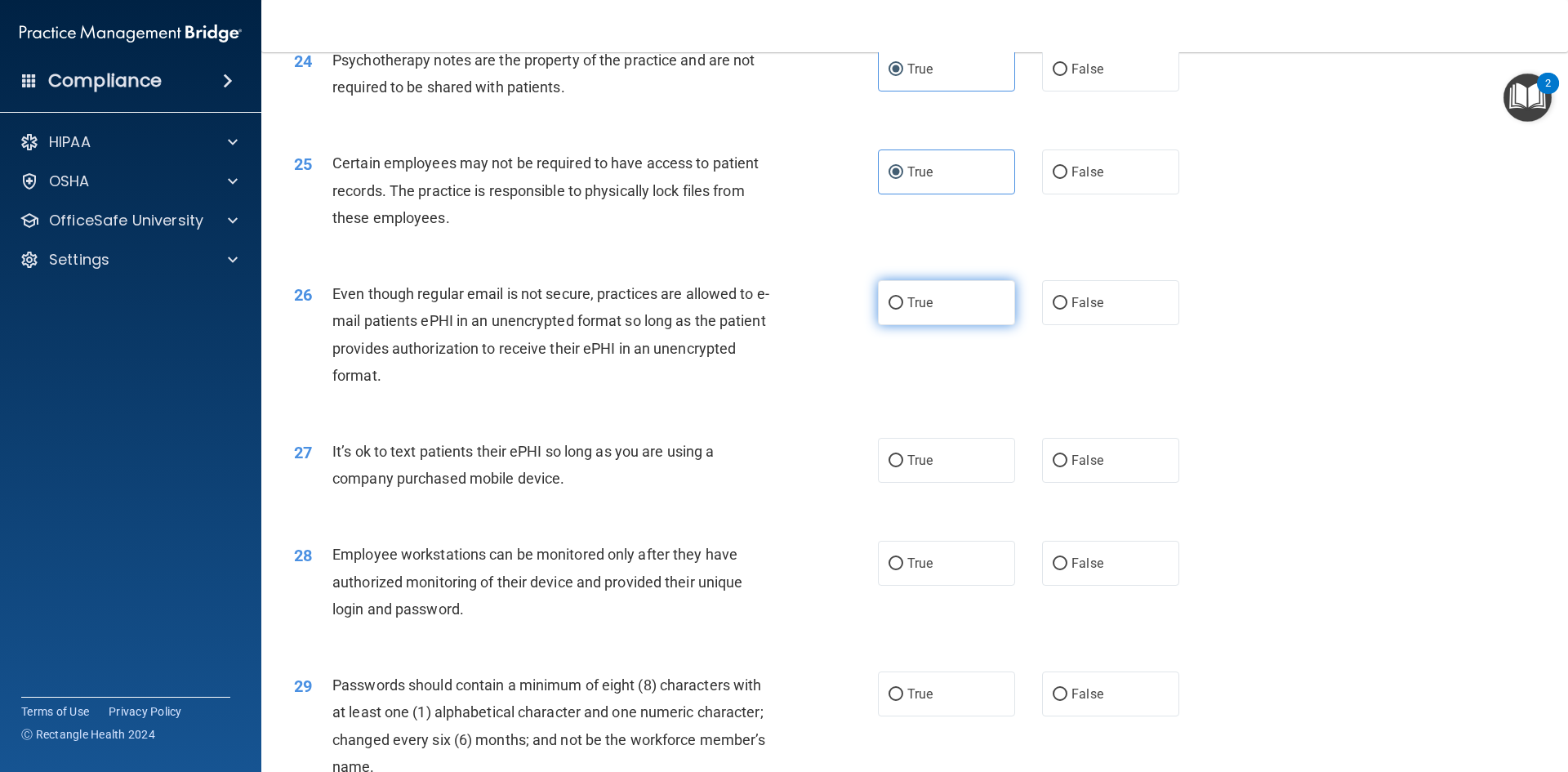
radio input "true"
click at [1053, 467] on input "False" at bounding box center [1059, 461] width 14 height 13
radio input "true"
click at [1058, 570] on input "False" at bounding box center [1059, 564] width 14 height 13
radio input "true"
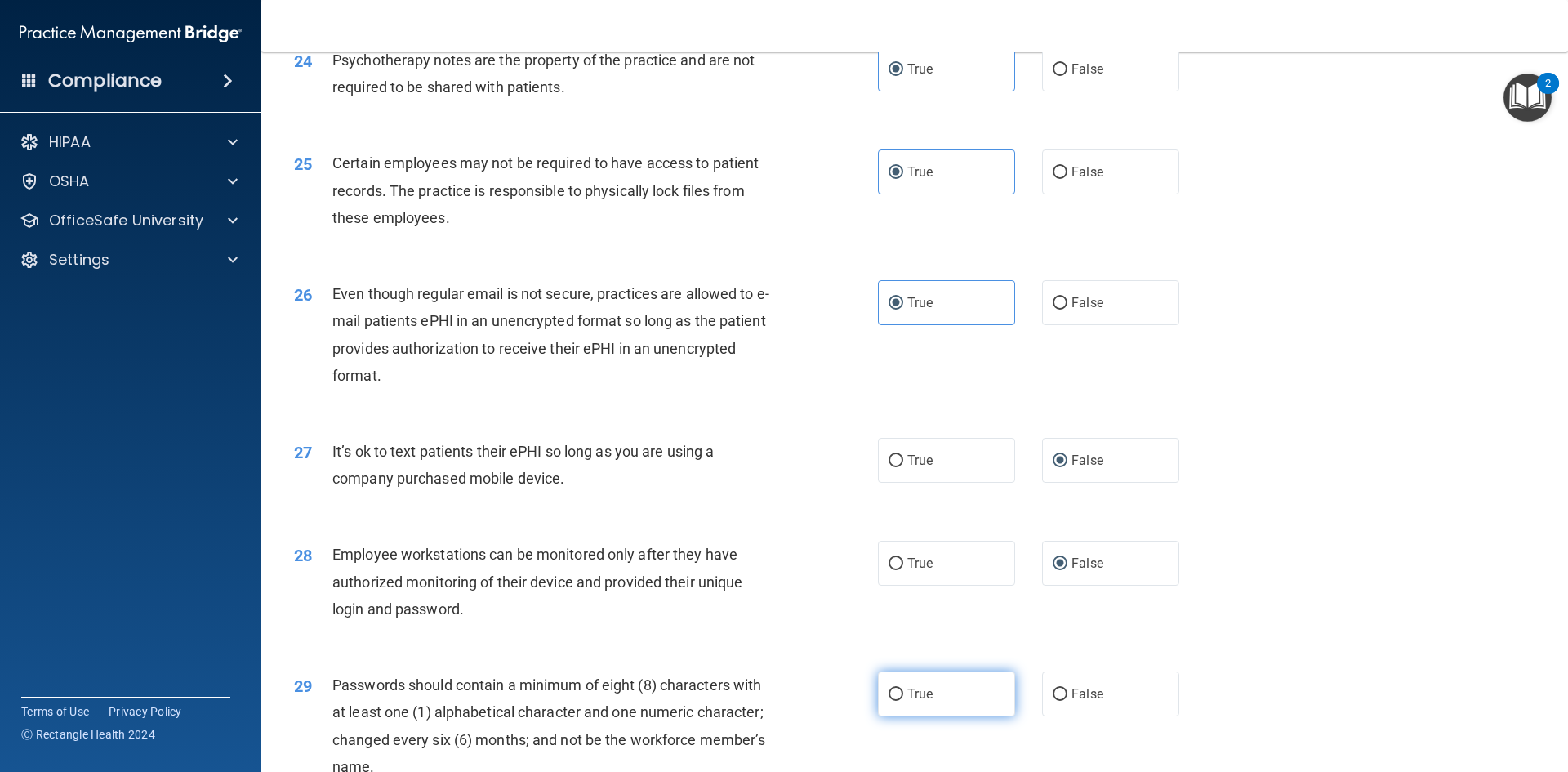
click at [888, 701] on input "True" at bounding box center [895, 694] width 14 height 13
radio input "true"
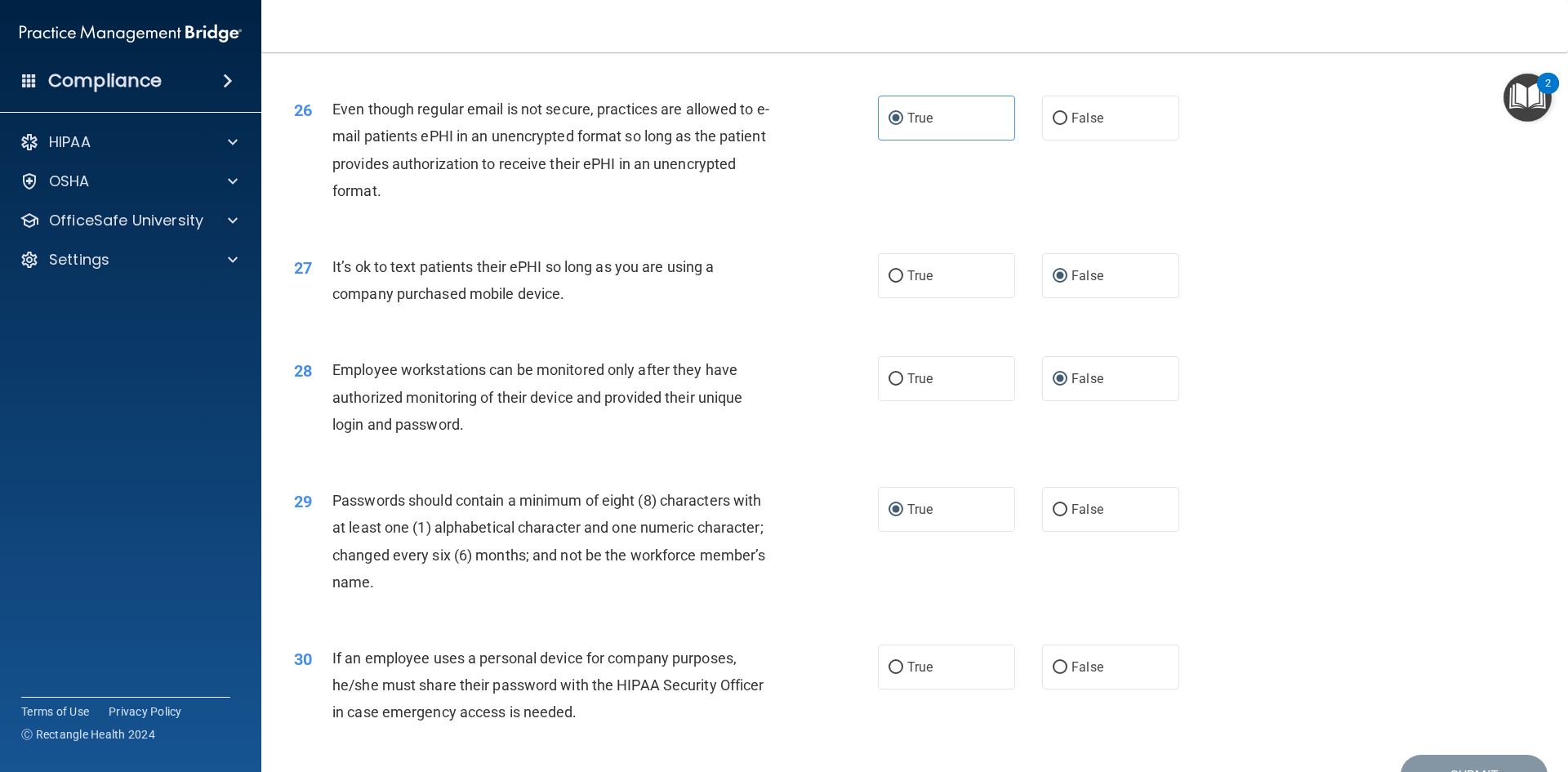
scroll to position [3328, 0]
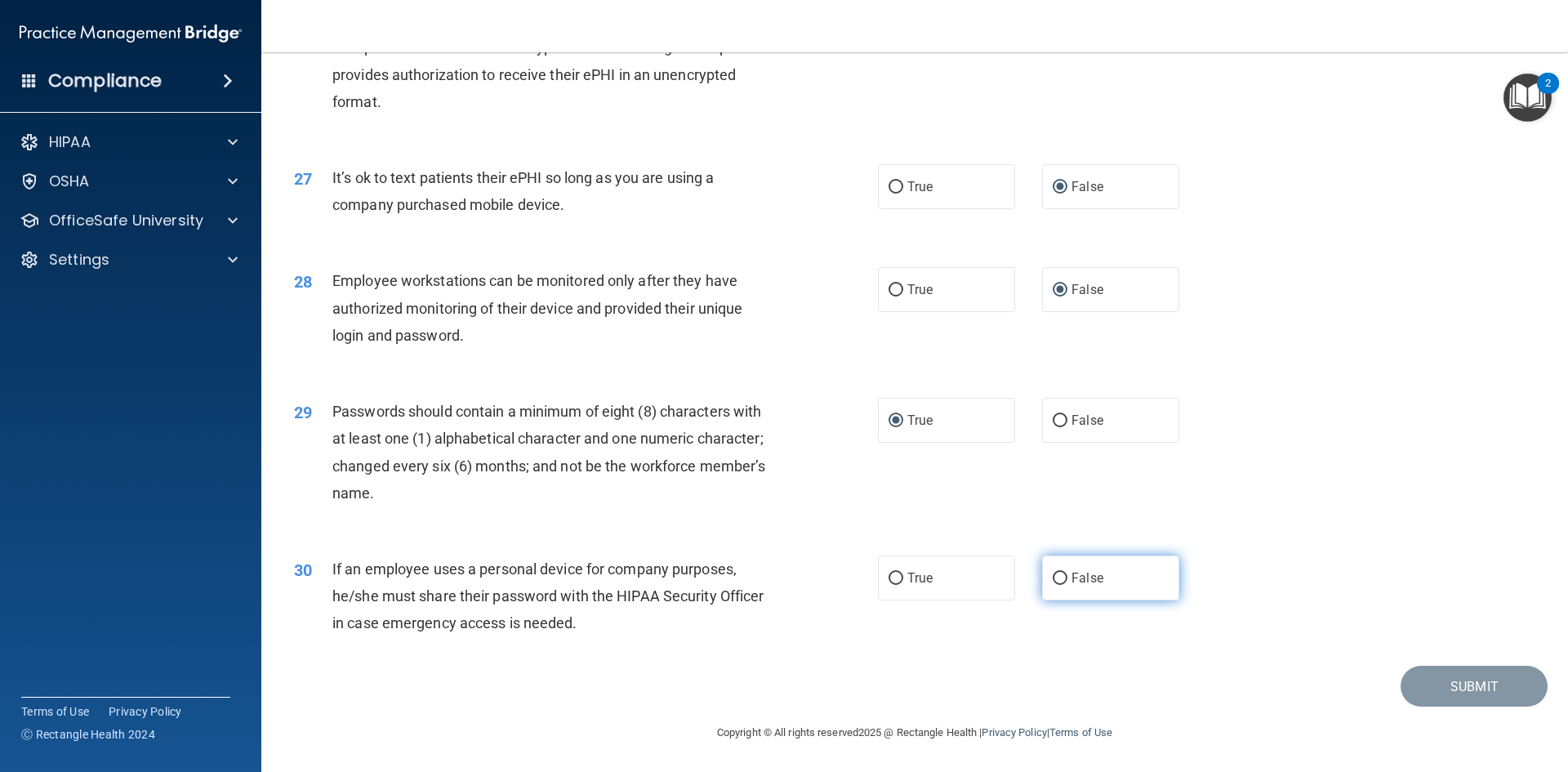
click at [1055, 581] on input "False" at bounding box center [1059, 579] width 14 height 13
radio input "true"
click at [1453, 683] on button "Submit" at bounding box center [1474, 686] width 147 height 41
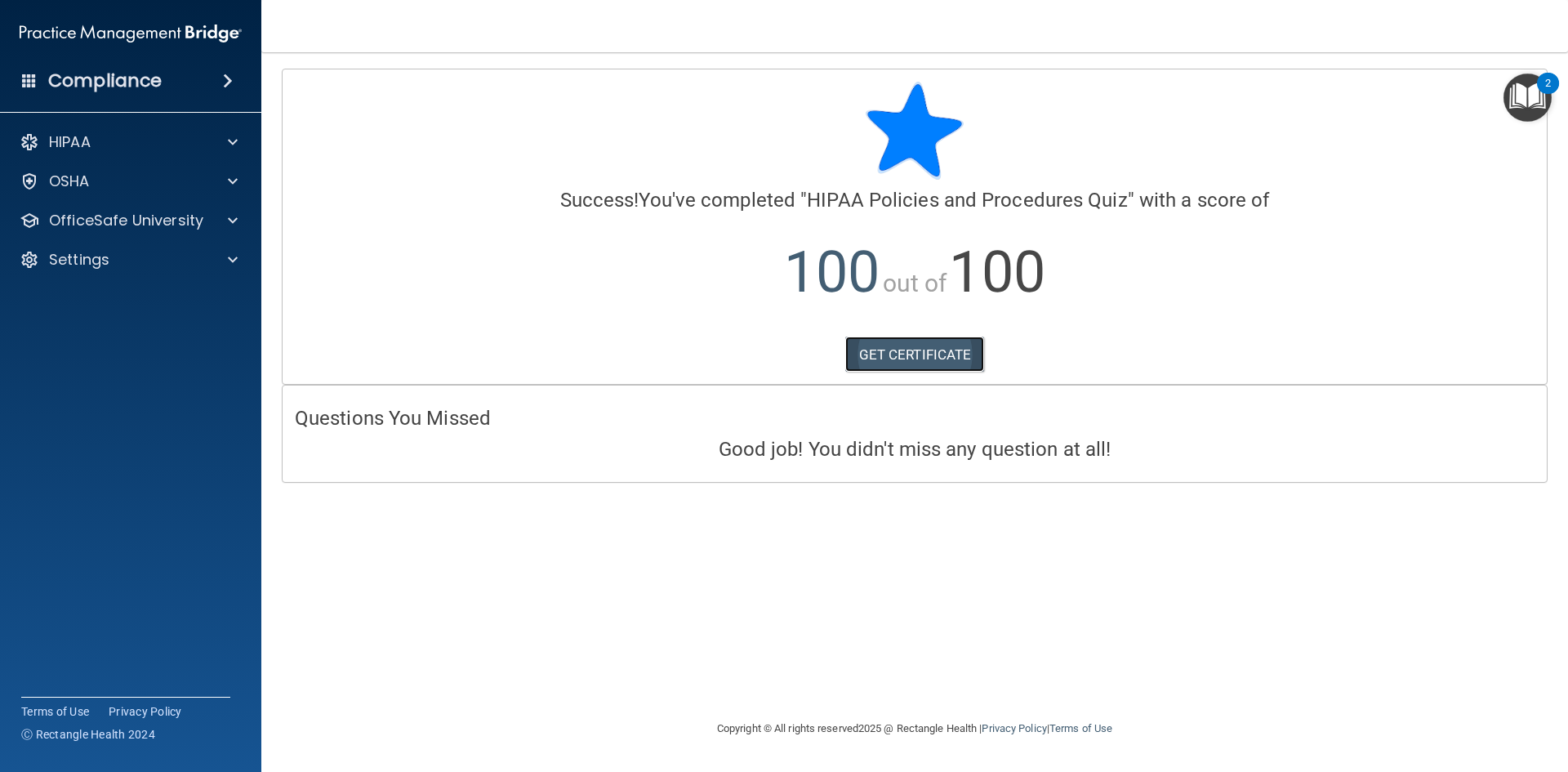
click at [888, 349] on link "GET CERTIFICATE" at bounding box center [915, 354] width 140 height 36
click at [225, 213] on div at bounding box center [230, 220] width 40 height 19
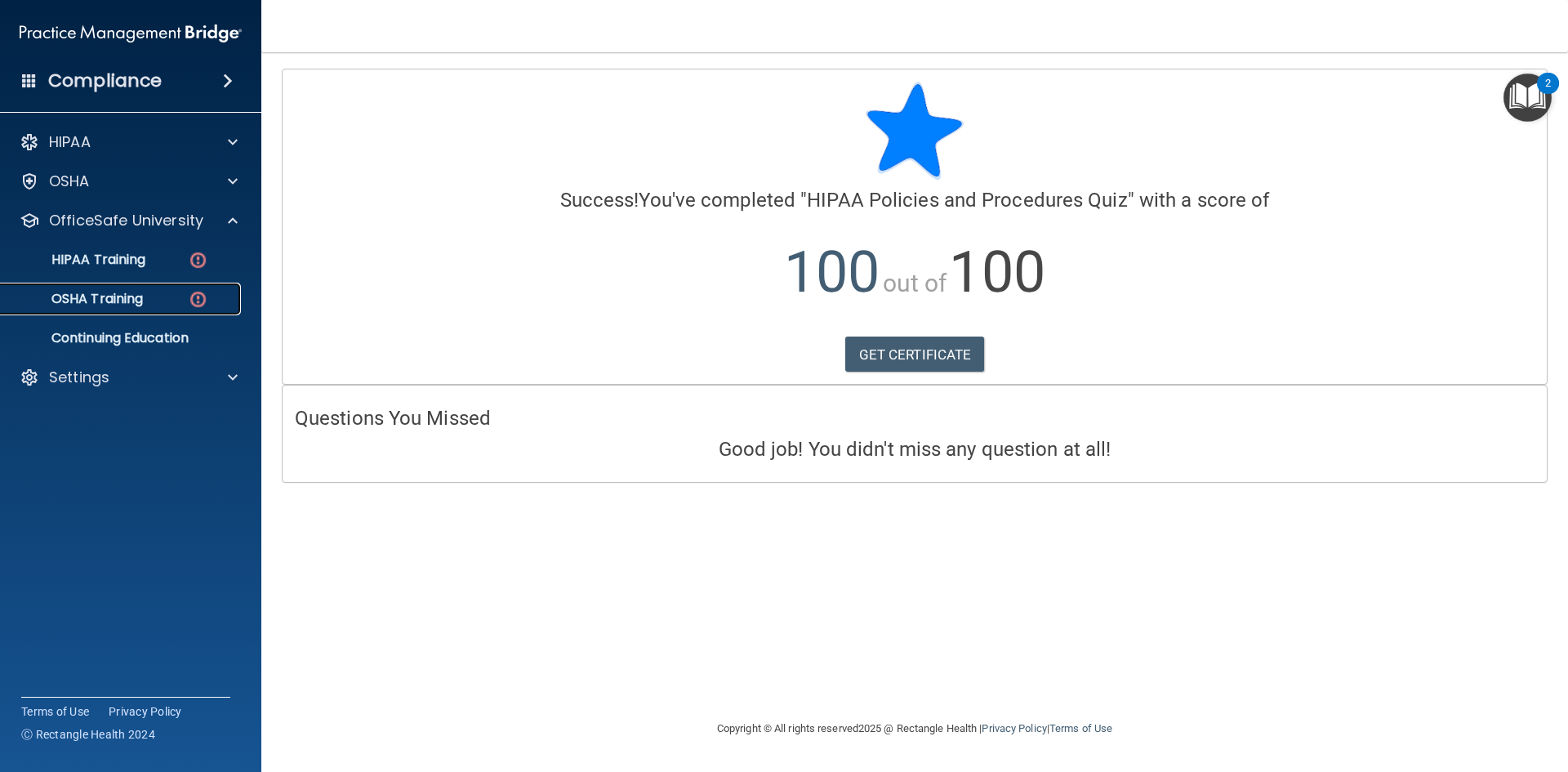
click at [201, 301] on img at bounding box center [198, 300] width 20 height 20
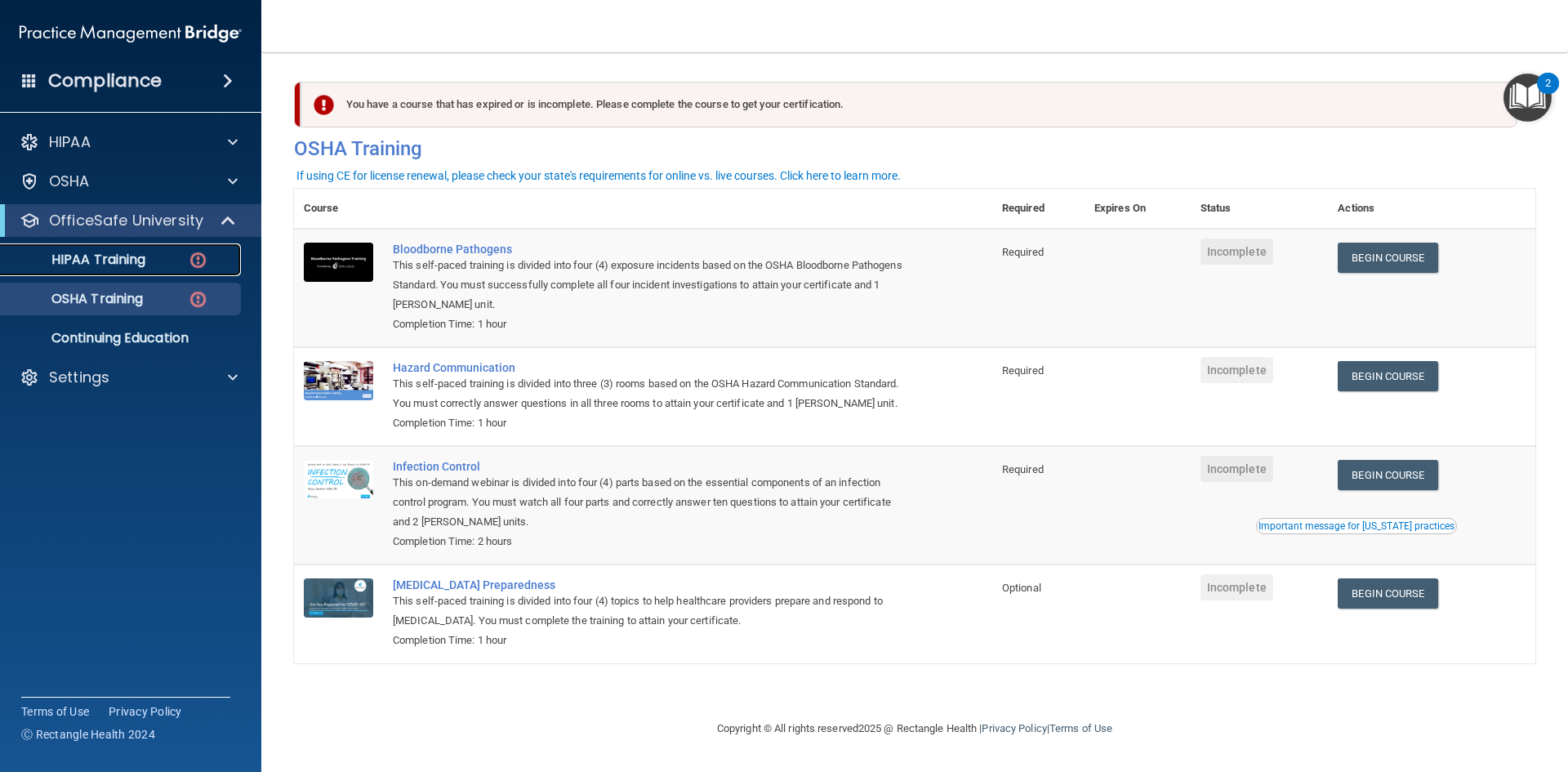
click at [132, 263] on p "HIPAA Training" at bounding box center [78, 259] width 135 height 16
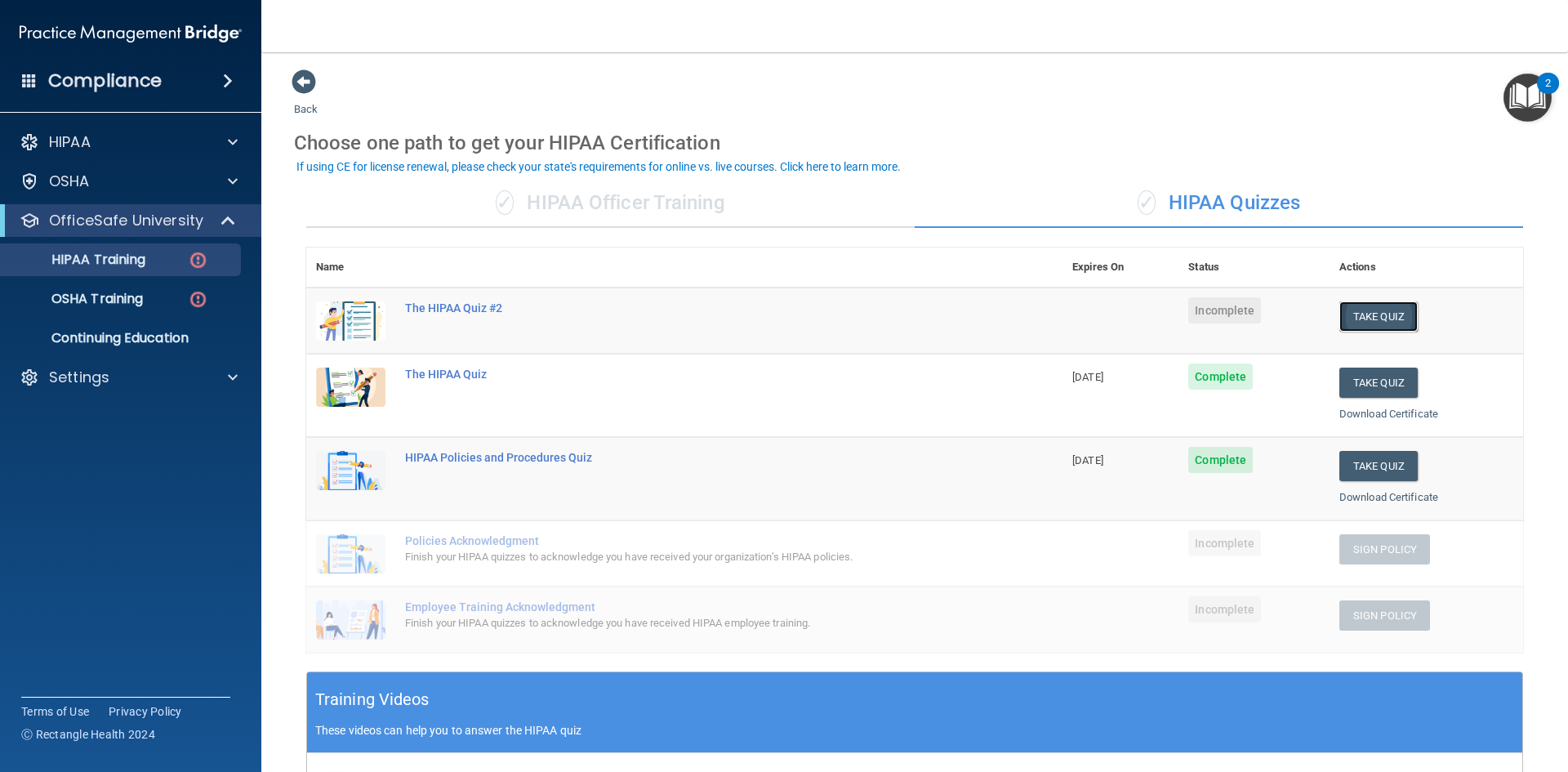
click at [1375, 313] on button "Take Quiz" at bounding box center [1378, 316] width 78 height 30
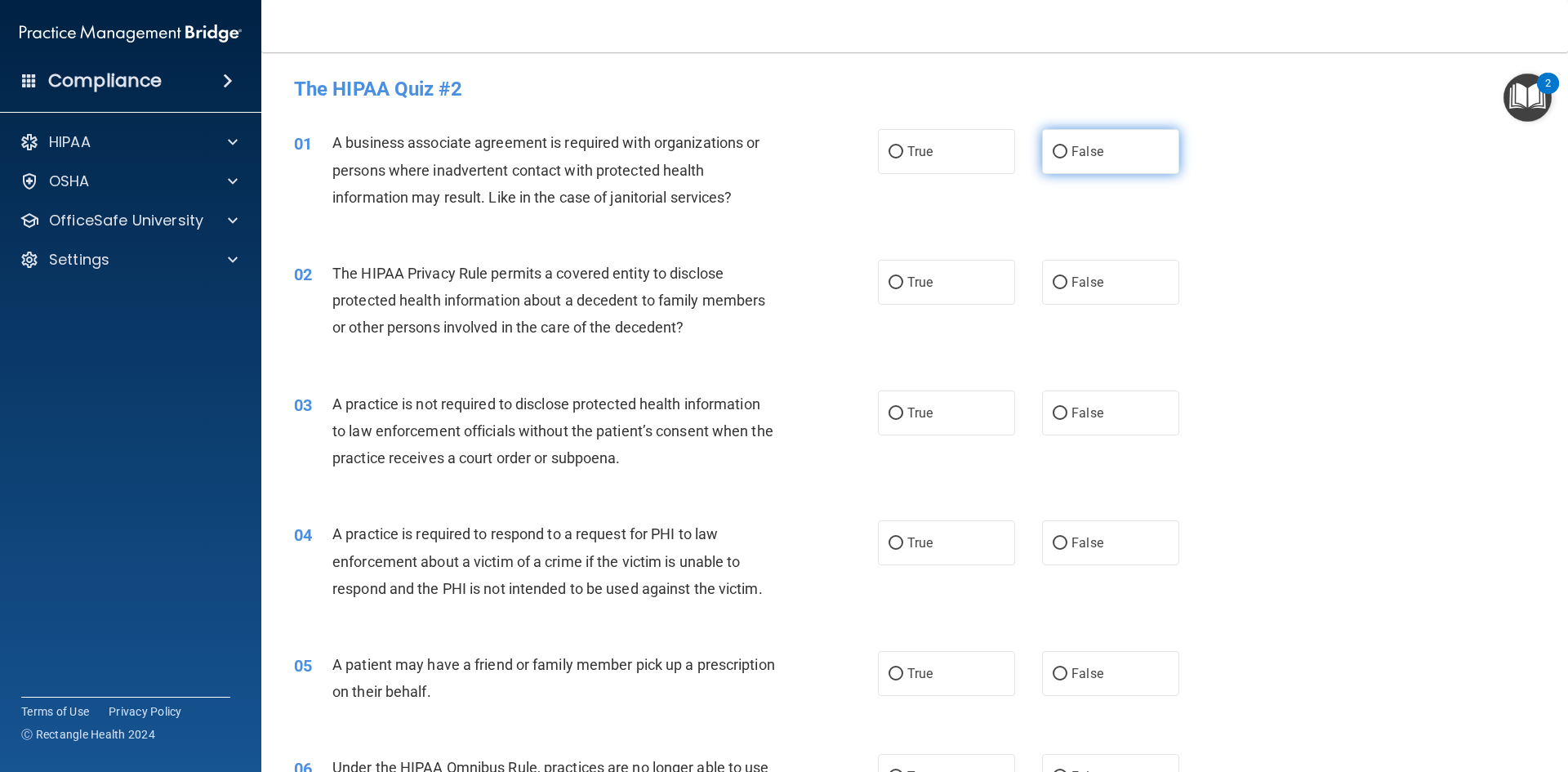
click at [1053, 157] on input "False" at bounding box center [1059, 152] width 14 height 13
radio input "true"
click at [888, 277] on input "True" at bounding box center [895, 283] width 14 height 13
radio input "true"
click at [1071, 417] on span "False" at bounding box center [1087, 413] width 32 height 15
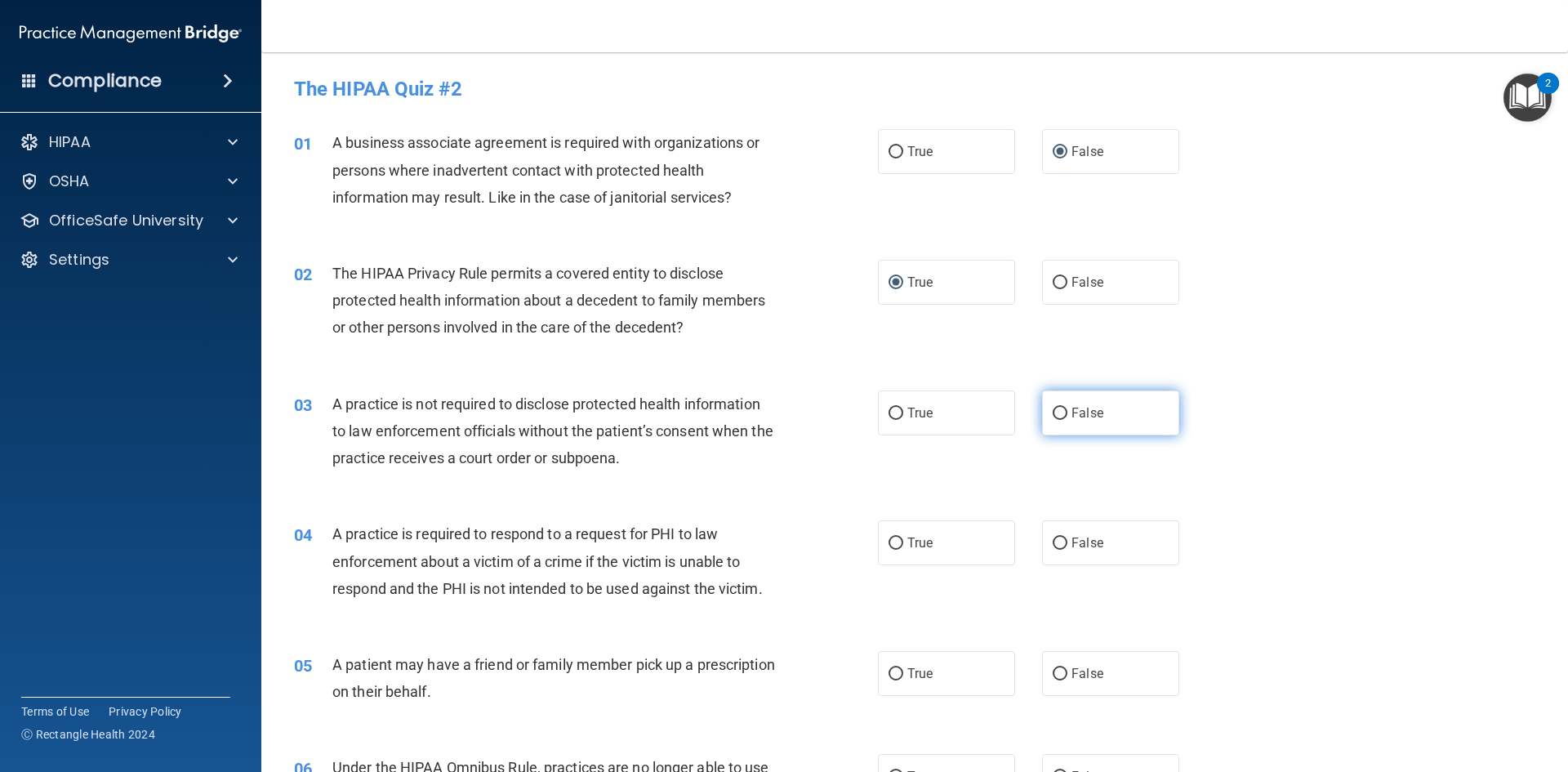
click at [1064, 417] on input "False" at bounding box center [1059, 413] width 14 height 13
radio input "true"
click at [905, 554] on label "True" at bounding box center [946, 543] width 137 height 45
click at [903, 550] on input "True" at bounding box center [895, 543] width 14 height 13
radio input "true"
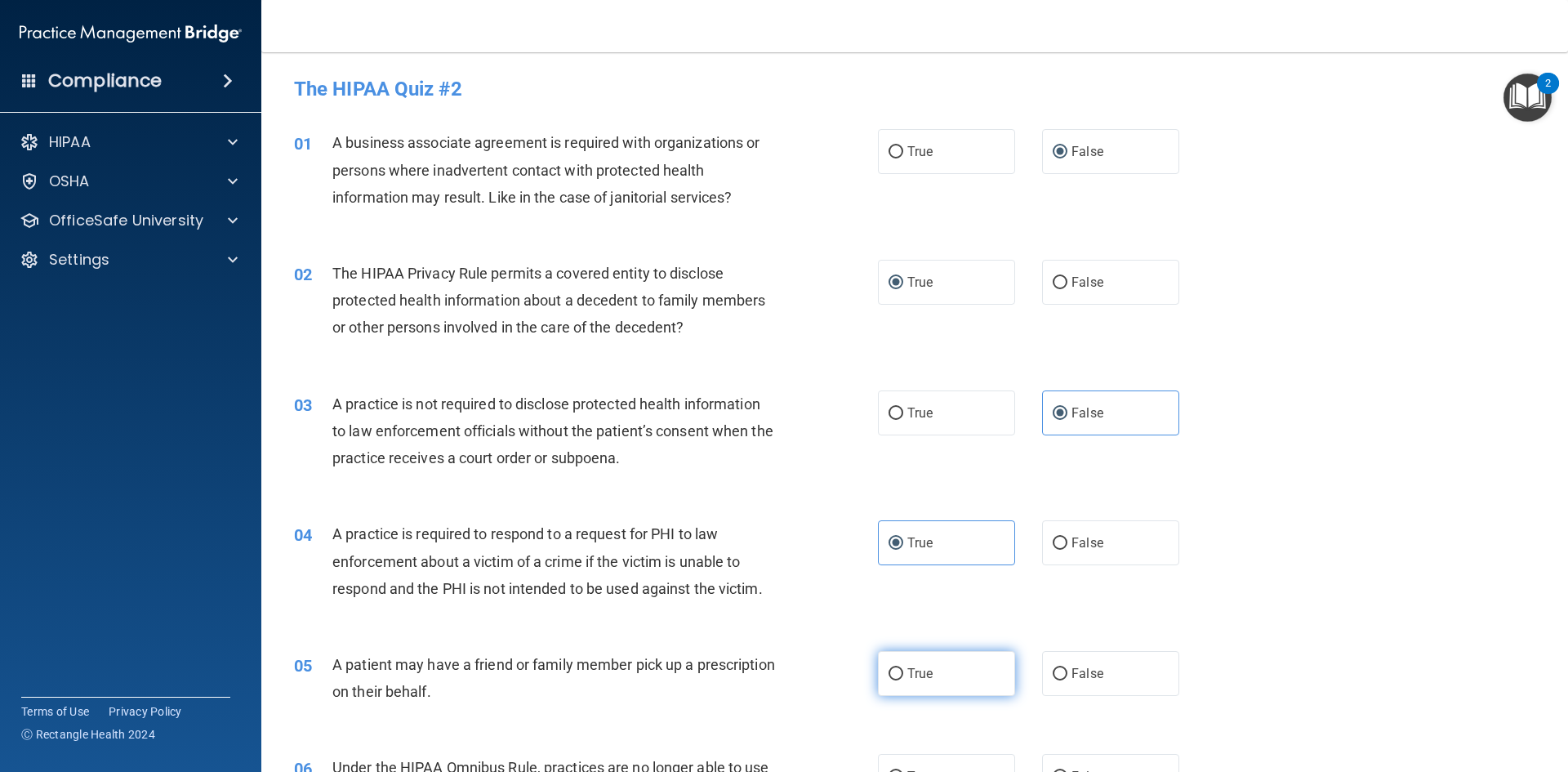
click at [891, 680] on input "True" at bounding box center [895, 674] width 14 height 13
radio input "true"
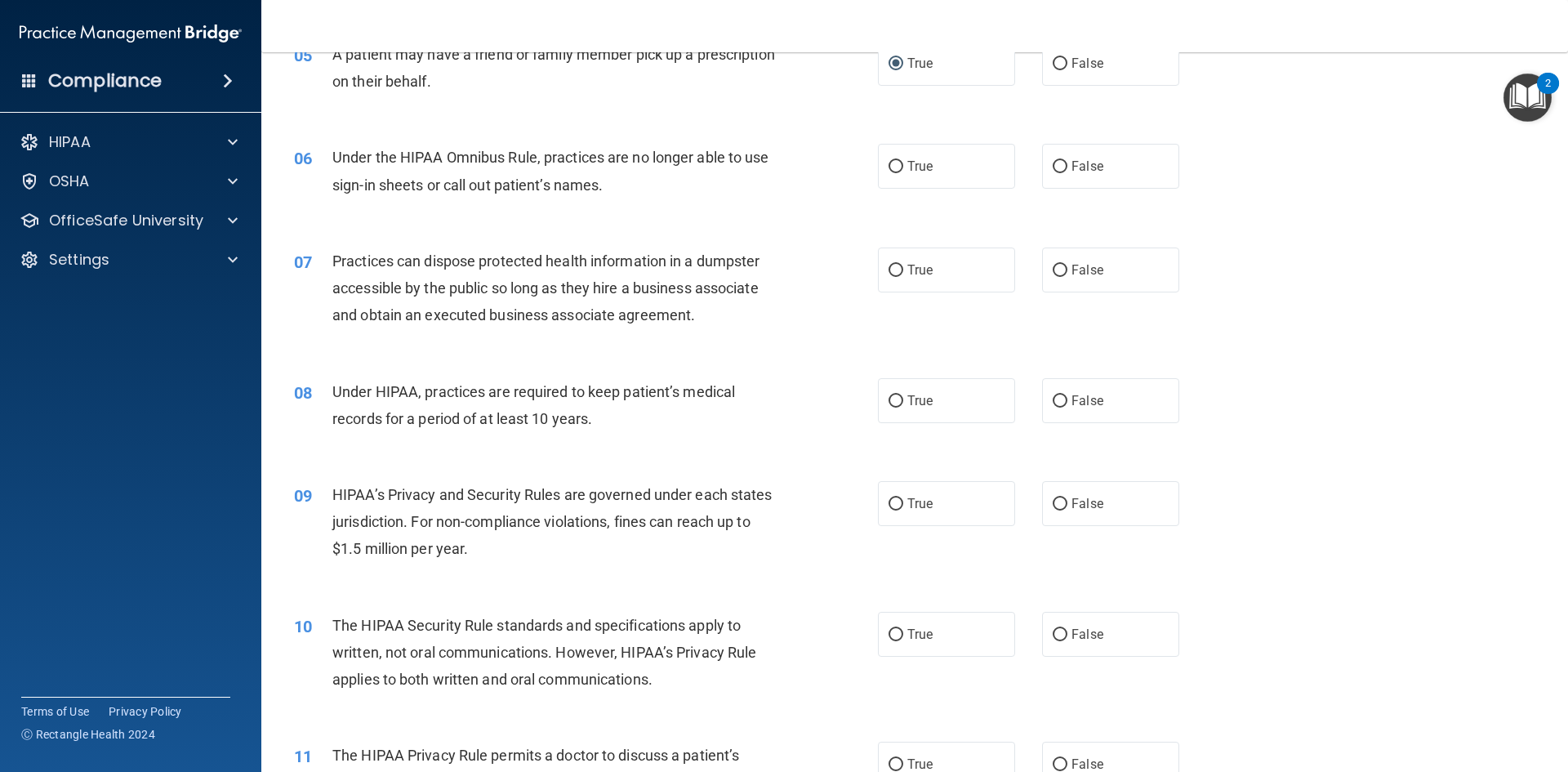
scroll to position [654, 0]
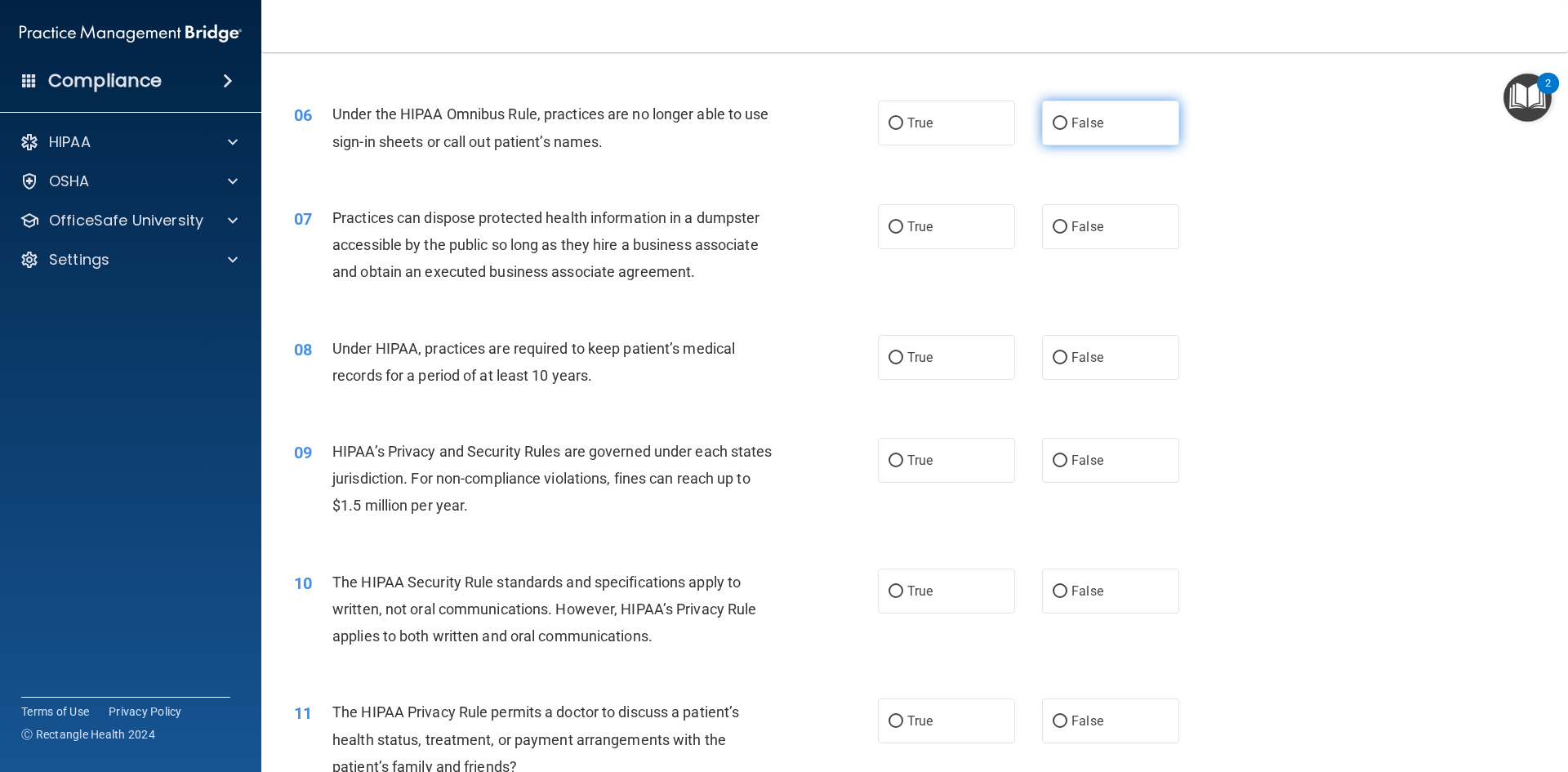
click at [1053, 131] on label "False" at bounding box center [1110, 122] width 137 height 45
click at [1053, 130] on input "False" at bounding box center [1059, 123] width 14 height 13
radio input "true"
click at [1053, 225] on input "False" at bounding box center [1059, 227] width 14 height 13
radio input "true"
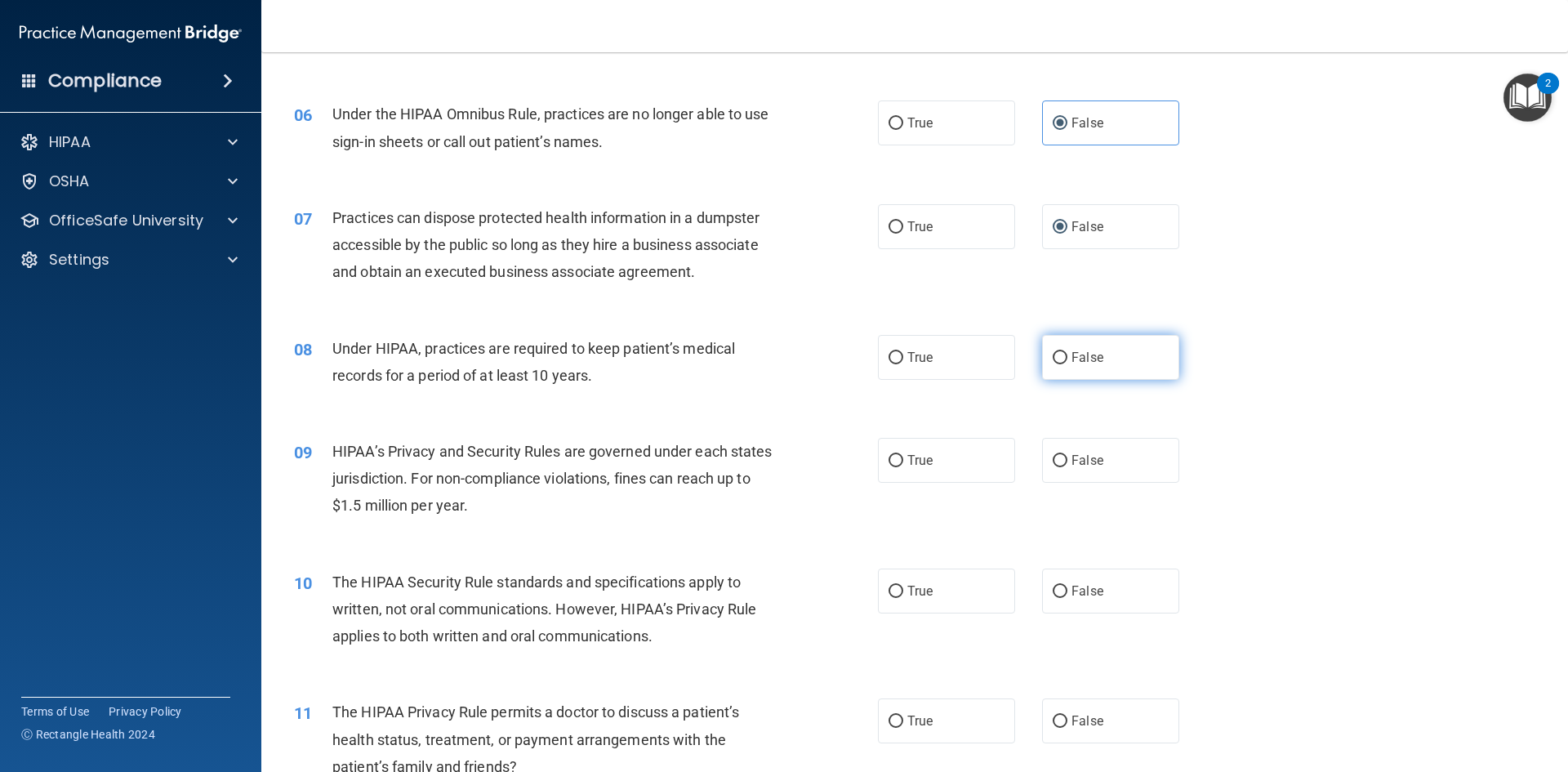
click at [1059, 352] on input "False" at bounding box center [1059, 358] width 14 height 13
radio input "true"
click at [1053, 462] on input "False" at bounding box center [1059, 461] width 14 height 13
radio input "true"
click at [921, 596] on span "True" at bounding box center [920, 591] width 25 height 15
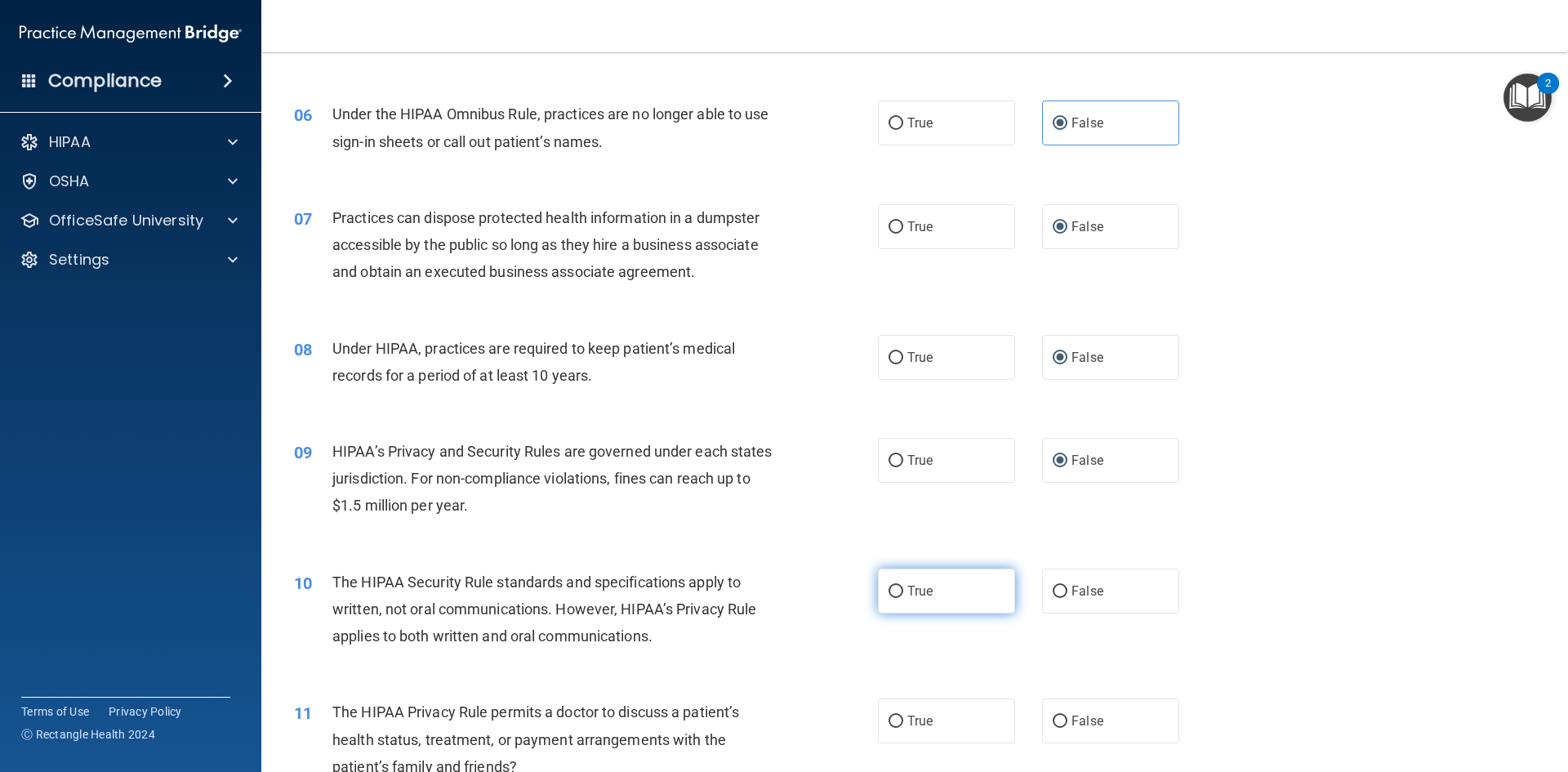
click at [903, 596] on input "True" at bounding box center [895, 591] width 14 height 13
radio input "true"
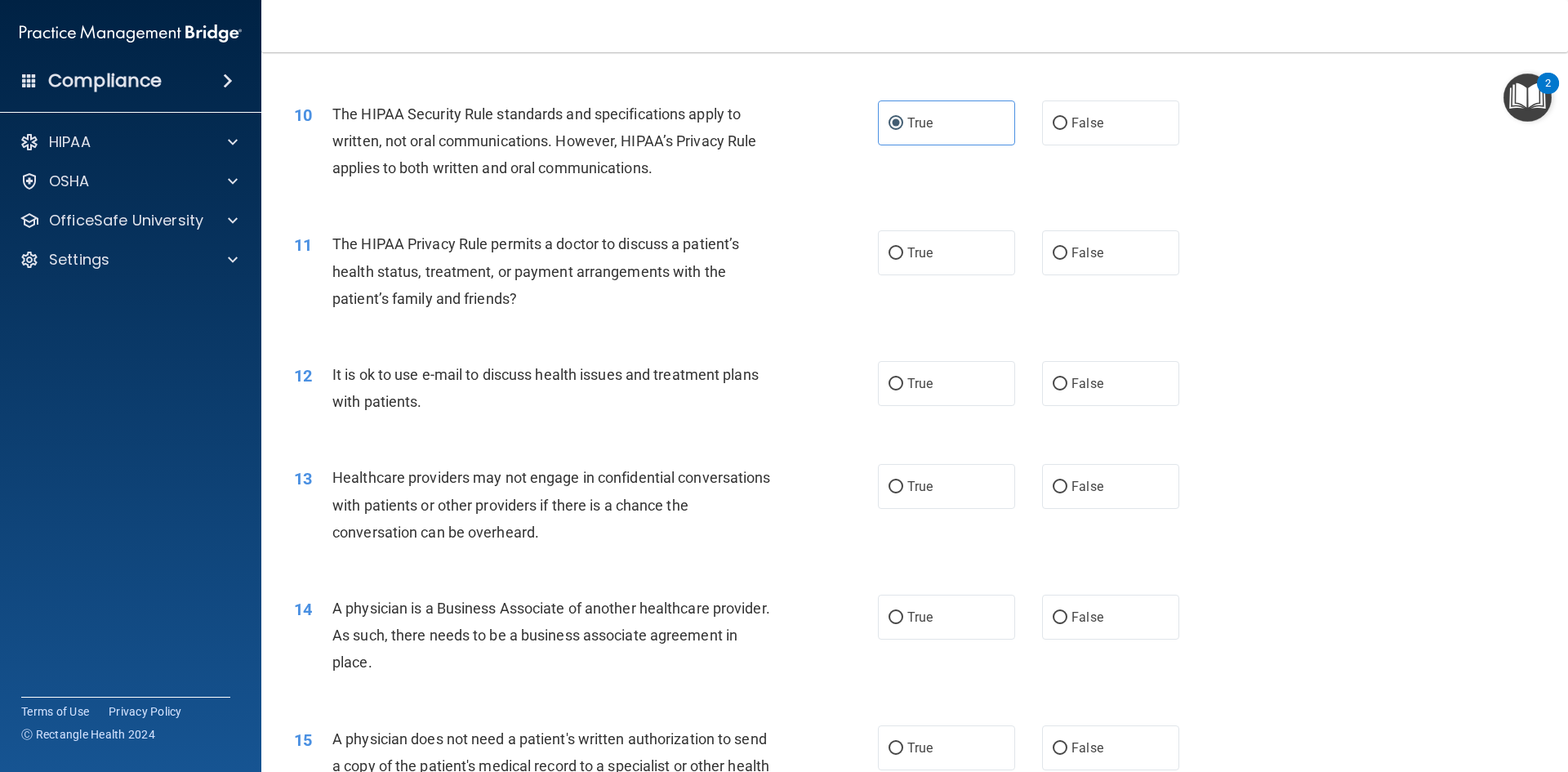
scroll to position [1198, 0]
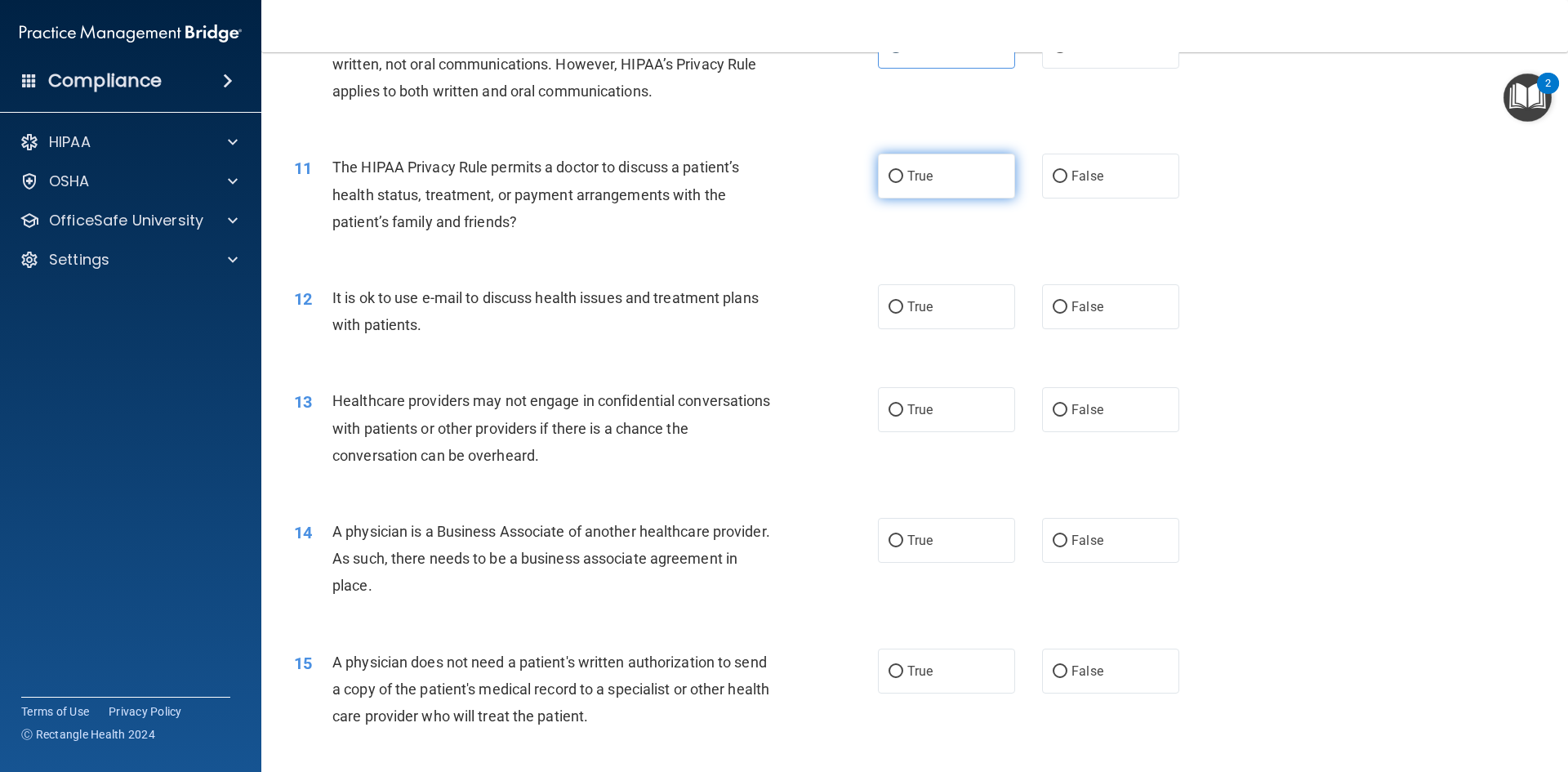
click at [891, 184] on label "True" at bounding box center [946, 175] width 137 height 45
click at [891, 183] on input "True" at bounding box center [895, 176] width 14 height 13
radio input "true"
click at [908, 321] on label "True" at bounding box center [946, 306] width 137 height 45
click at [903, 314] on input "True" at bounding box center [895, 307] width 14 height 13
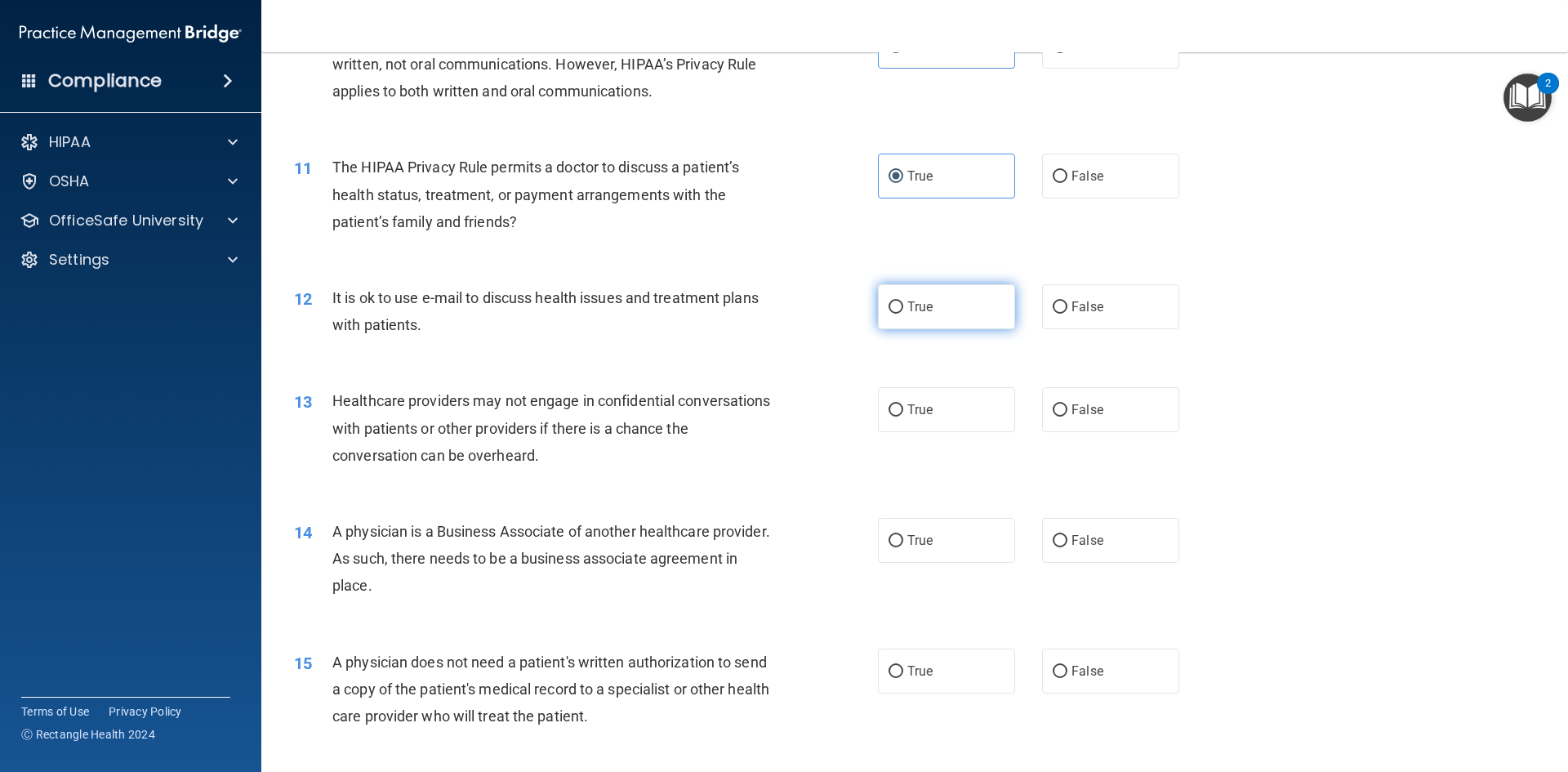
radio input "true"
click at [1057, 415] on input "False" at bounding box center [1059, 410] width 14 height 13
radio input "true"
click at [1062, 553] on label "False" at bounding box center [1110, 540] width 137 height 45
click at [1062, 548] on input "False" at bounding box center [1059, 541] width 14 height 13
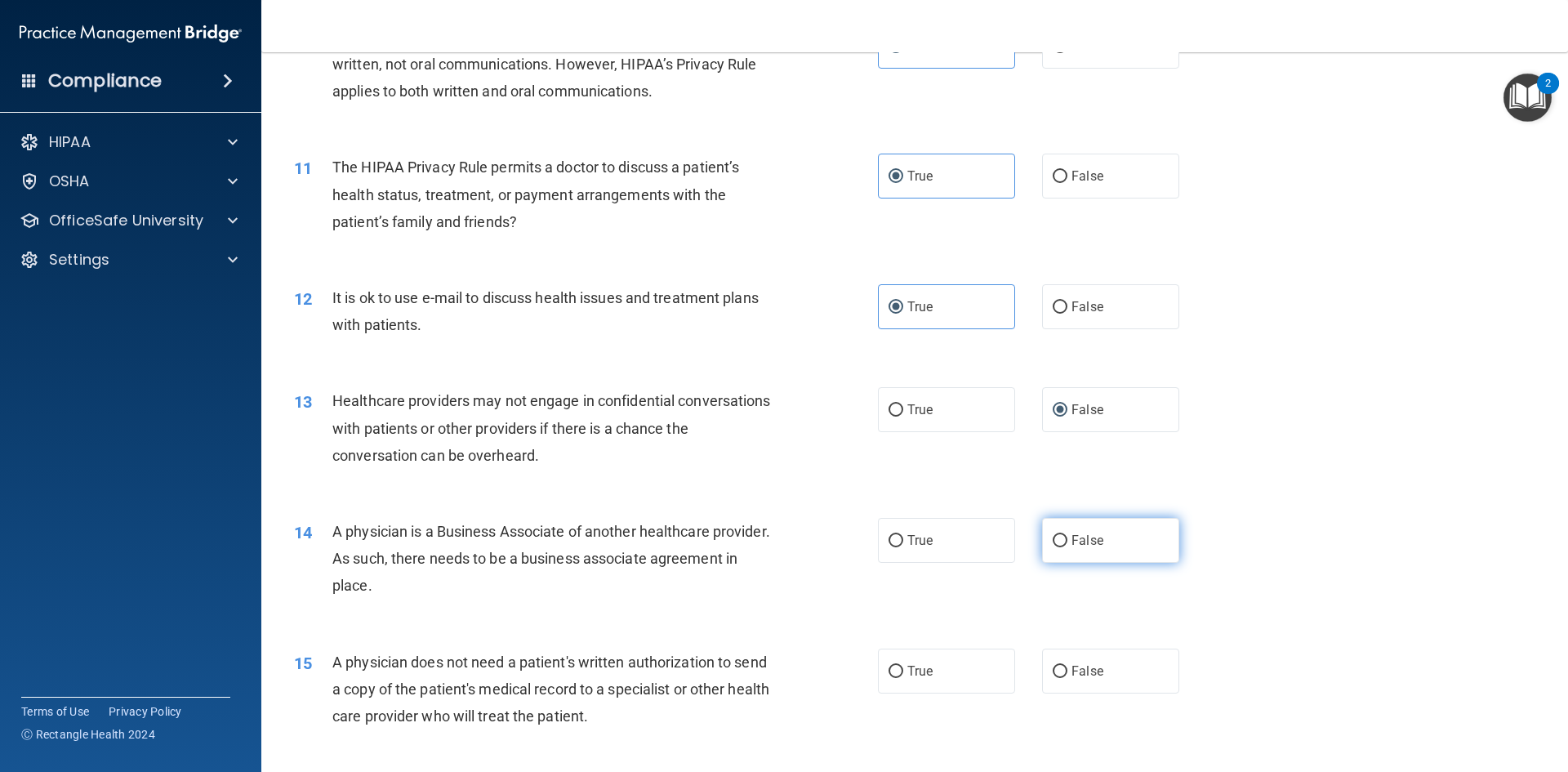
radio input "true"
click at [928, 673] on label "True" at bounding box center [946, 671] width 137 height 45
click at [903, 673] on input "True" at bounding box center [895, 672] width 14 height 13
radio input "true"
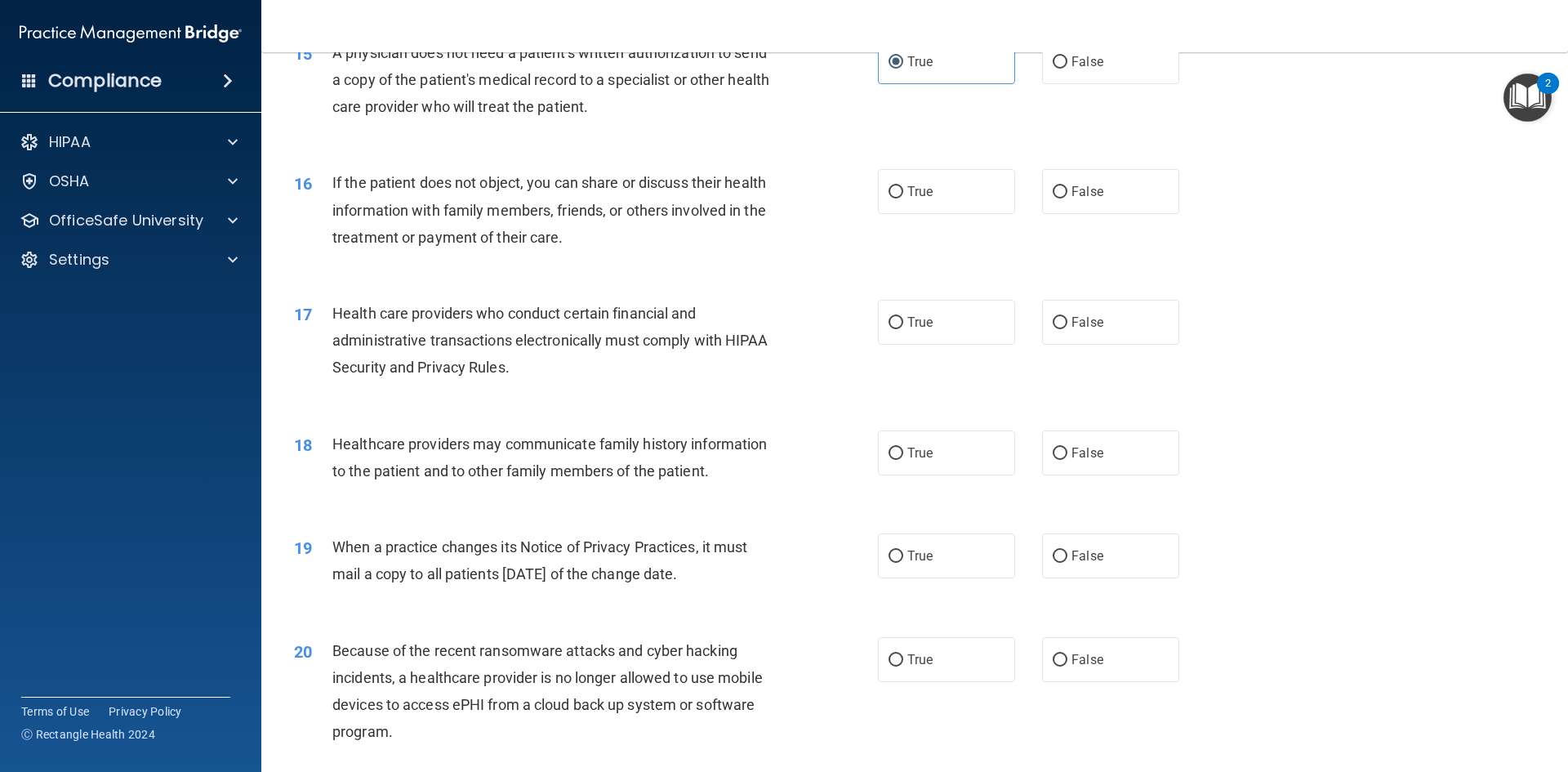
scroll to position [1873, 0]
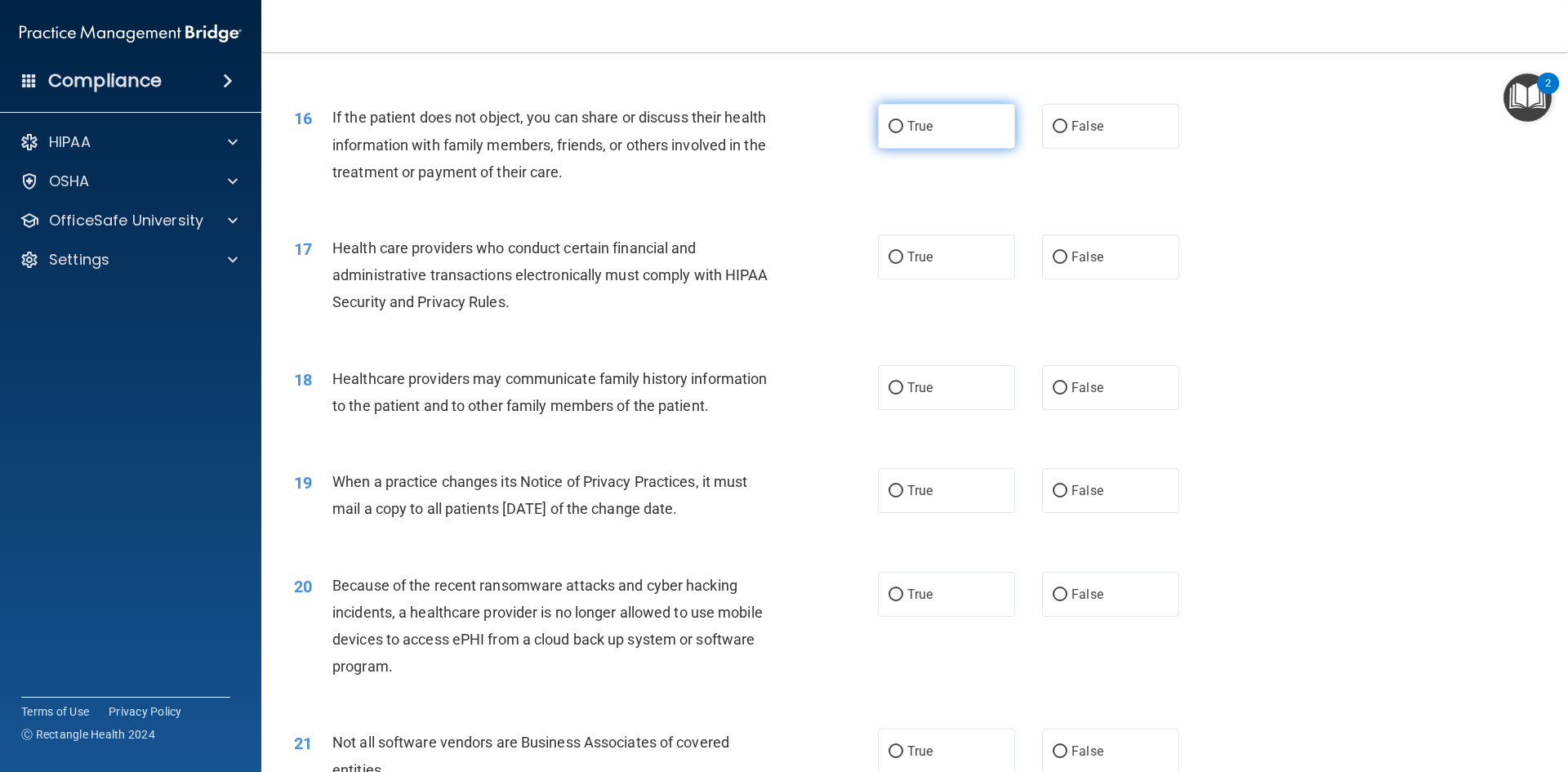
click at [888, 128] on input "True" at bounding box center [895, 127] width 14 height 13
radio input "true"
click at [908, 252] on span "True" at bounding box center [920, 256] width 25 height 15
click at [902, 252] on input "True" at bounding box center [895, 257] width 14 height 13
radio input "true"
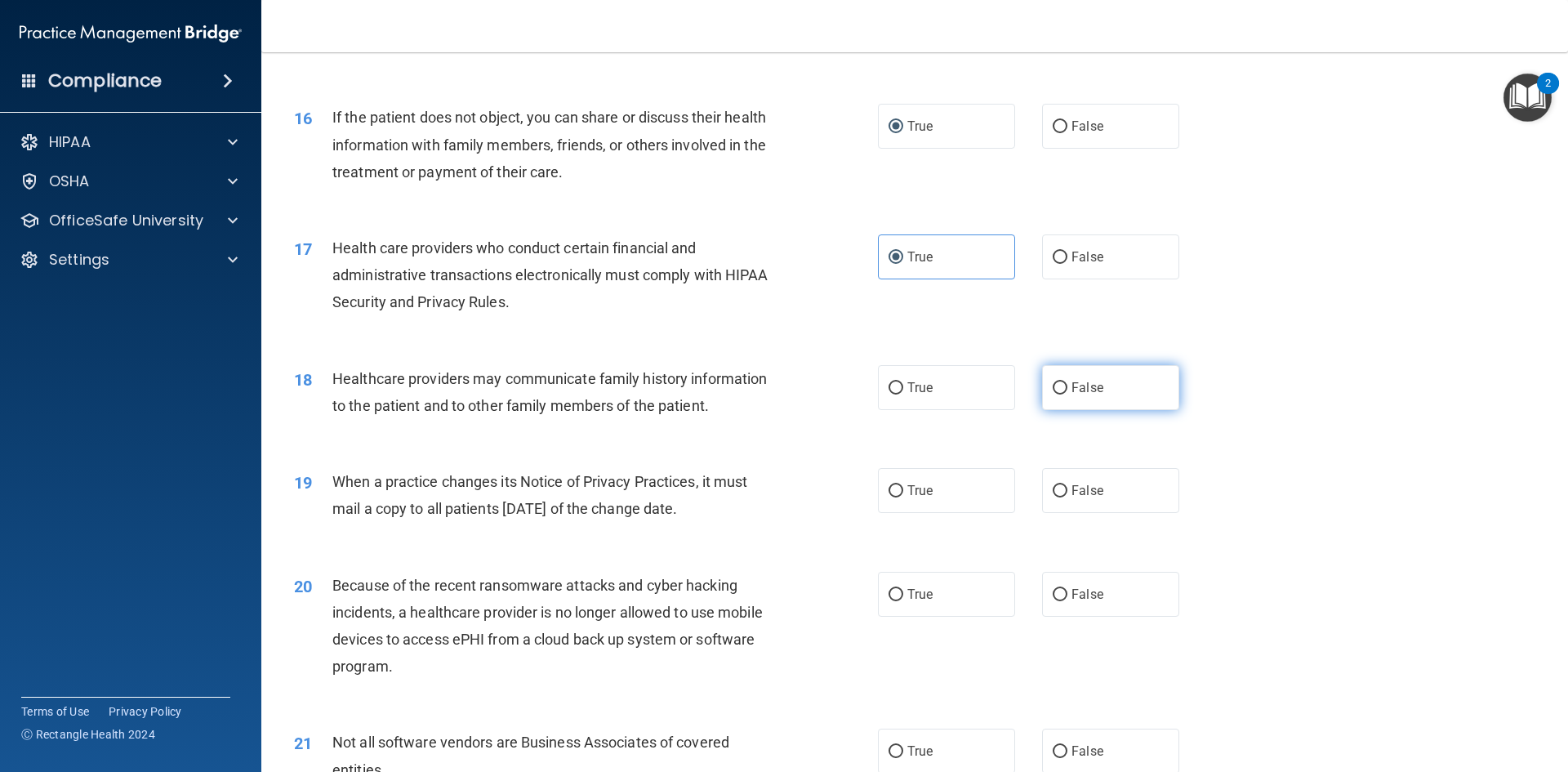
click at [1045, 395] on label "False" at bounding box center [1110, 387] width 137 height 45
click at [1053, 395] on input "False" at bounding box center [1059, 388] width 14 height 13
radio input "true"
click at [1055, 499] on label "False" at bounding box center [1110, 490] width 137 height 45
click at [1055, 498] on input "False" at bounding box center [1059, 491] width 14 height 13
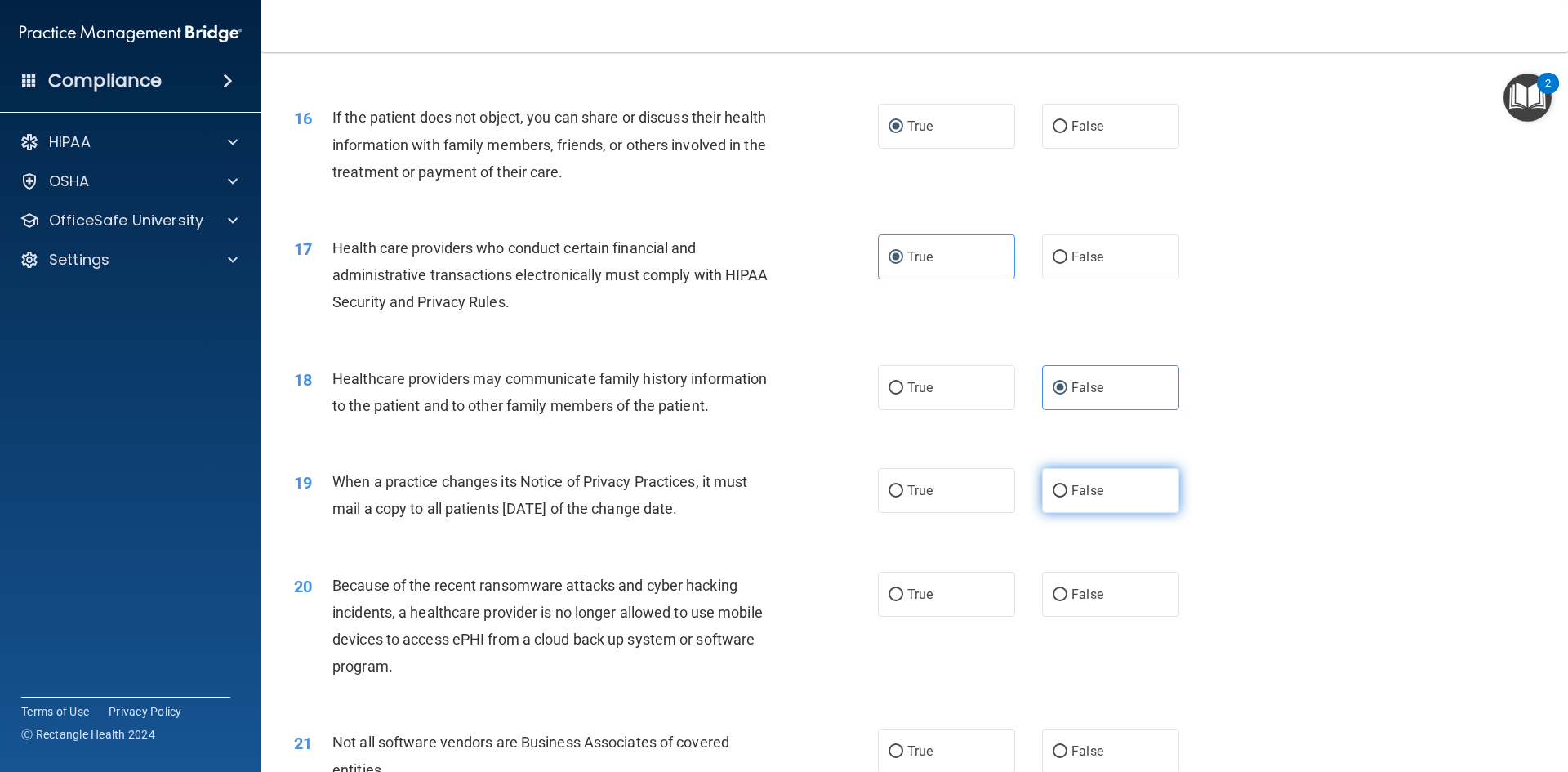
radio input "true"
click at [1053, 592] on input "False" at bounding box center [1059, 595] width 14 height 13
radio input "true"
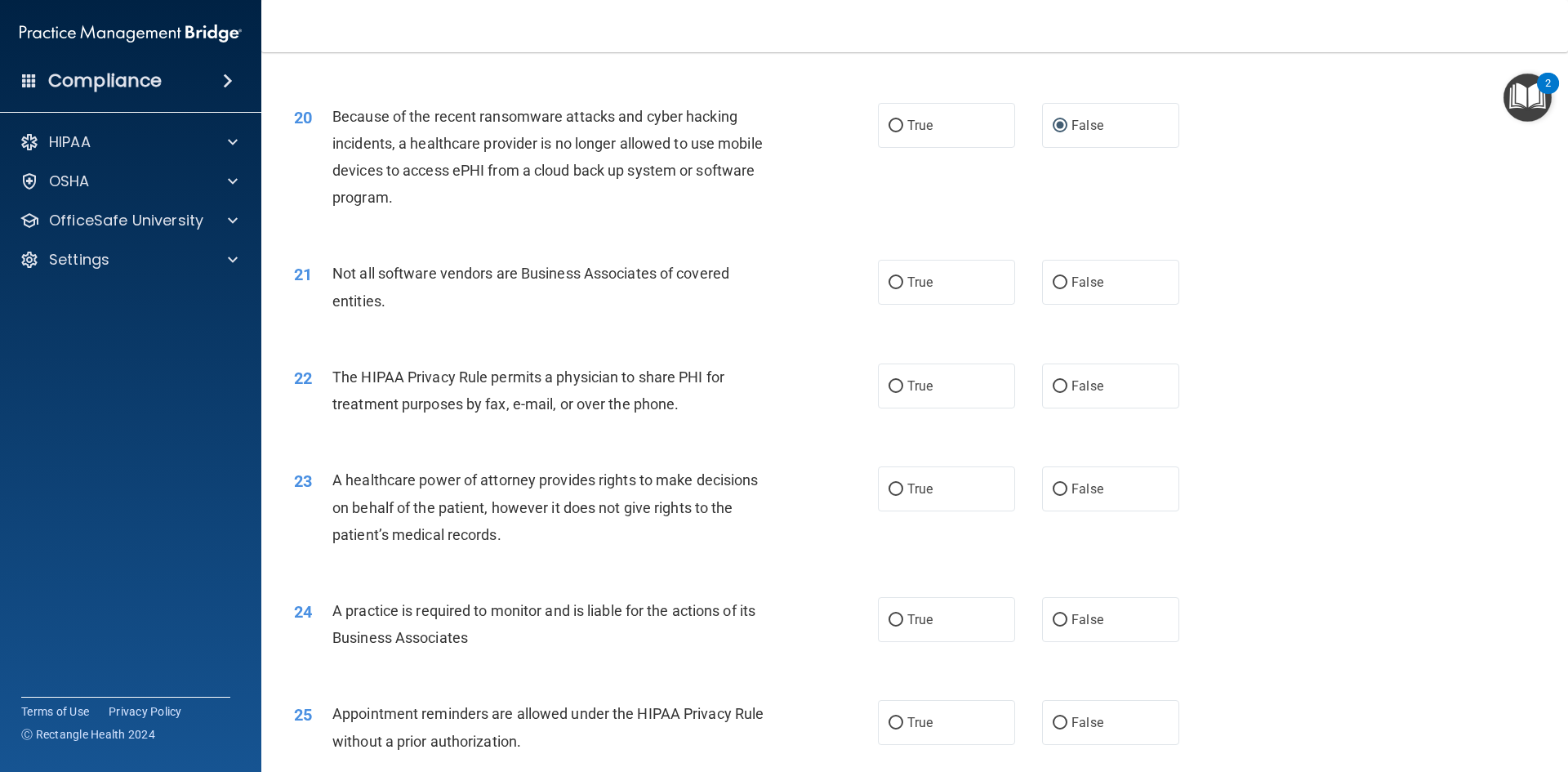
scroll to position [2418, 0]
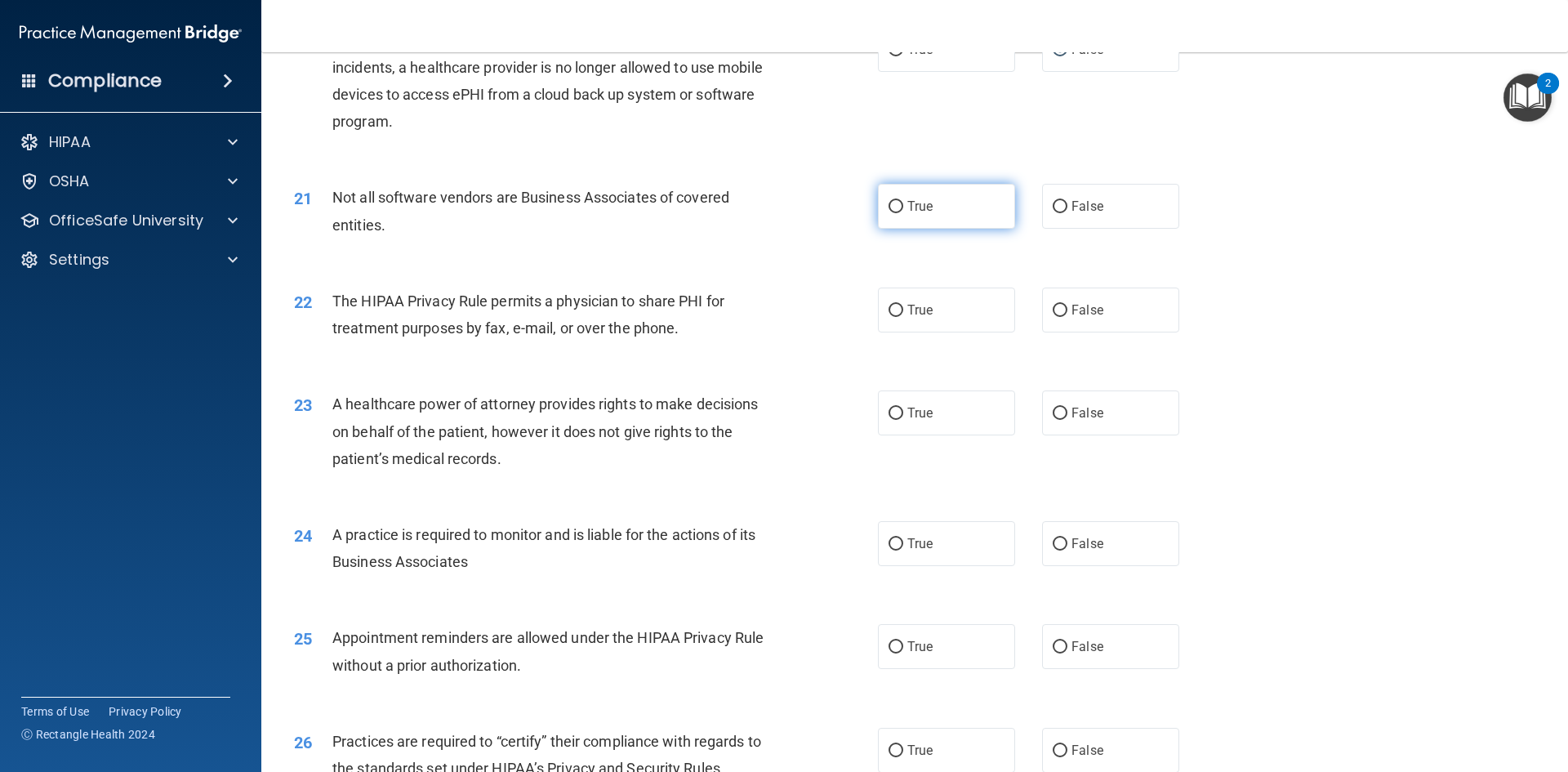
click at [905, 216] on label "True" at bounding box center [946, 206] width 137 height 45
click at [903, 213] on input "True" at bounding box center [895, 207] width 14 height 13
radio input "true"
click at [895, 321] on label "True" at bounding box center [946, 310] width 137 height 45
click at [895, 317] on input "True" at bounding box center [895, 310] width 14 height 13
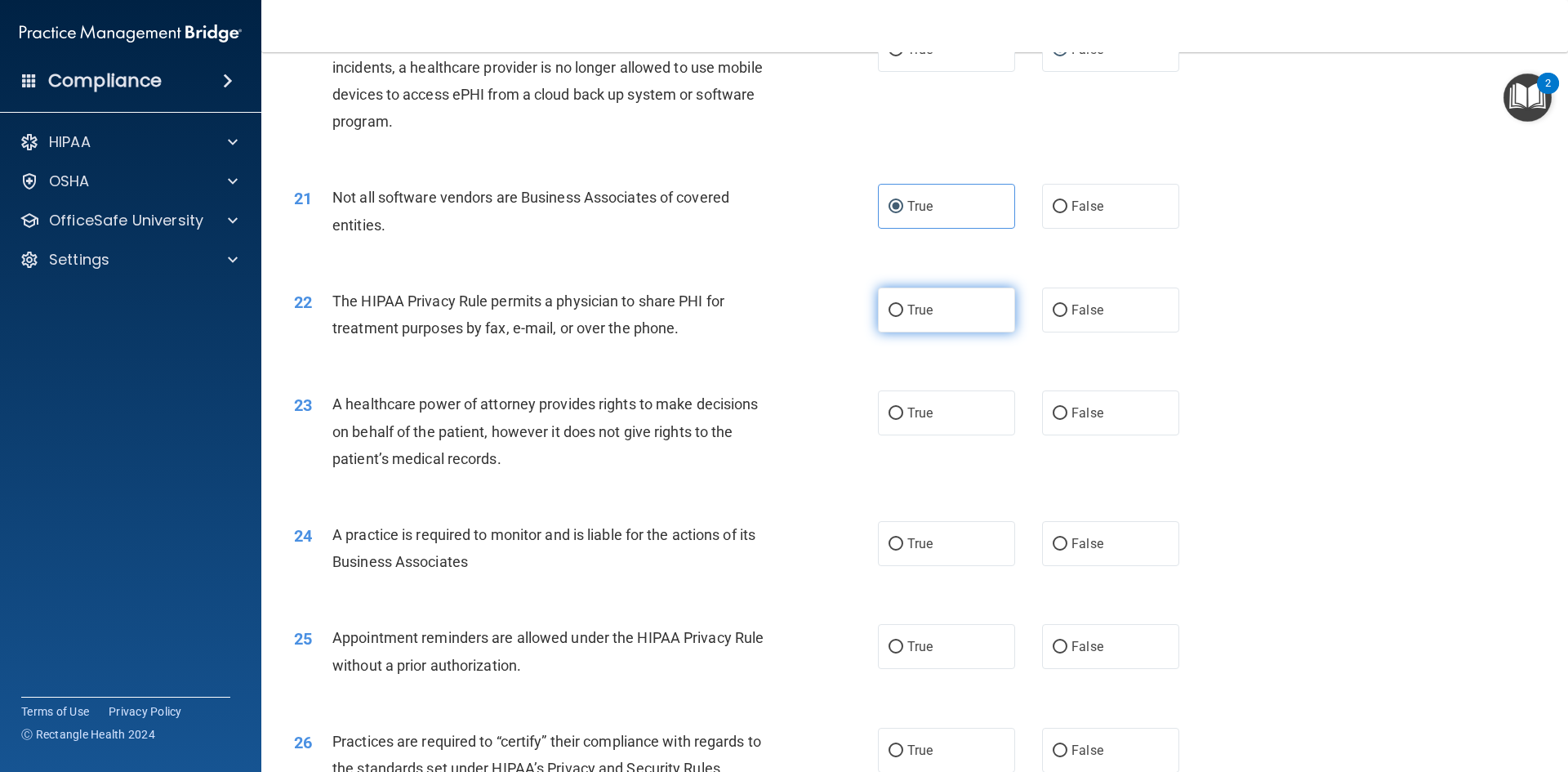
radio input "true"
click at [1070, 423] on label "False" at bounding box center [1110, 413] width 137 height 45
click at [1067, 420] on input "False" at bounding box center [1059, 413] width 14 height 13
radio input "true"
click at [1053, 543] on input "False" at bounding box center [1059, 544] width 14 height 13
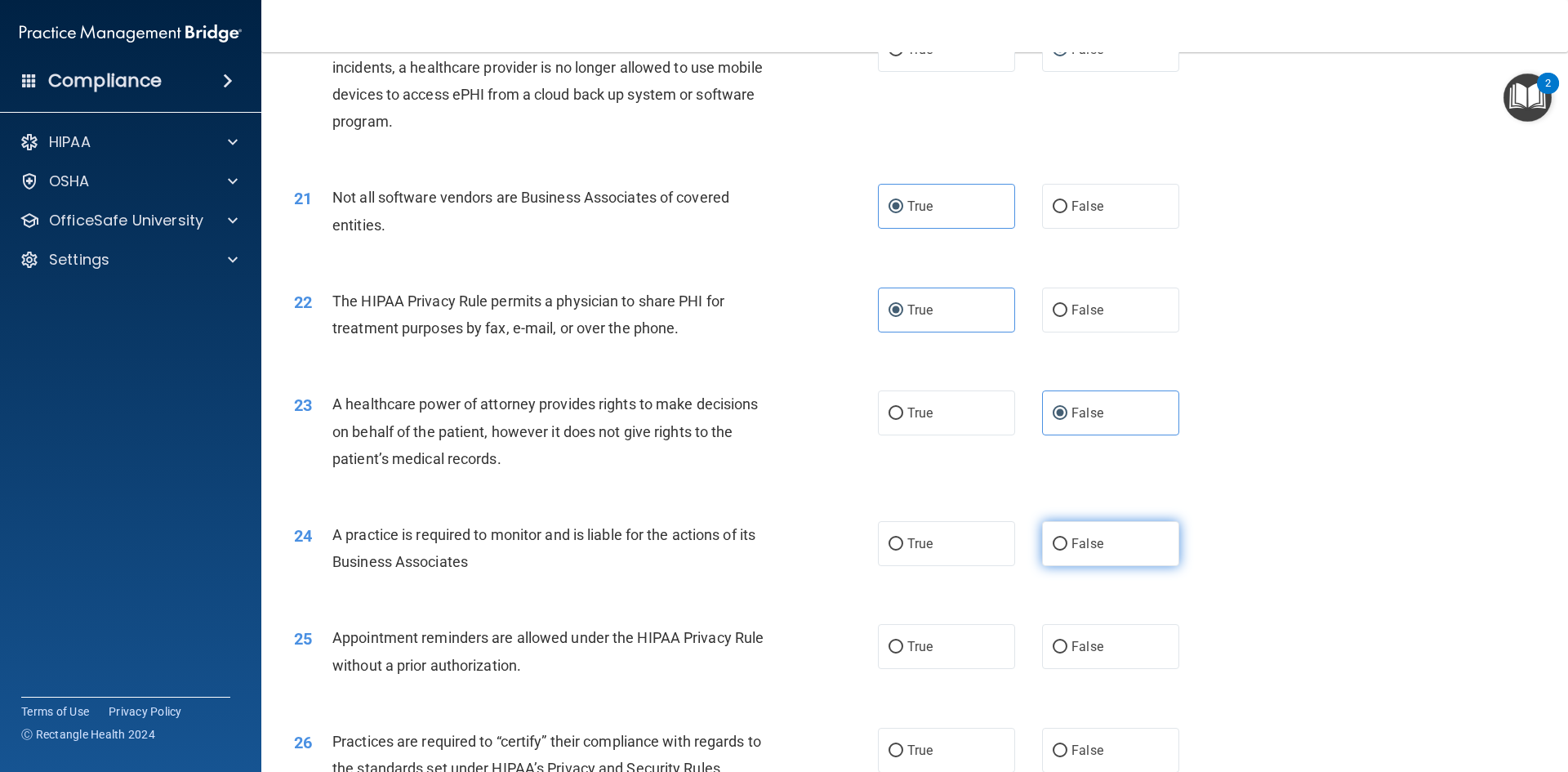
radio input "true"
click at [881, 628] on label "True" at bounding box center [946, 646] width 137 height 45
click at [888, 641] on input "True" at bounding box center [895, 647] width 14 height 13
radio input "true"
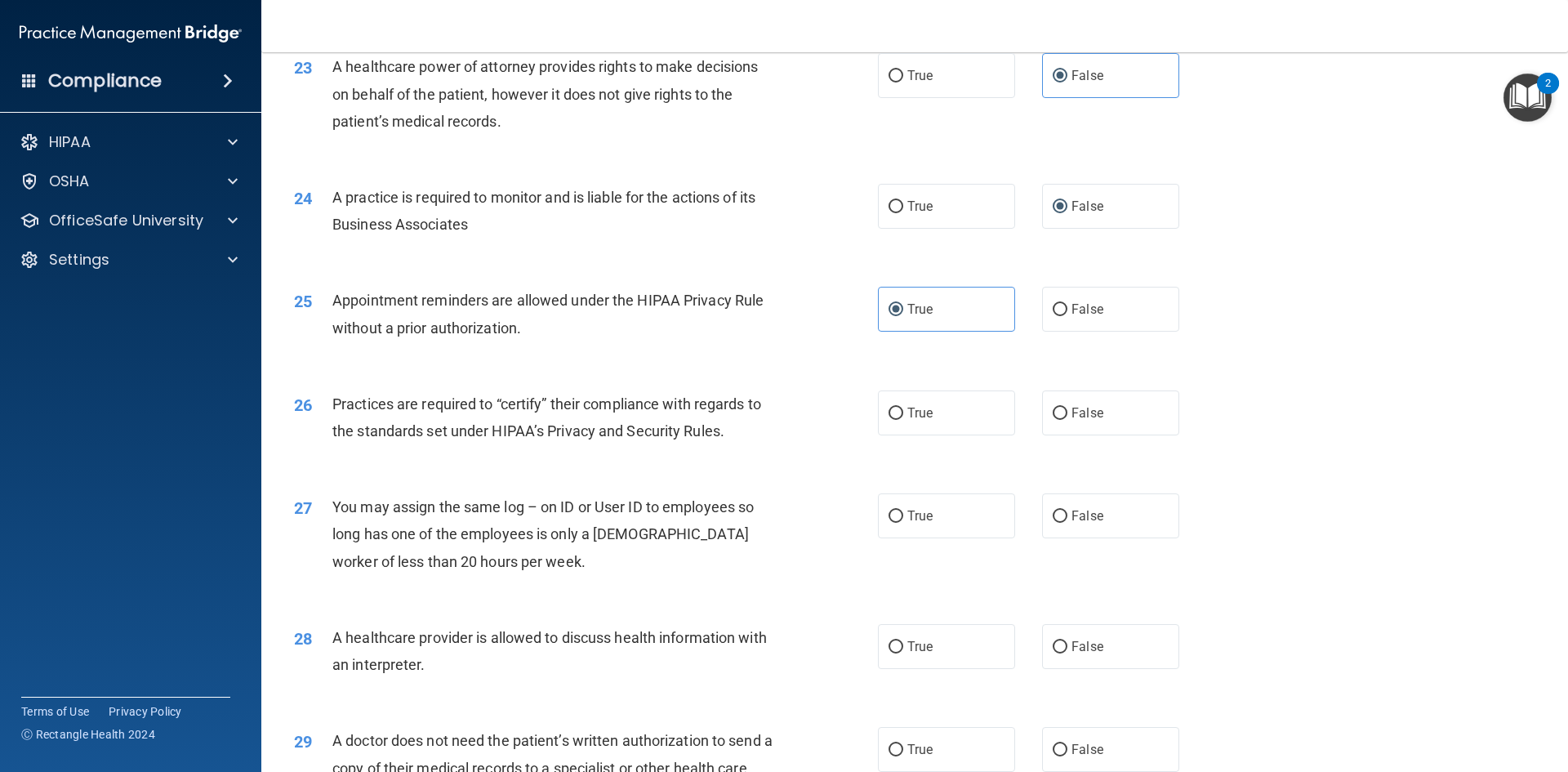
scroll to position [2853, 0]
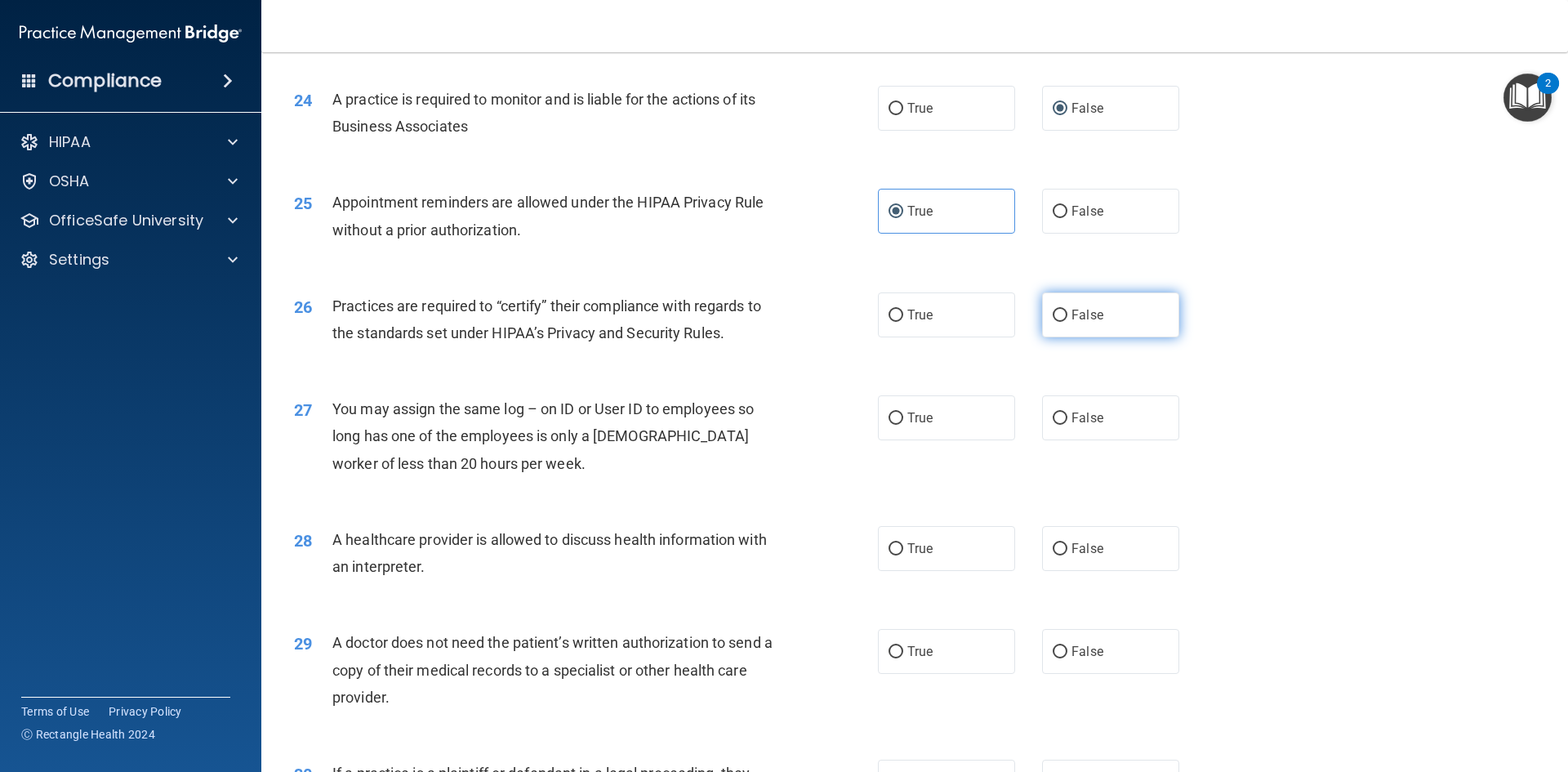
click at [1042, 301] on label "False" at bounding box center [1110, 315] width 137 height 45
click at [1053, 310] on input "False" at bounding box center [1059, 316] width 14 height 13
radio input "true"
click at [1064, 417] on label "False" at bounding box center [1110, 418] width 137 height 45
click at [1064, 417] on input "False" at bounding box center [1059, 418] width 14 height 13
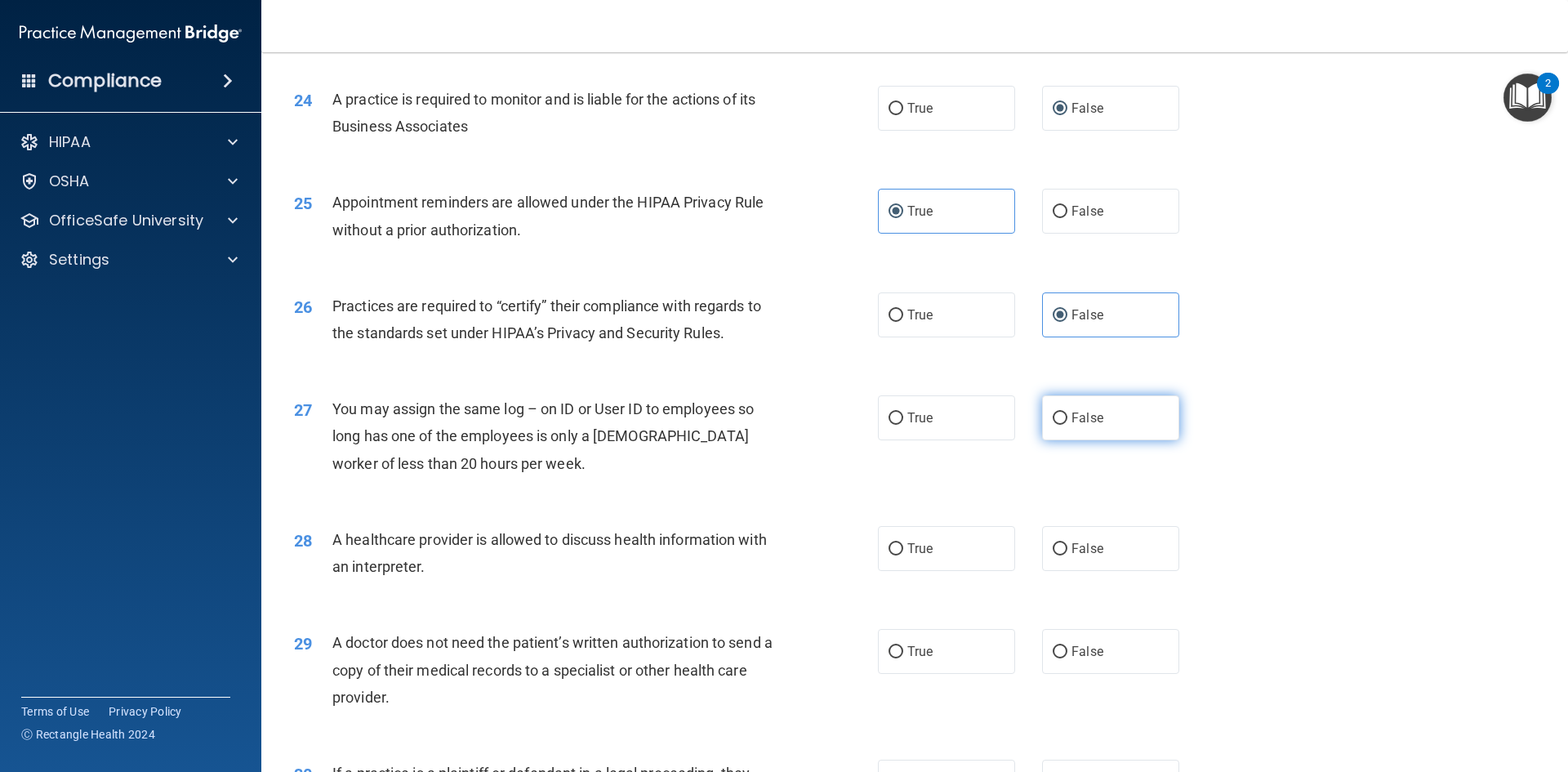
radio input "true"
click at [920, 551] on span "True" at bounding box center [920, 548] width 25 height 15
click at [903, 551] on input "True" at bounding box center [895, 549] width 14 height 13
radio input "true"
drag, startPoint x: 905, startPoint y: 651, endPoint x: 948, endPoint y: 674, distance: 48.8
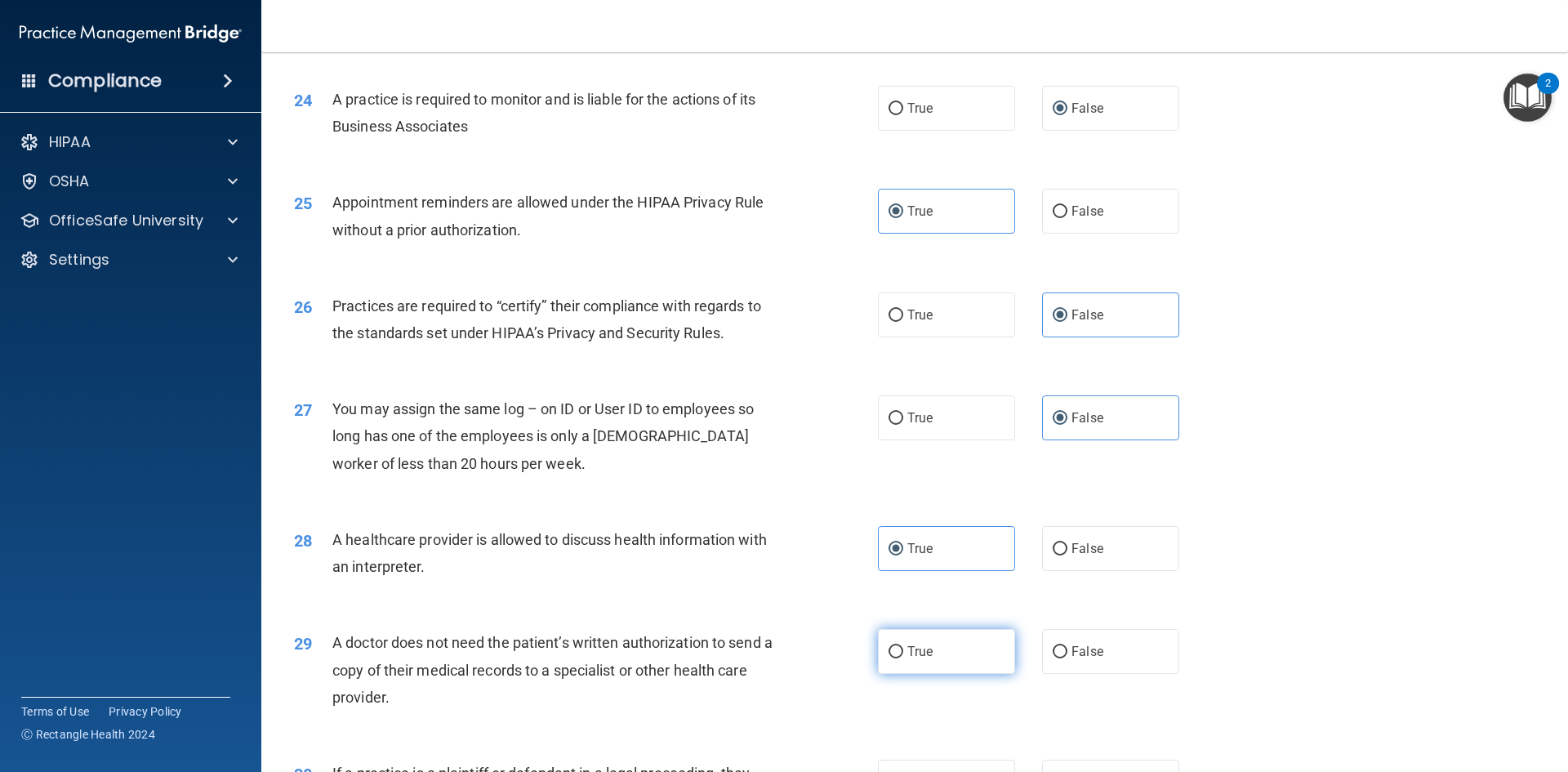
click at [908, 651] on span "True" at bounding box center [920, 651] width 25 height 15
click at [888, 650] on input "True" at bounding box center [895, 652] width 14 height 13
radio input "true"
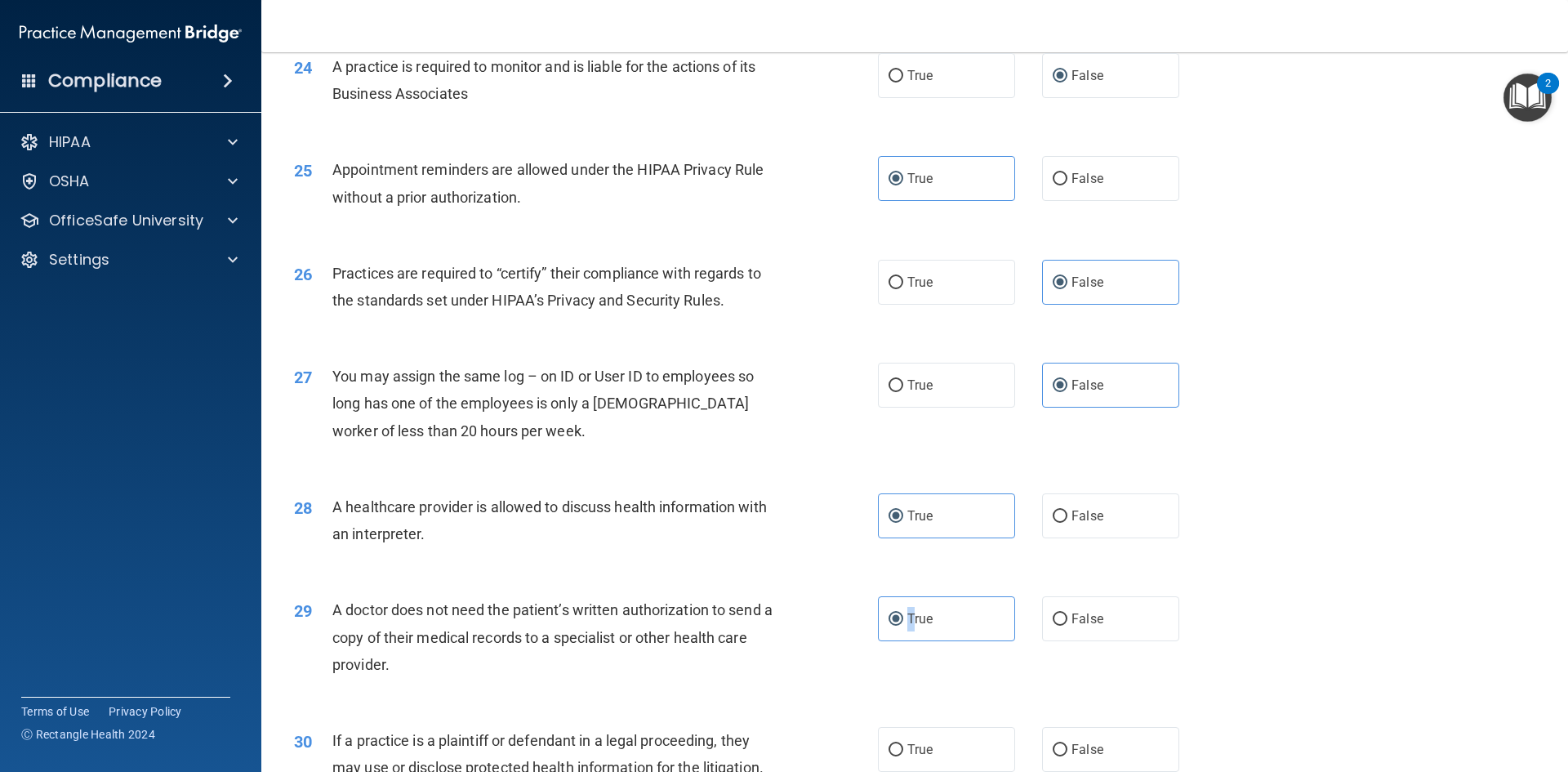
scroll to position [3031, 0]
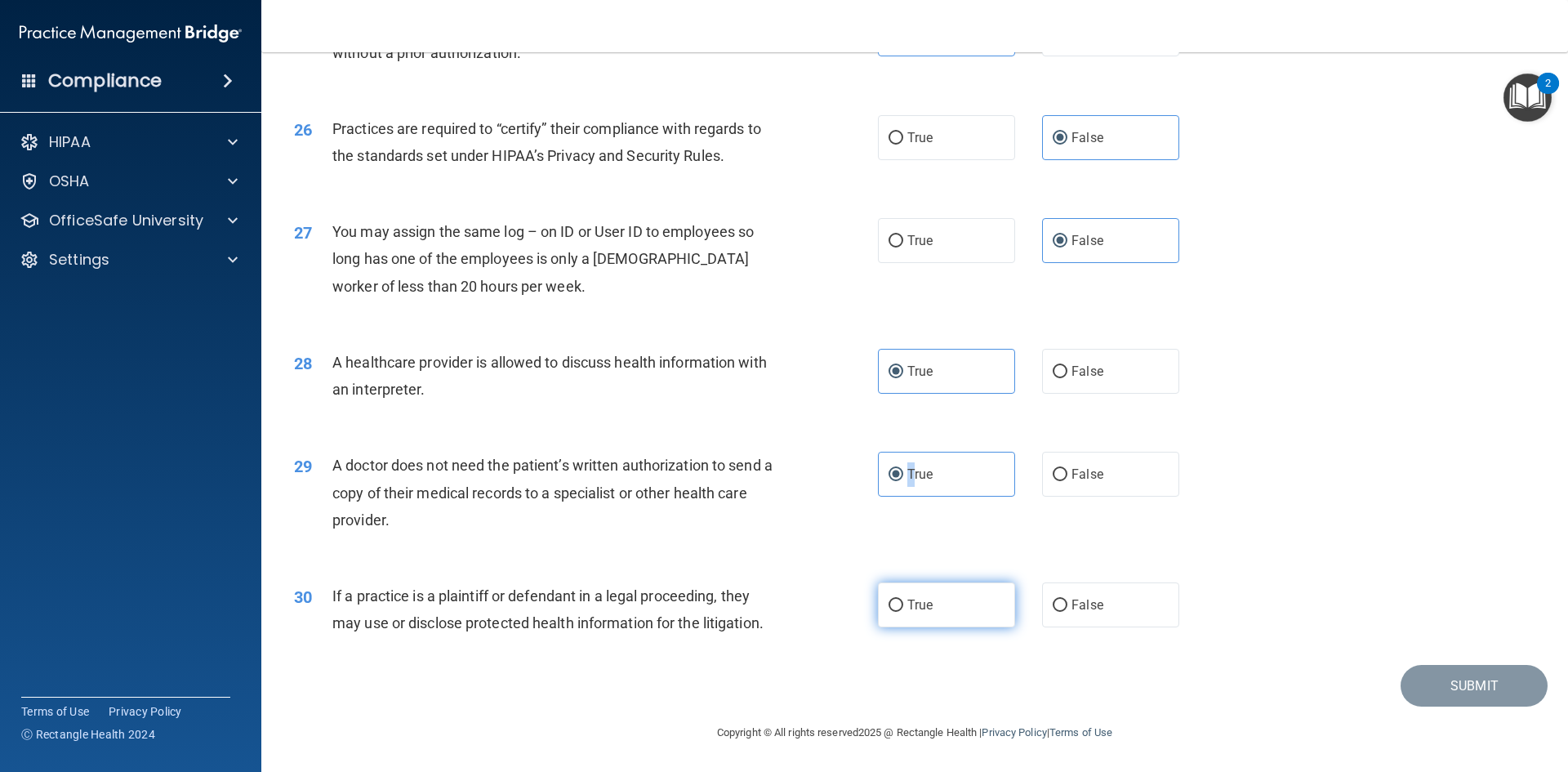
click at [896, 612] on input "True" at bounding box center [895, 606] width 14 height 13
radio input "true"
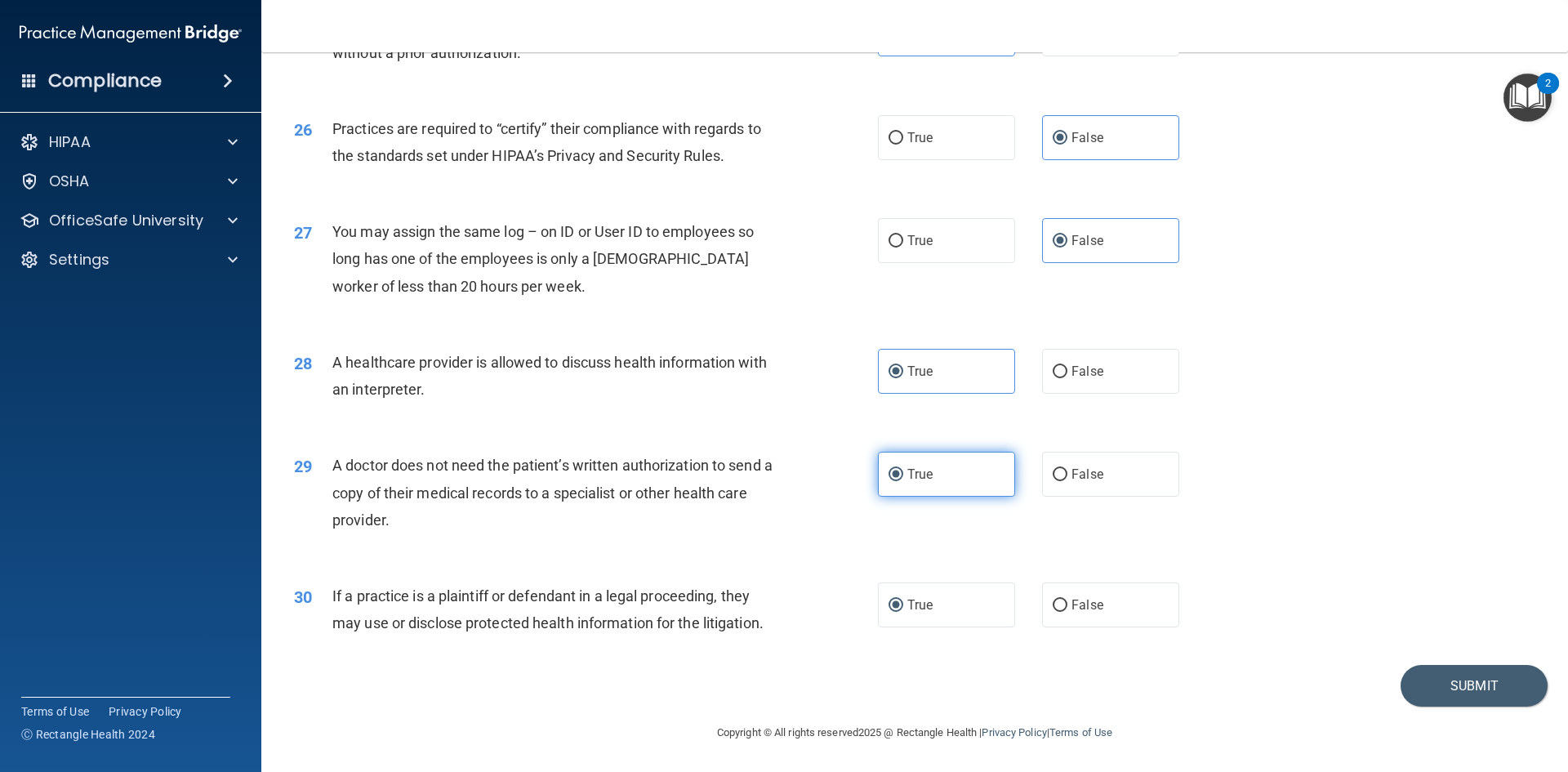
click at [945, 474] on label "True" at bounding box center [946, 473] width 137 height 45
click at [903, 474] on input "True" at bounding box center [895, 475] width 14 height 13
click at [1473, 680] on button "Submit" at bounding box center [1474, 685] width 147 height 41
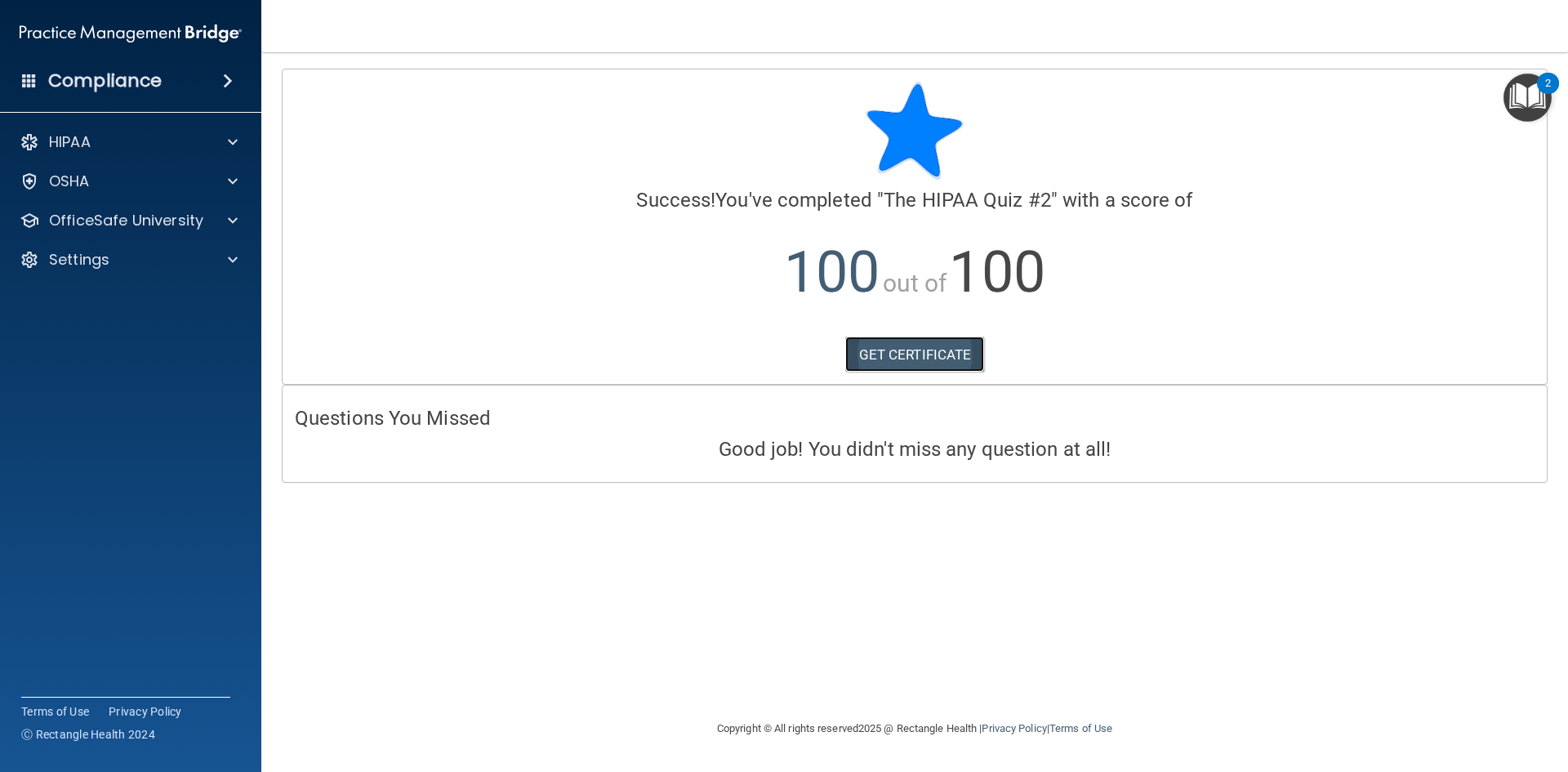
click at [893, 346] on link "GET CERTIFICATE" at bounding box center [915, 354] width 140 height 36
click at [147, 138] on div "HIPAA" at bounding box center [109, 142] width 202 height 19
